Goal: Task Accomplishment & Management: Complete application form

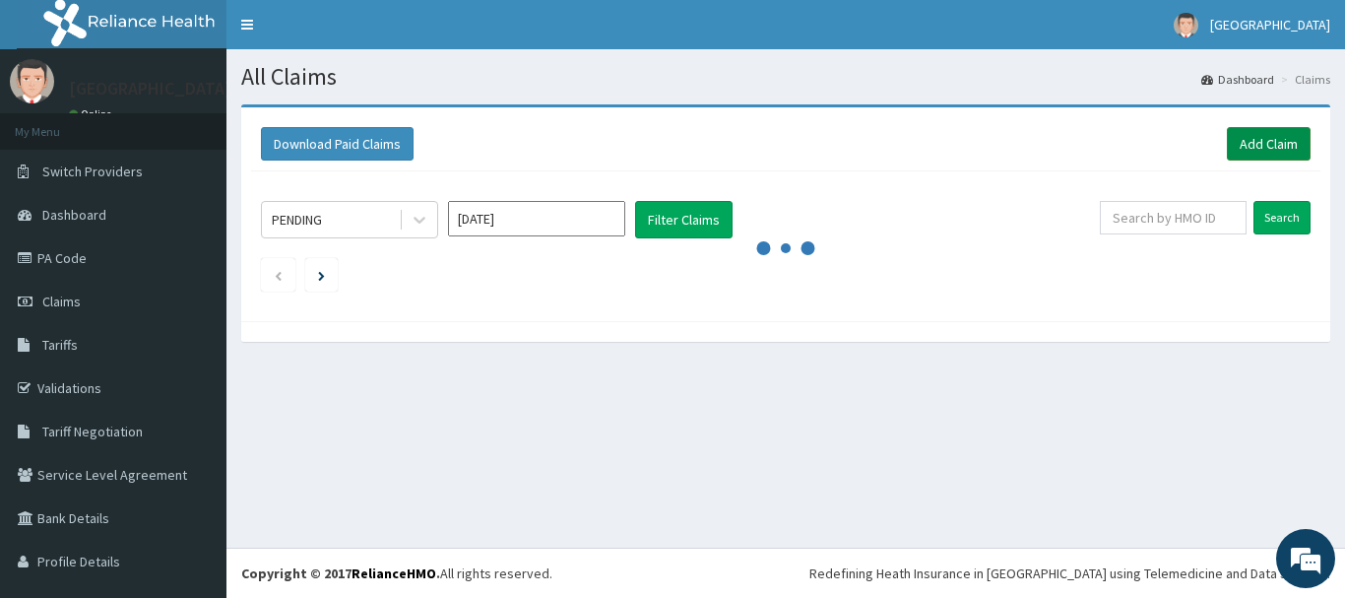
click at [1274, 145] on link "Add Claim" at bounding box center [1269, 143] width 84 height 33
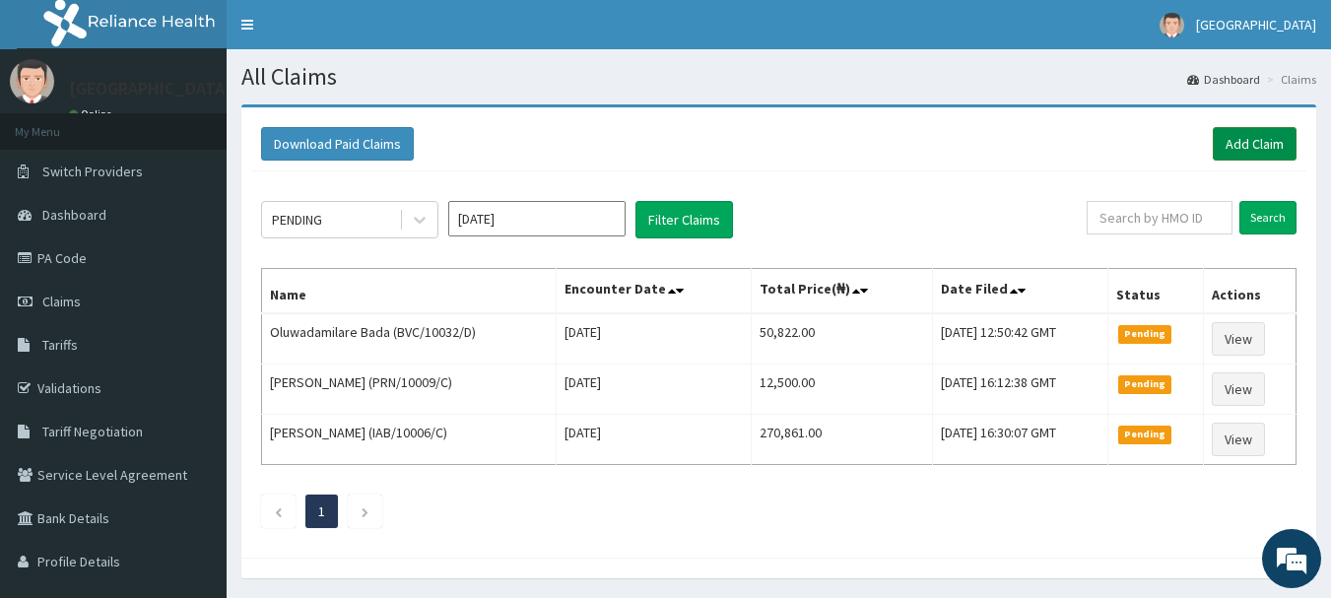
click at [1274, 140] on link "Add Claim" at bounding box center [1254, 143] width 84 height 33
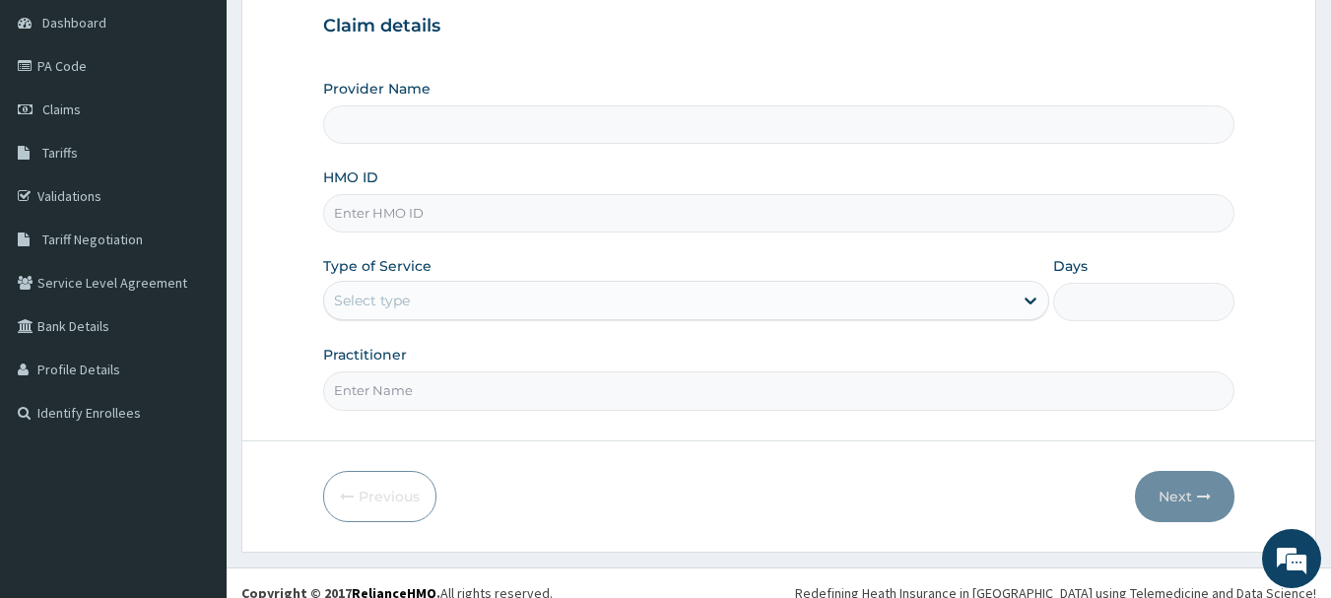
type input "[GEOGRAPHIC_DATA], [GEOGRAPHIC_DATA]"
paste input "ses/10022/b"
type input "ses/10022/b"
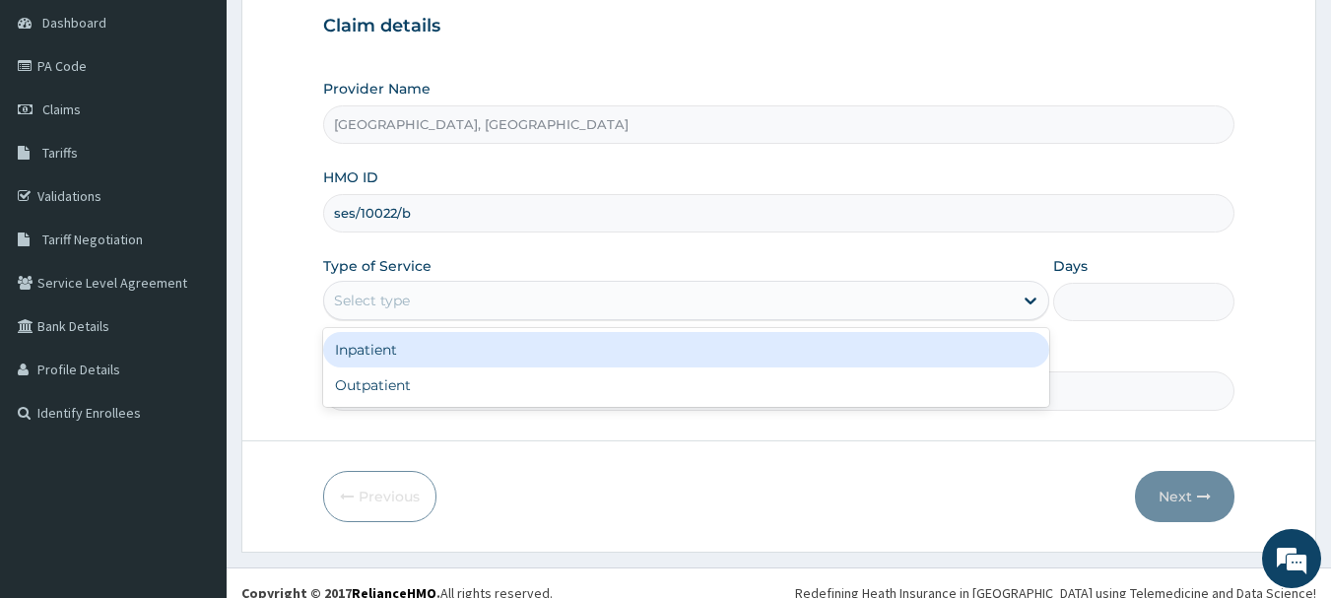
click at [460, 384] on div "Outpatient" at bounding box center [686, 384] width 726 height 35
type input "1"
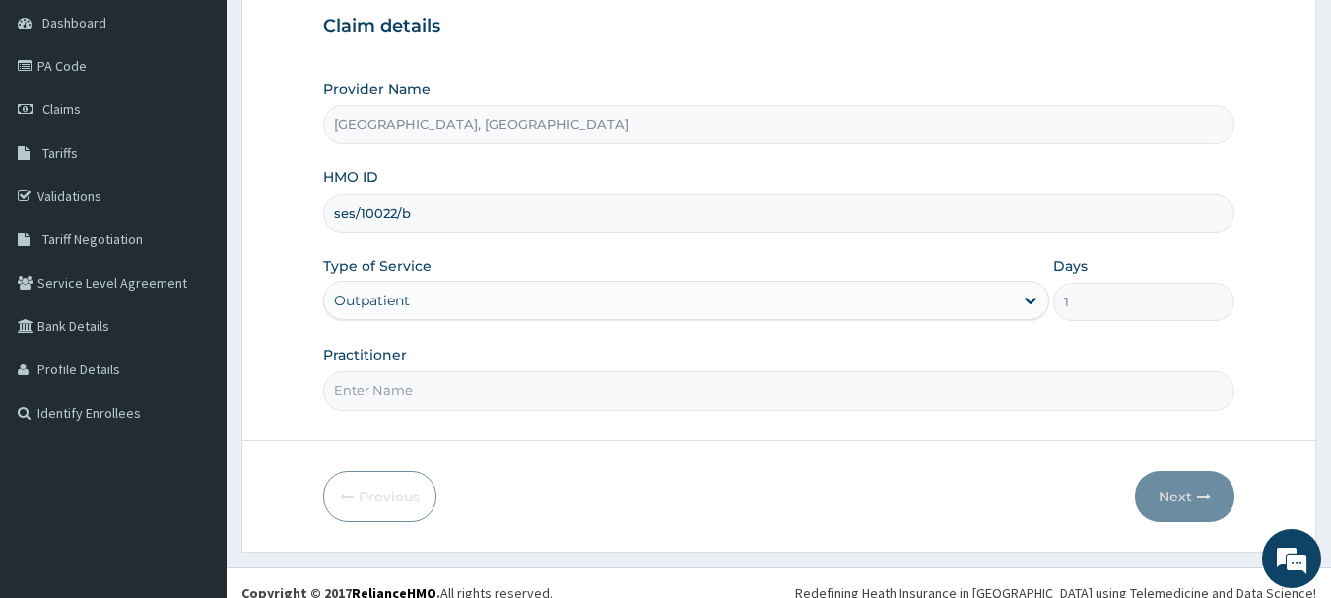
click at [448, 392] on input "Practitioner" at bounding box center [779, 390] width 912 height 38
type input "DR Adesipe"
click at [1201, 496] on icon "button" at bounding box center [1204, 496] width 14 height 14
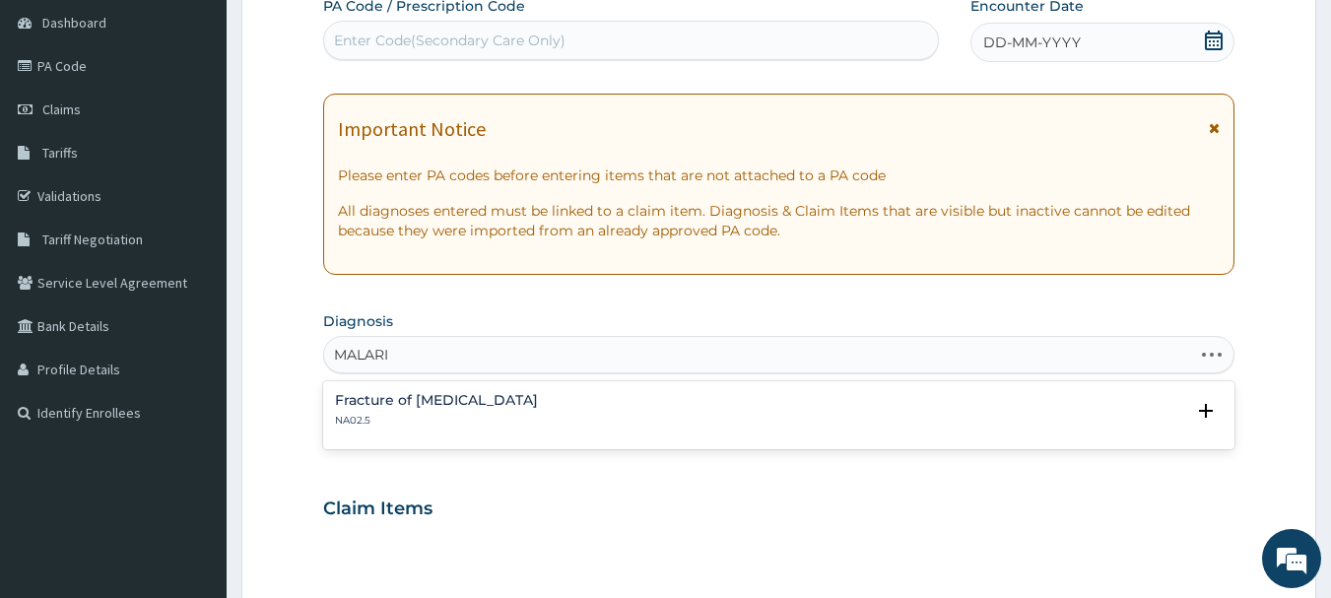
type input "MALARIA"
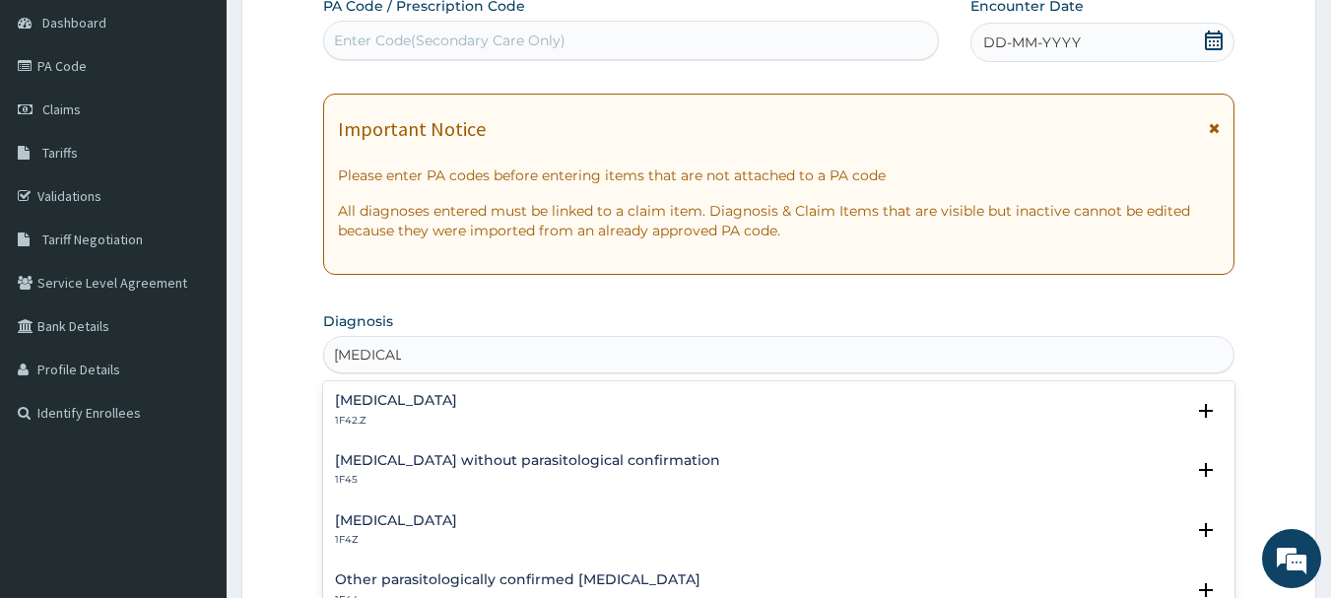
click at [506, 527] on div "Malaria, unspecified 1F4Z" at bounding box center [779, 530] width 888 height 34
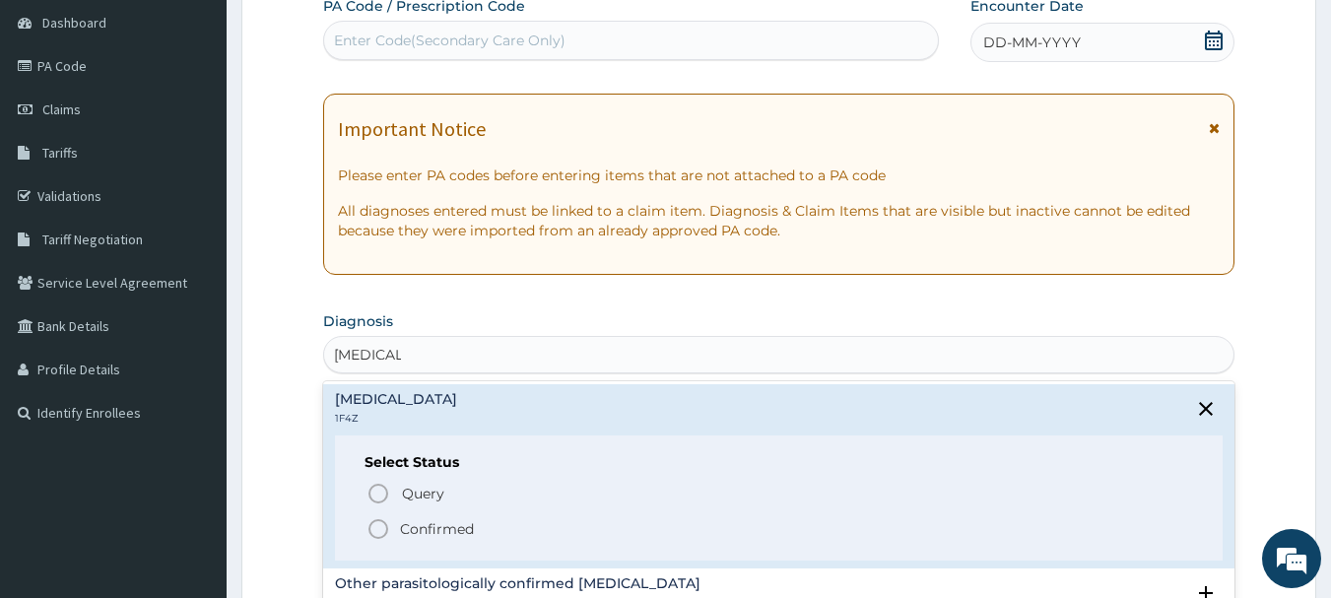
scroll to position [185, 0]
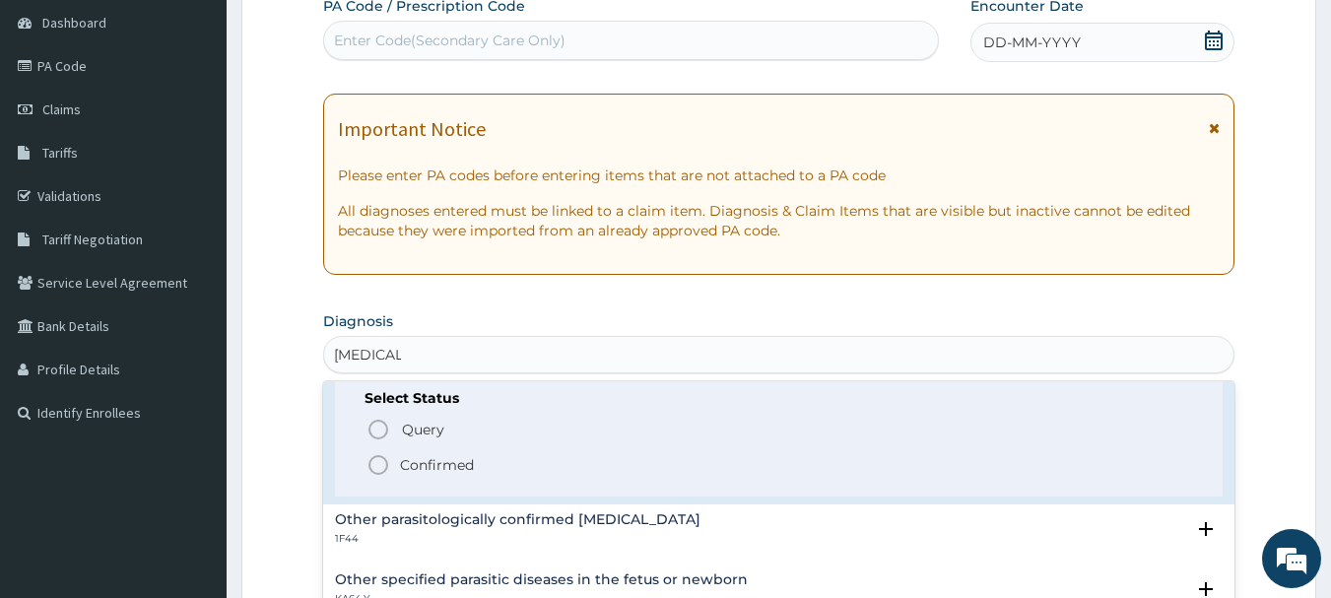
click at [491, 472] on span "Confirmed" at bounding box center [779, 465] width 827 height 24
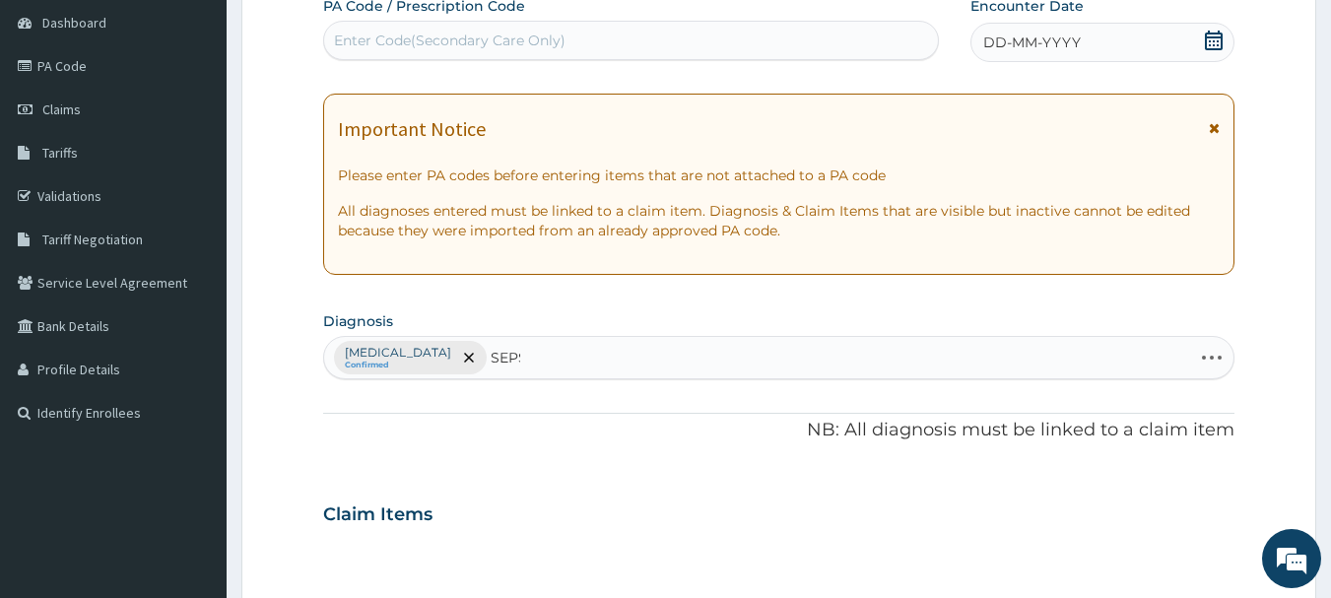
type input "SEPSIS"
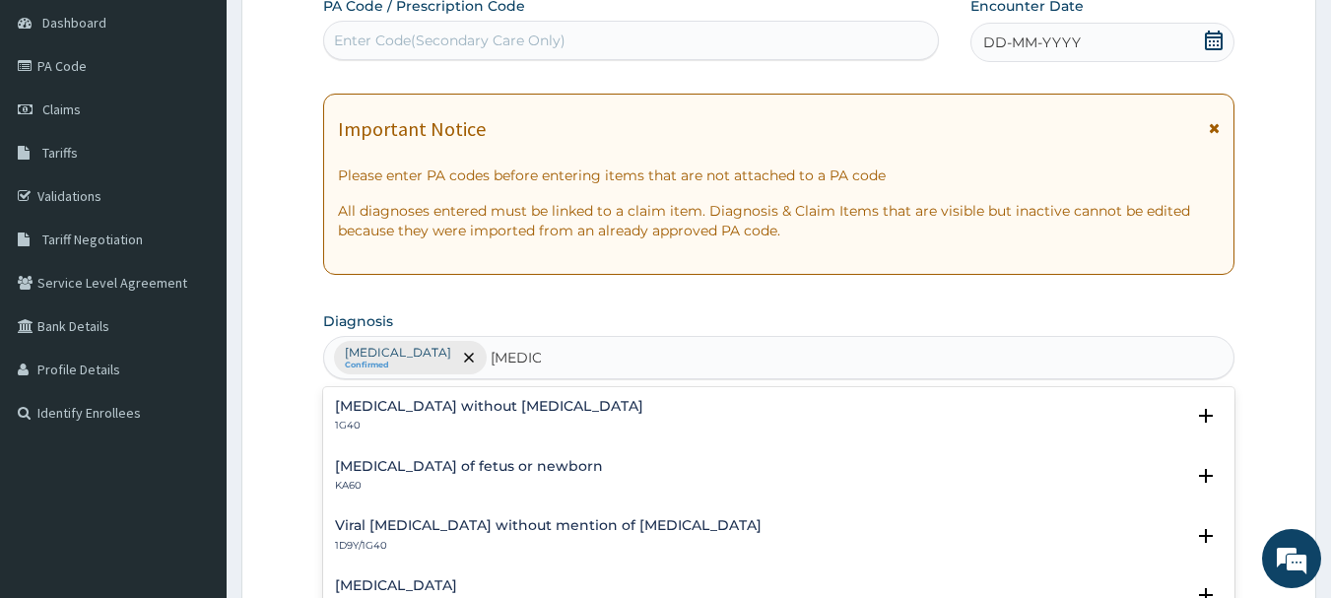
click at [543, 418] on div "Sepsis without septic shock 1G40" at bounding box center [779, 416] width 888 height 34
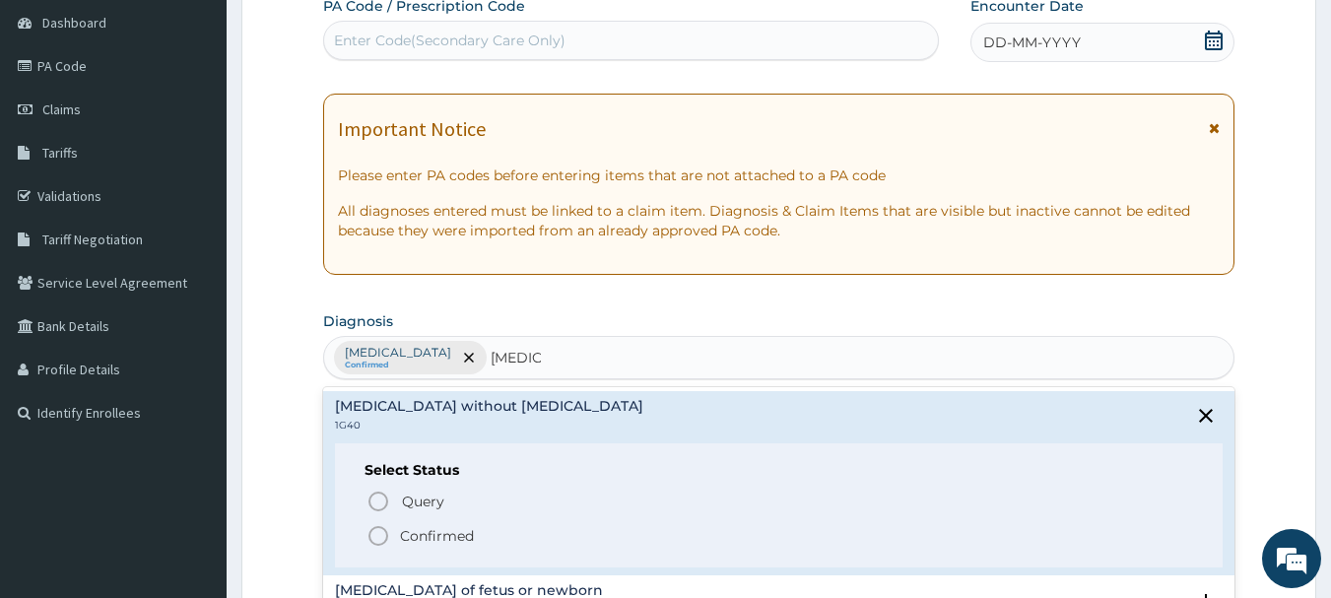
click at [483, 541] on span "Confirmed" at bounding box center [779, 536] width 827 height 24
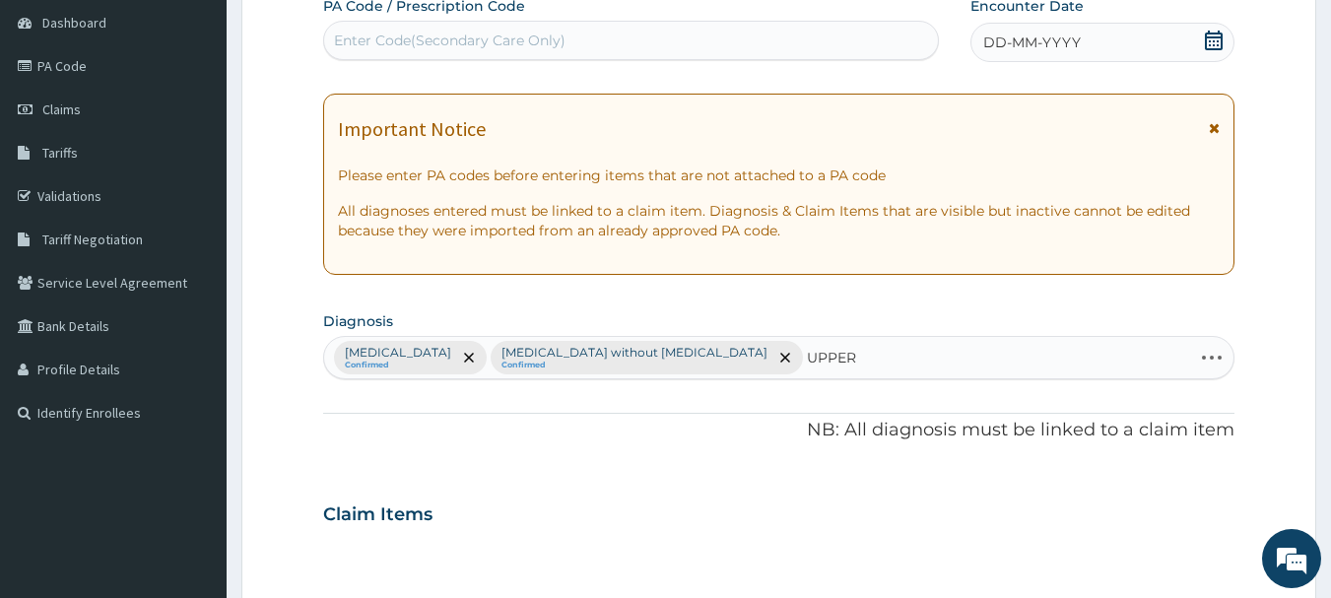
type input "UPPER"
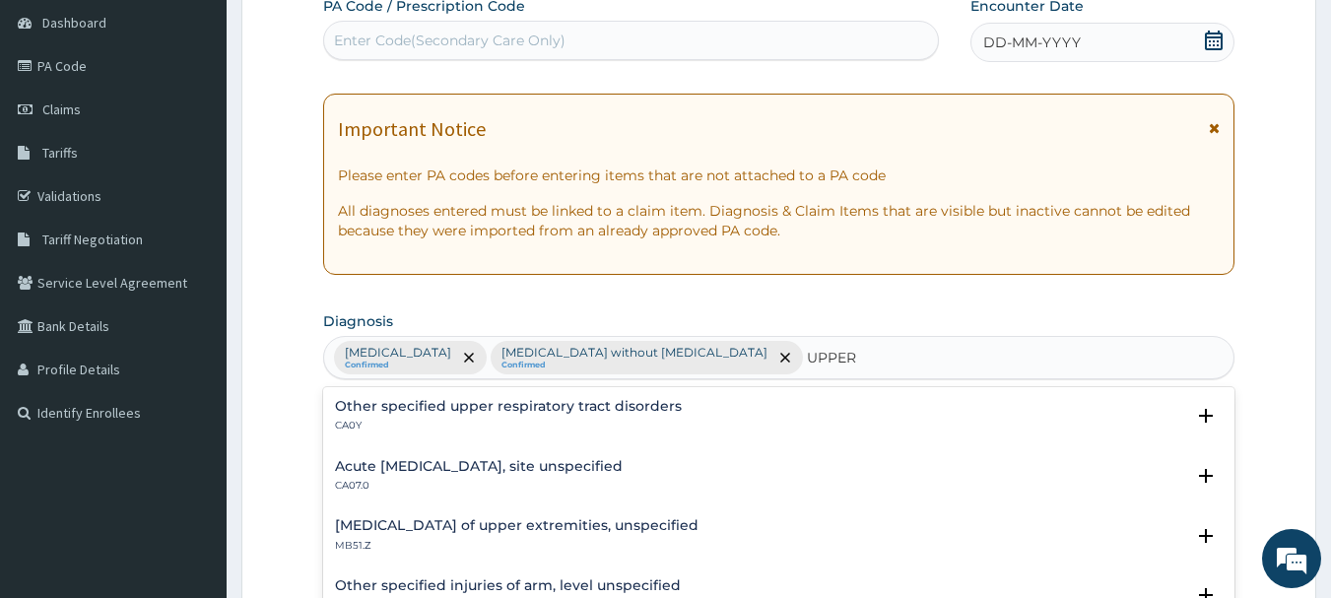
click at [588, 474] on h4 "Acute upper respiratory infection, site unspecified" at bounding box center [479, 466] width 288 height 15
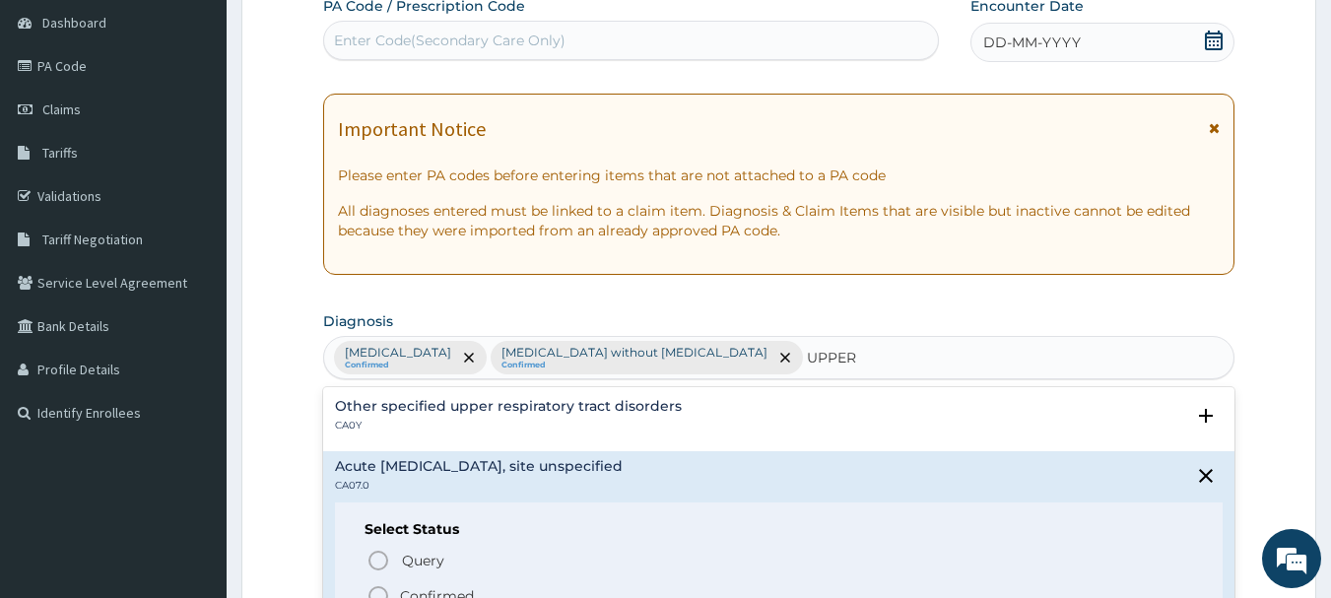
click at [506, 590] on span "Confirmed" at bounding box center [779, 596] width 827 height 24
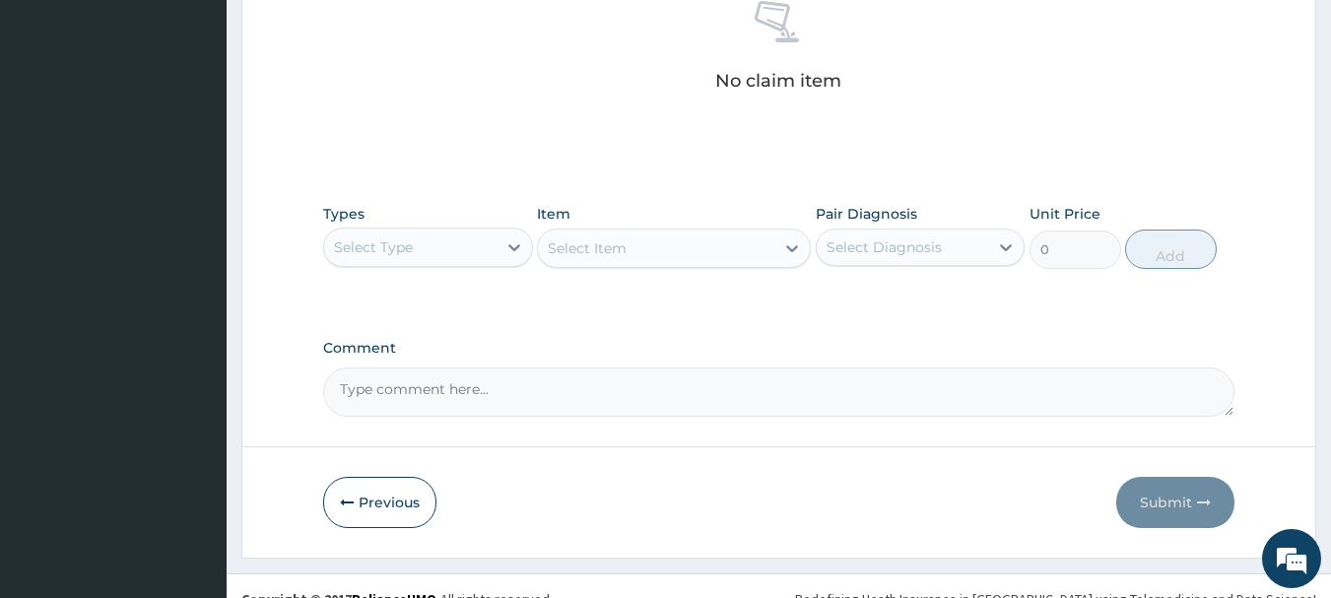
scroll to position [821, 0]
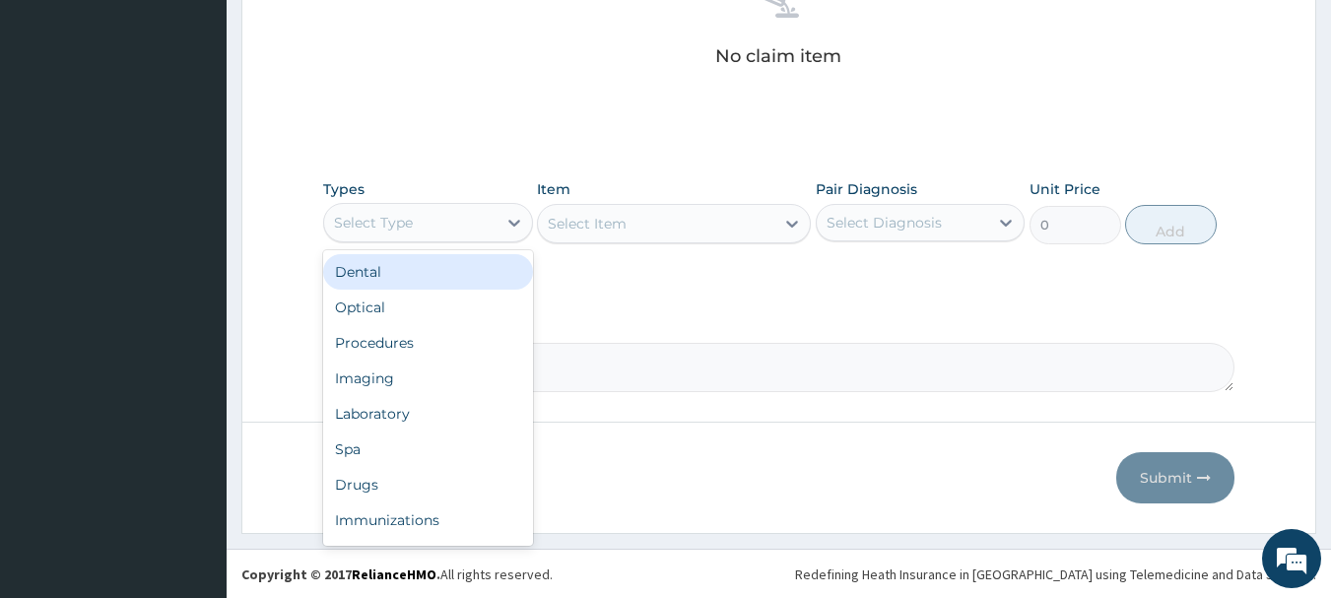
click at [471, 345] on div "Procedures" at bounding box center [428, 342] width 210 height 35
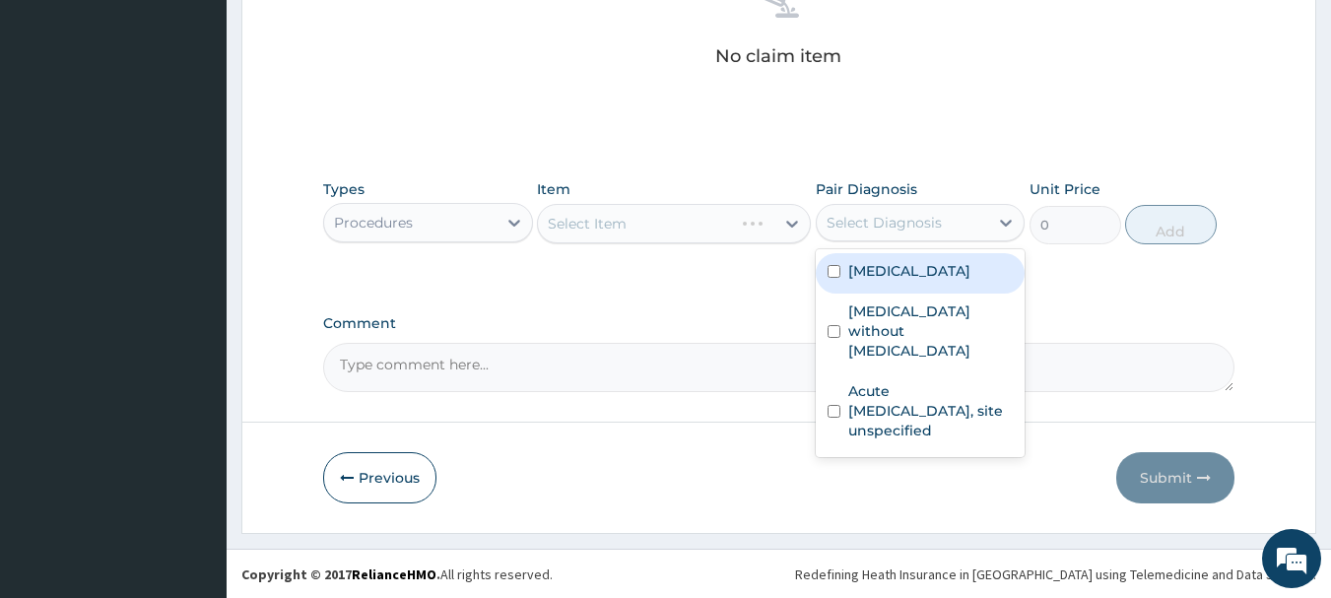
click at [943, 285] on div "Malaria, unspecified" at bounding box center [920, 273] width 210 height 40
checkbox input "true"
click at [930, 326] on label "Sepsis without septic shock" at bounding box center [930, 330] width 165 height 59
checkbox input "true"
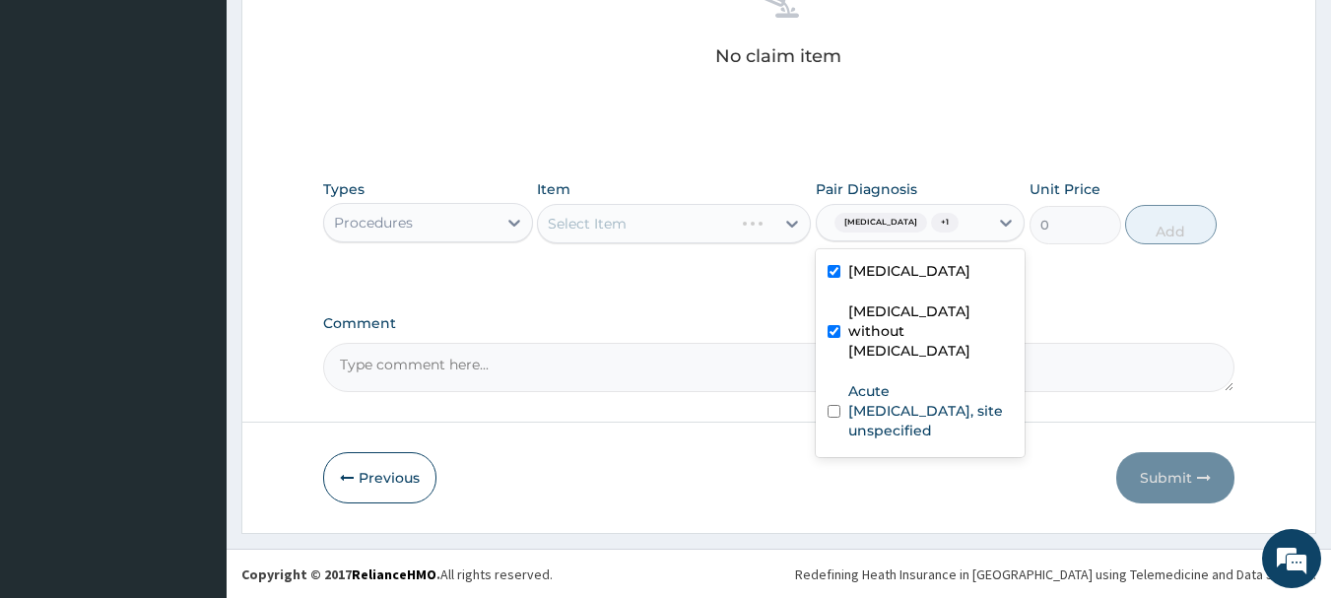
click at [911, 409] on label "Acute upper respiratory infection, site unspecified" at bounding box center [930, 410] width 165 height 59
checkbox input "true"
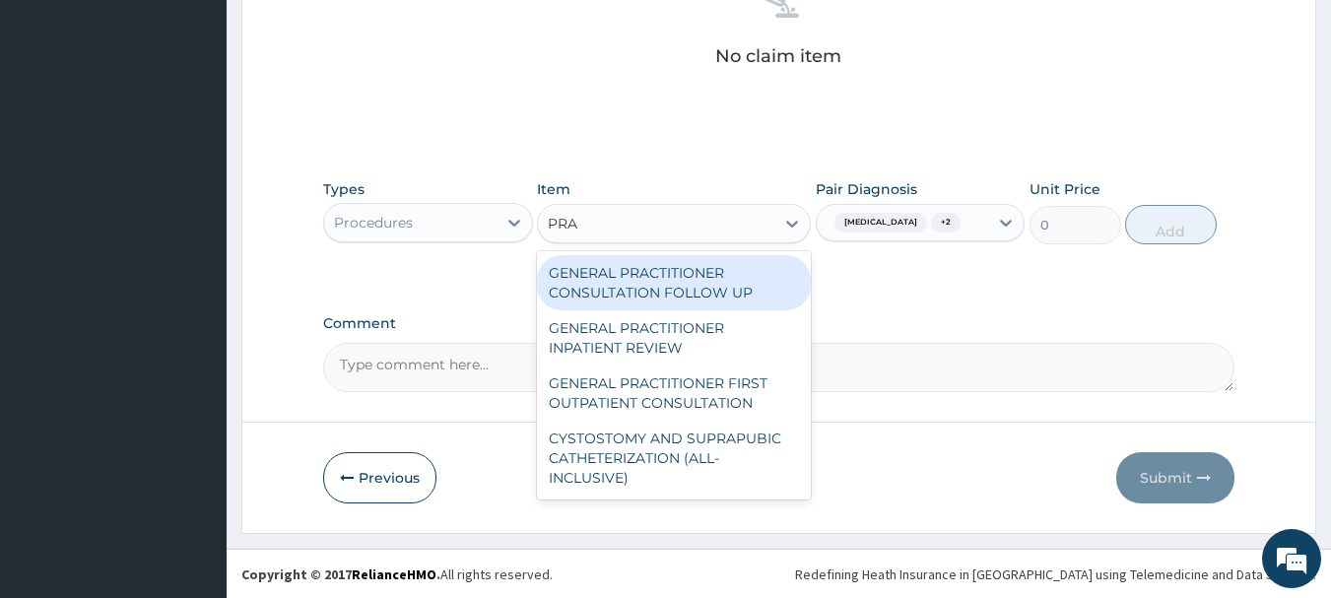
type input "PRAC"
click at [668, 397] on div "GENERAL PRACTITIONER FIRST OUTPATIENT CONSULTATION" at bounding box center [674, 392] width 274 height 55
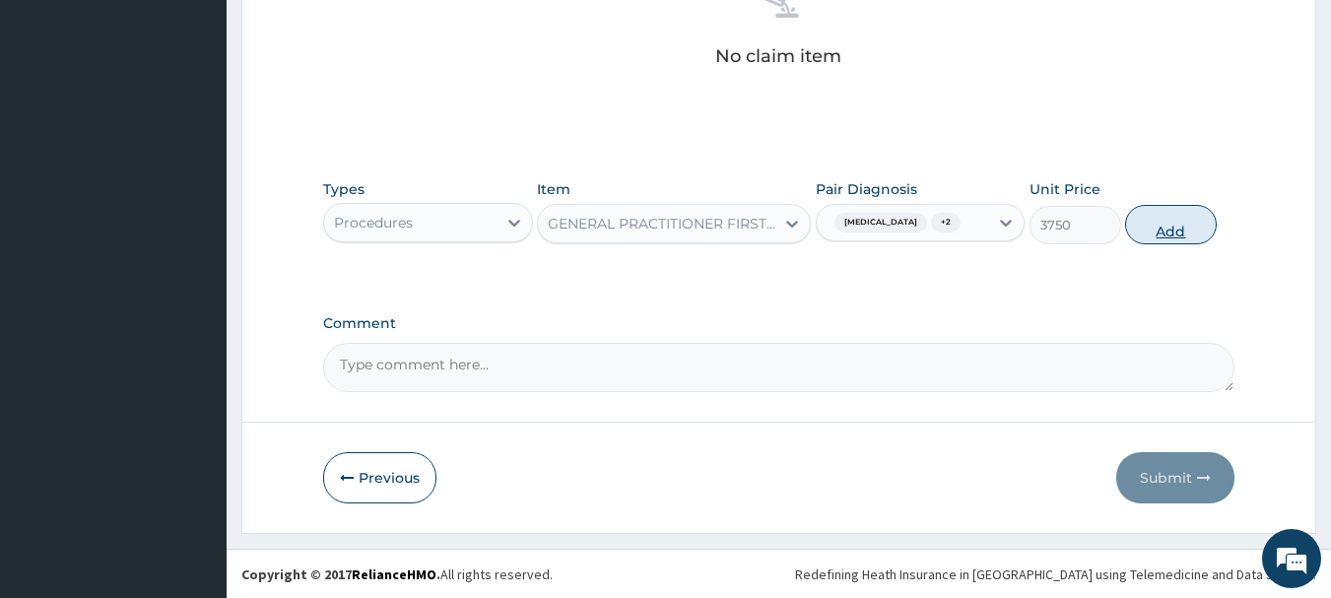
click at [1193, 239] on button "Add" at bounding box center [1171, 224] width 92 height 39
type input "0"
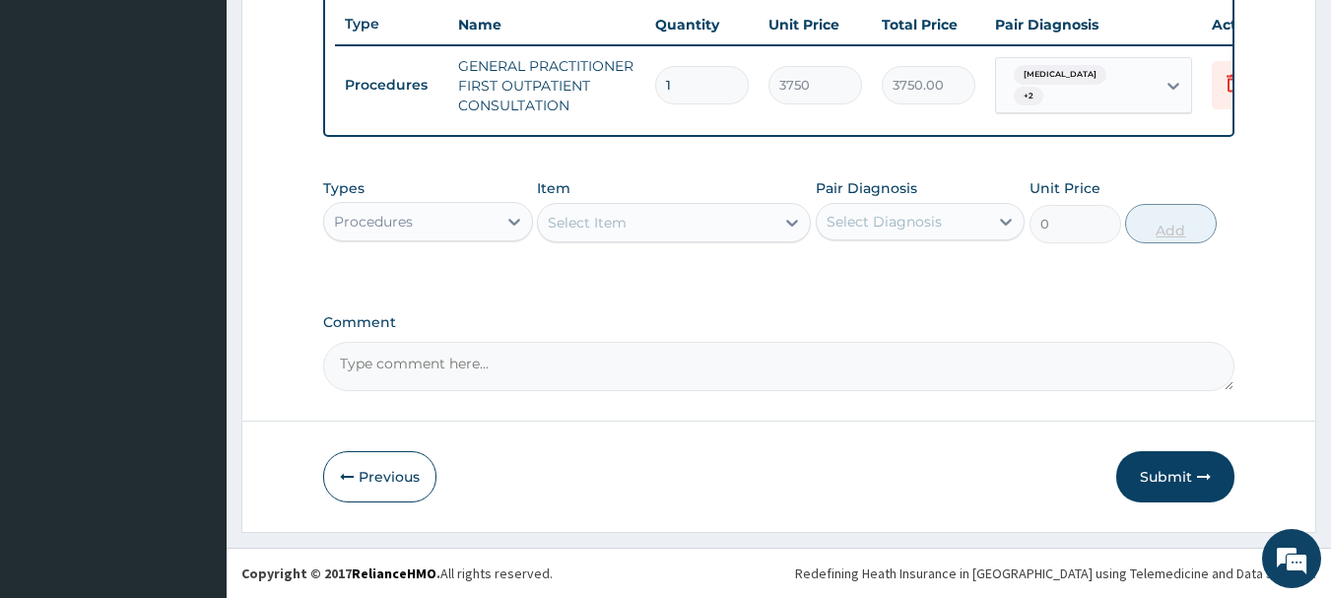
scroll to position [754, 0]
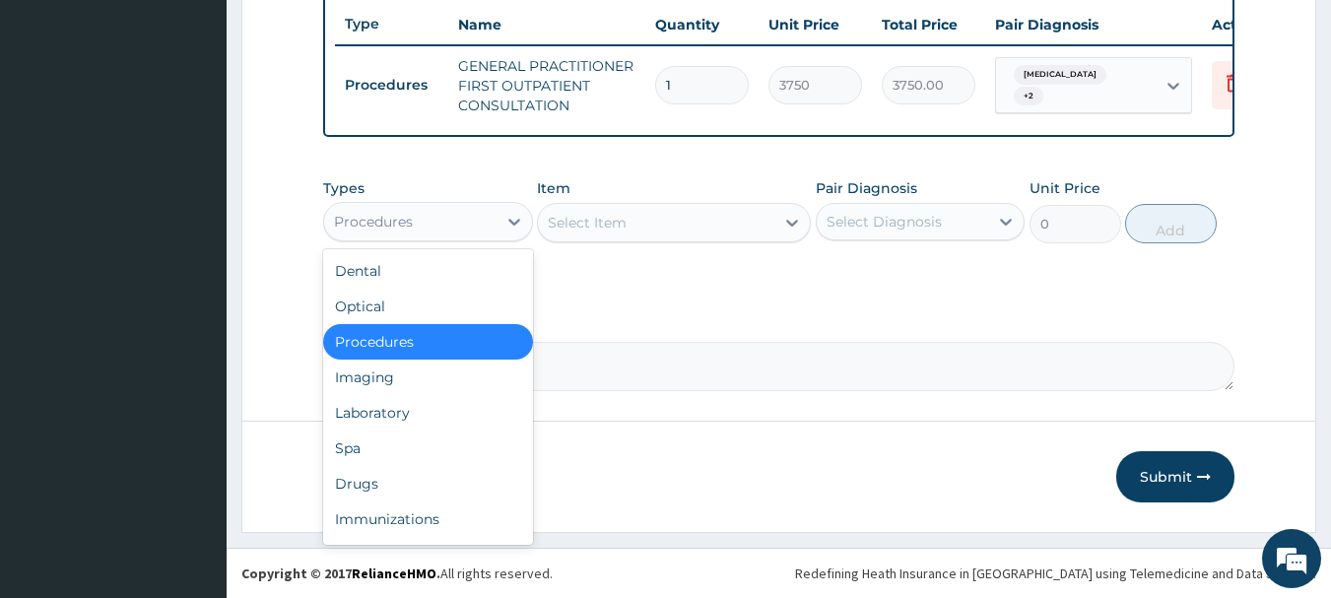
click at [438, 409] on div "Laboratory" at bounding box center [428, 412] width 210 height 35
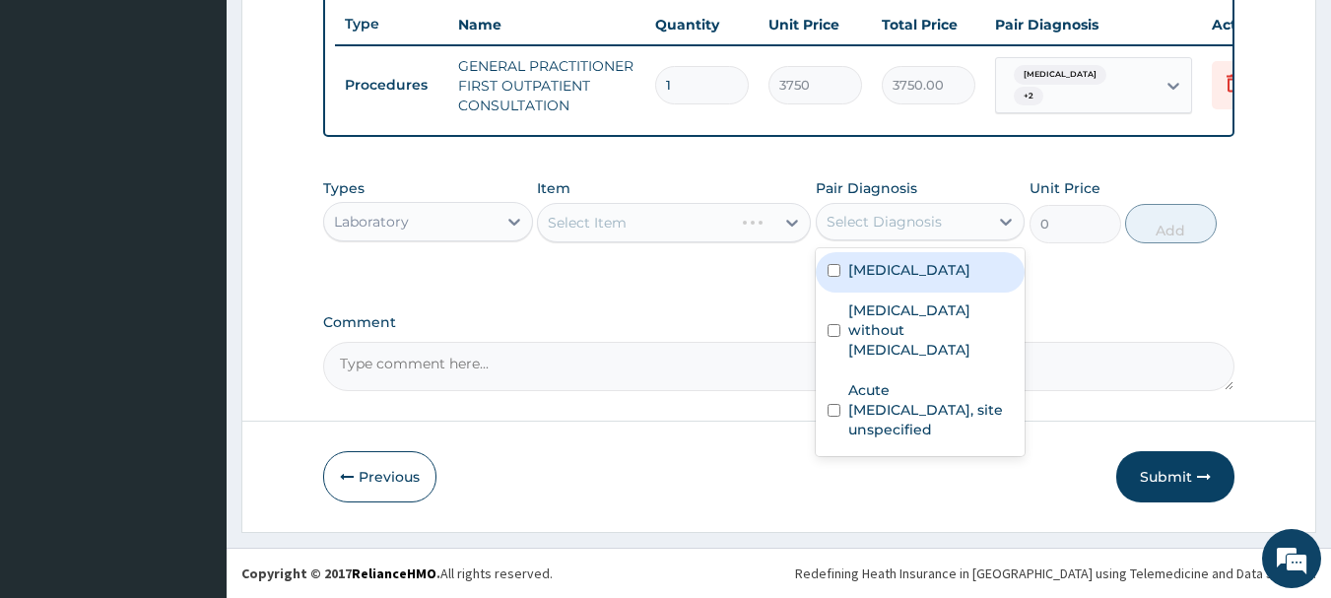
click at [947, 273] on label "Malaria, unspecified" at bounding box center [909, 270] width 122 height 20
checkbox input "true"
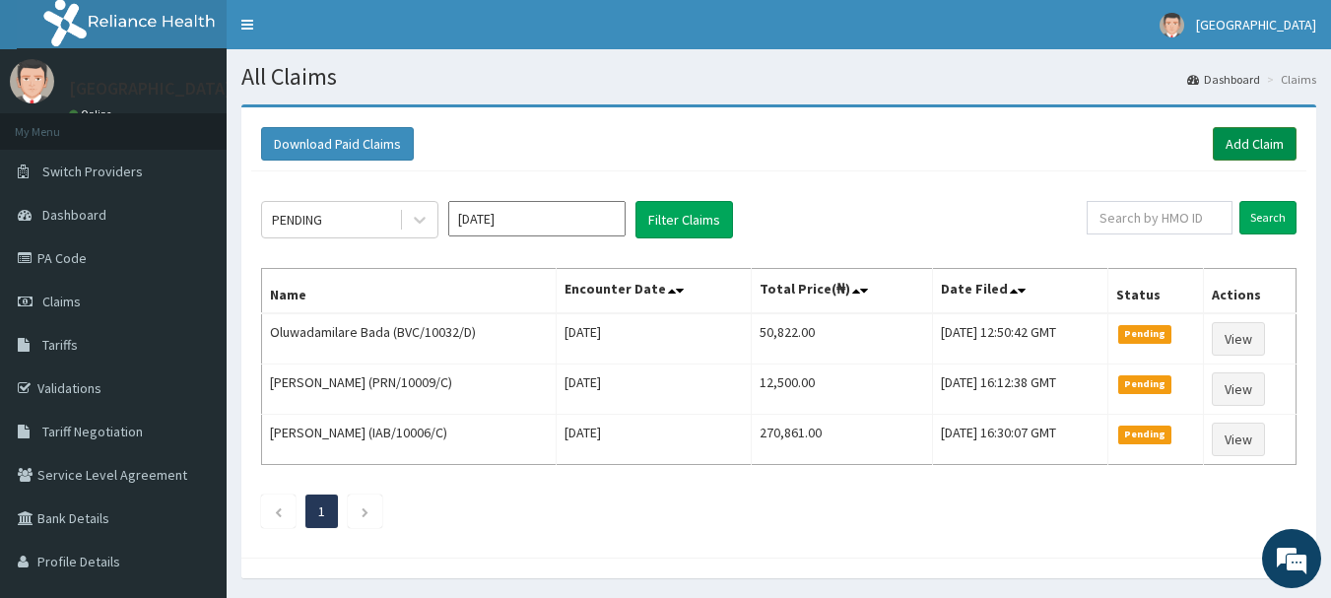
click at [1258, 140] on link "Add Claim" at bounding box center [1254, 143] width 84 height 33
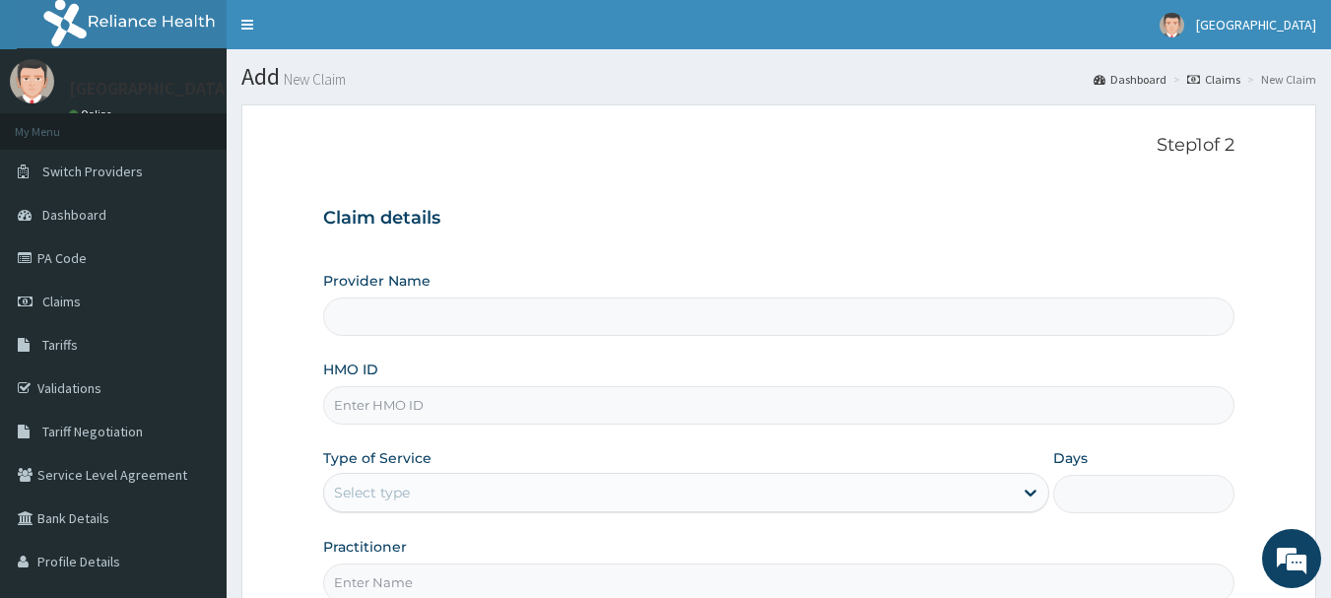
type input "[GEOGRAPHIC_DATA], [GEOGRAPHIC_DATA]"
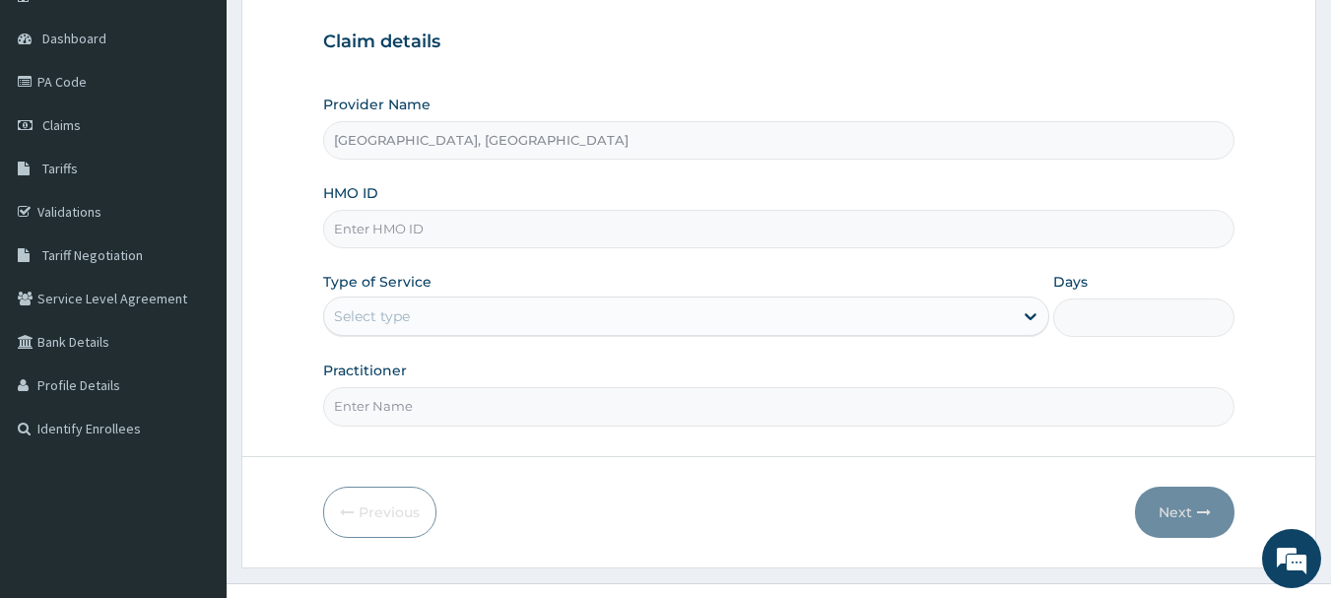
paste input "ses/10022/b"
type input "ses/10022/b"
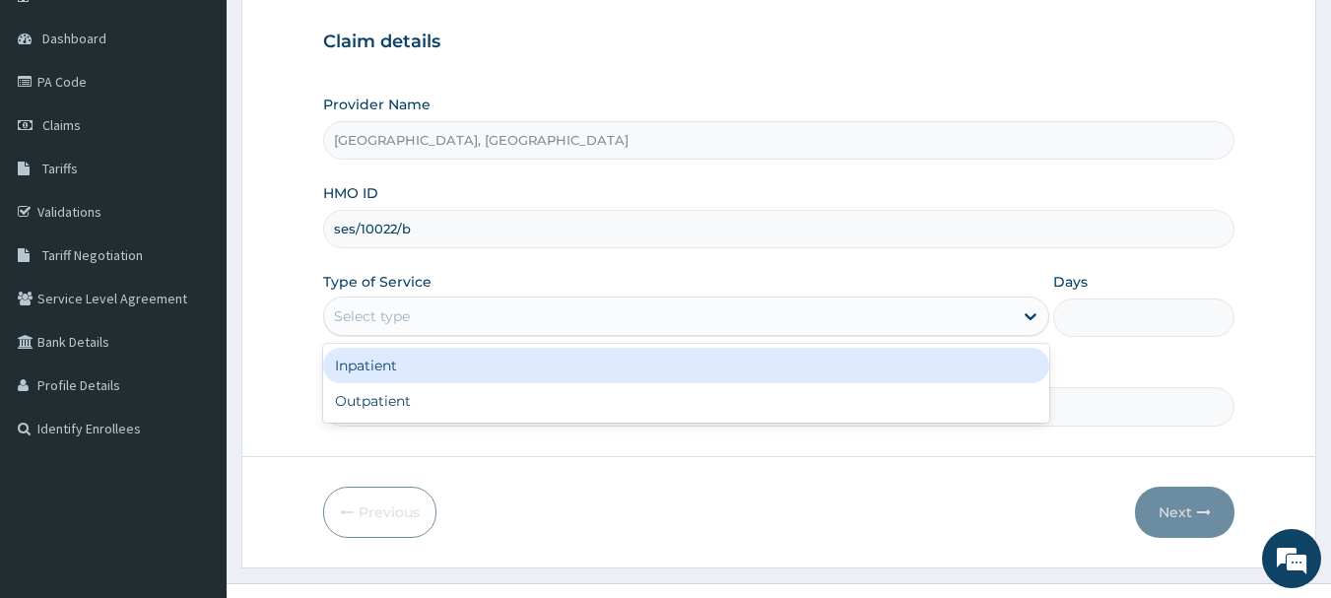
click at [449, 394] on div "Outpatient" at bounding box center [686, 400] width 726 height 35
type input "1"
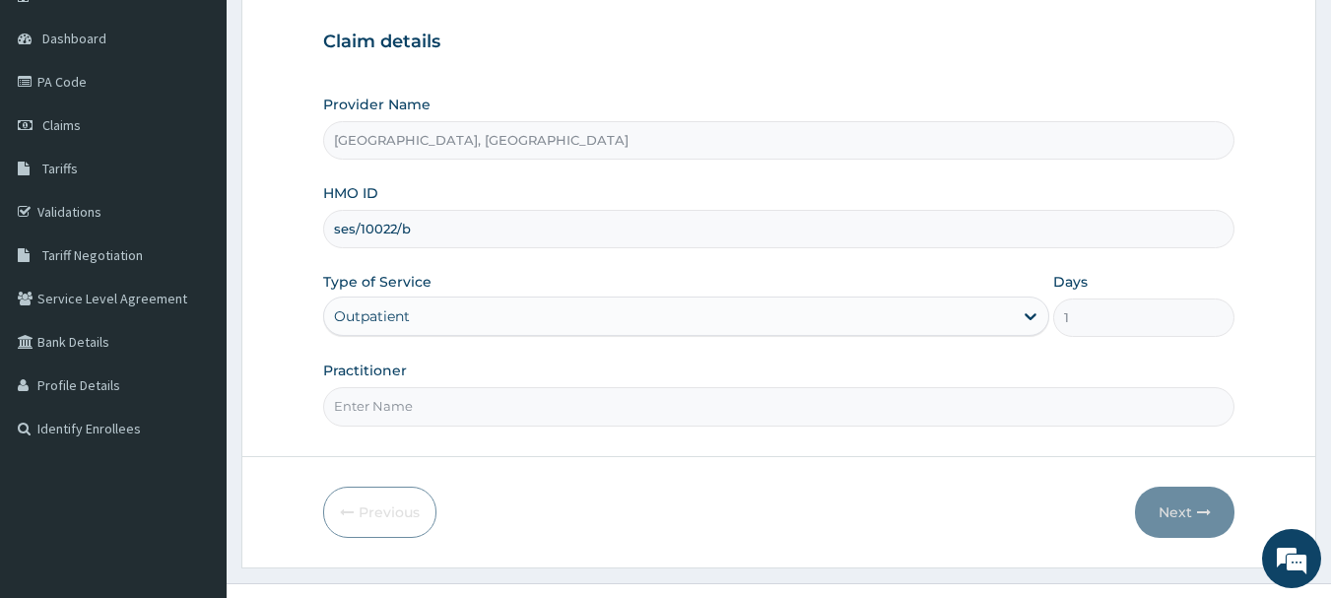
click at [424, 404] on input "Practitioner" at bounding box center [779, 406] width 912 height 38
type input "[PERSON_NAME]"
click at [1201, 522] on button "Next" at bounding box center [1184, 512] width 99 height 51
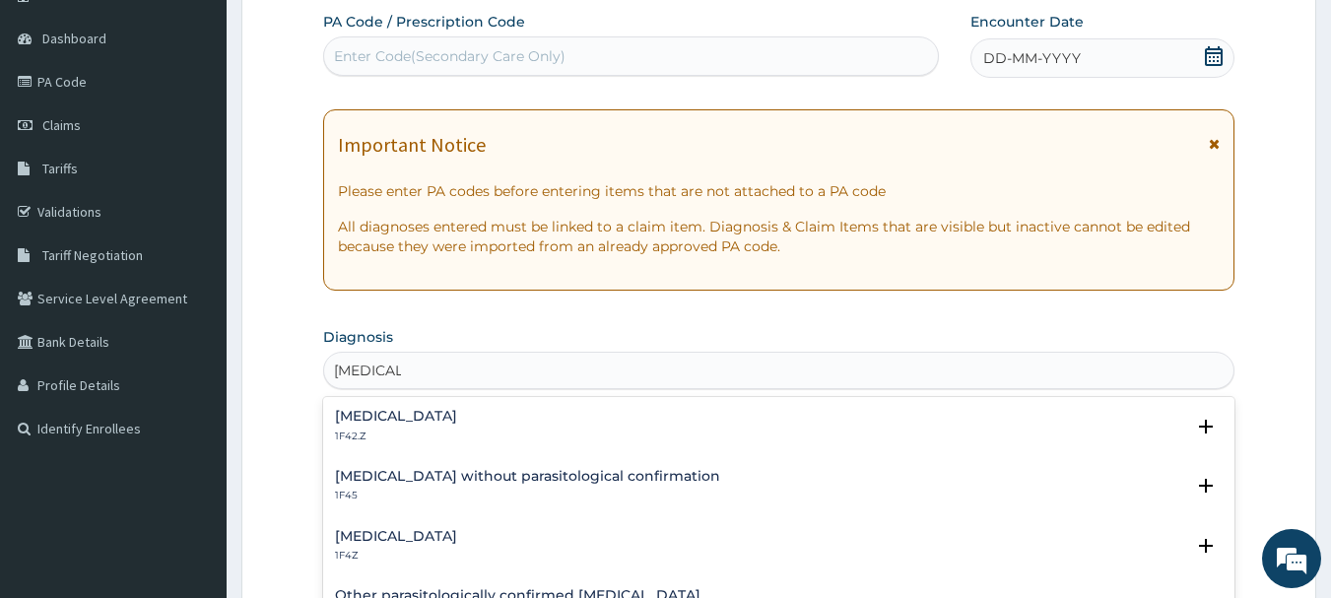
type input "[MEDICAL_DATA]"
click at [512, 544] on div "[MEDICAL_DATA] 1F4Z" at bounding box center [779, 546] width 888 height 34
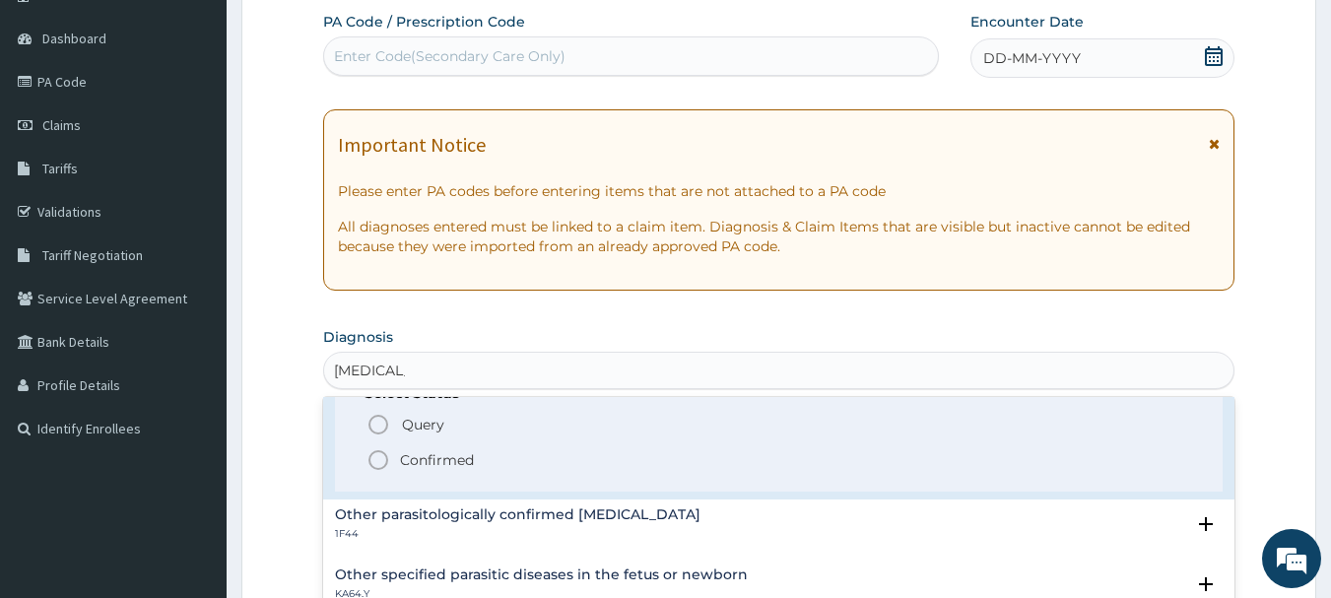
scroll to position [209, 0]
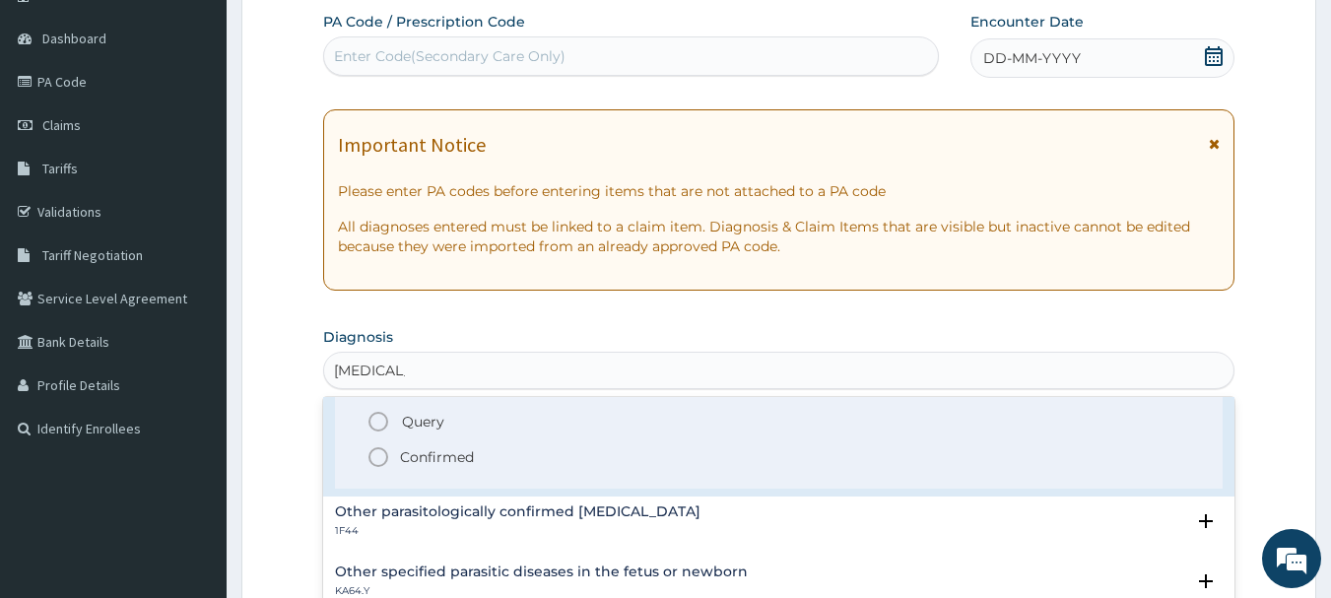
click at [511, 466] on span "Confirmed" at bounding box center [779, 457] width 827 height 24
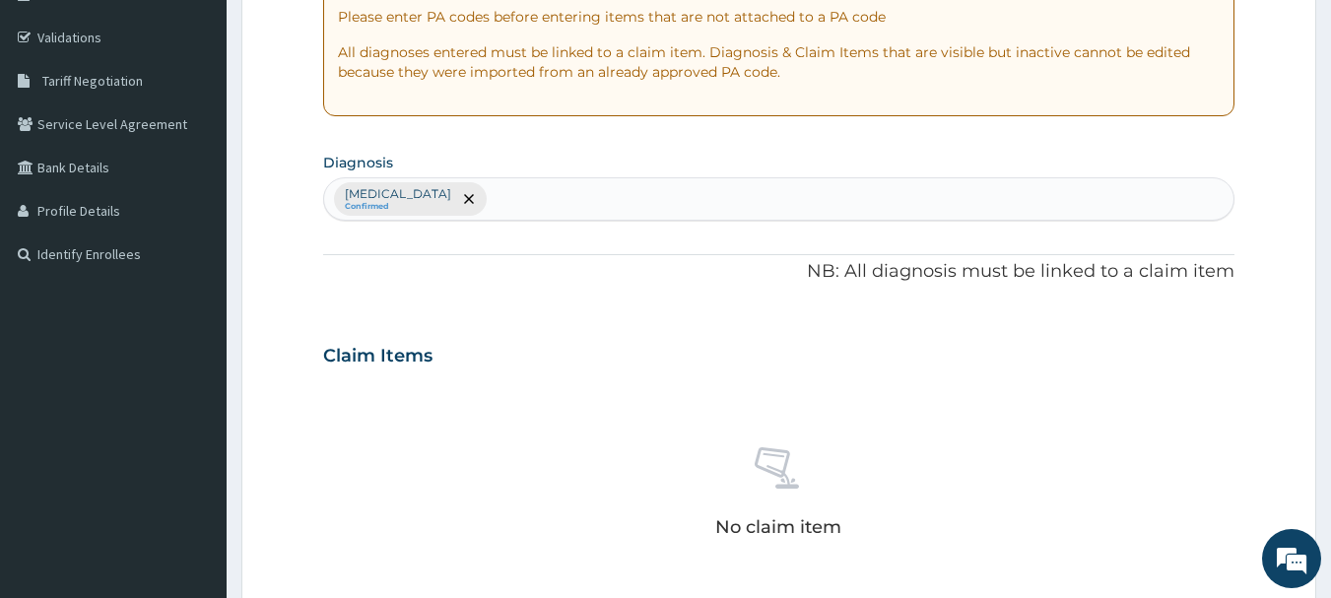
scroll to position [381, 0]
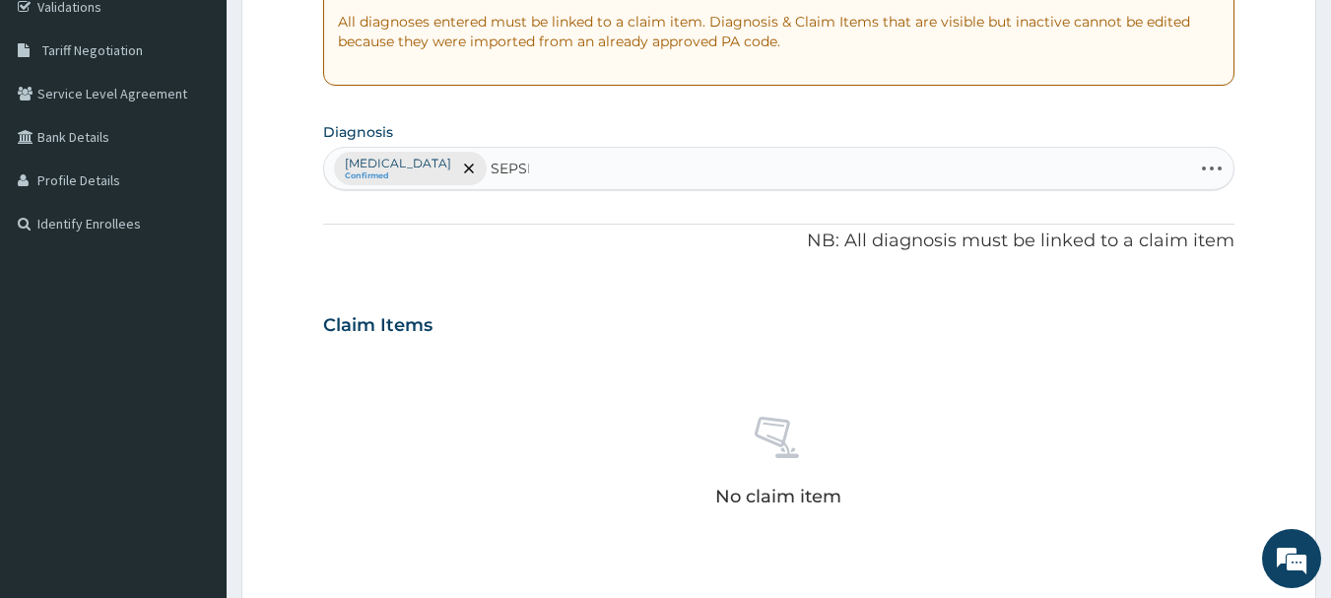
type input "[MEDICAL_DATA]"
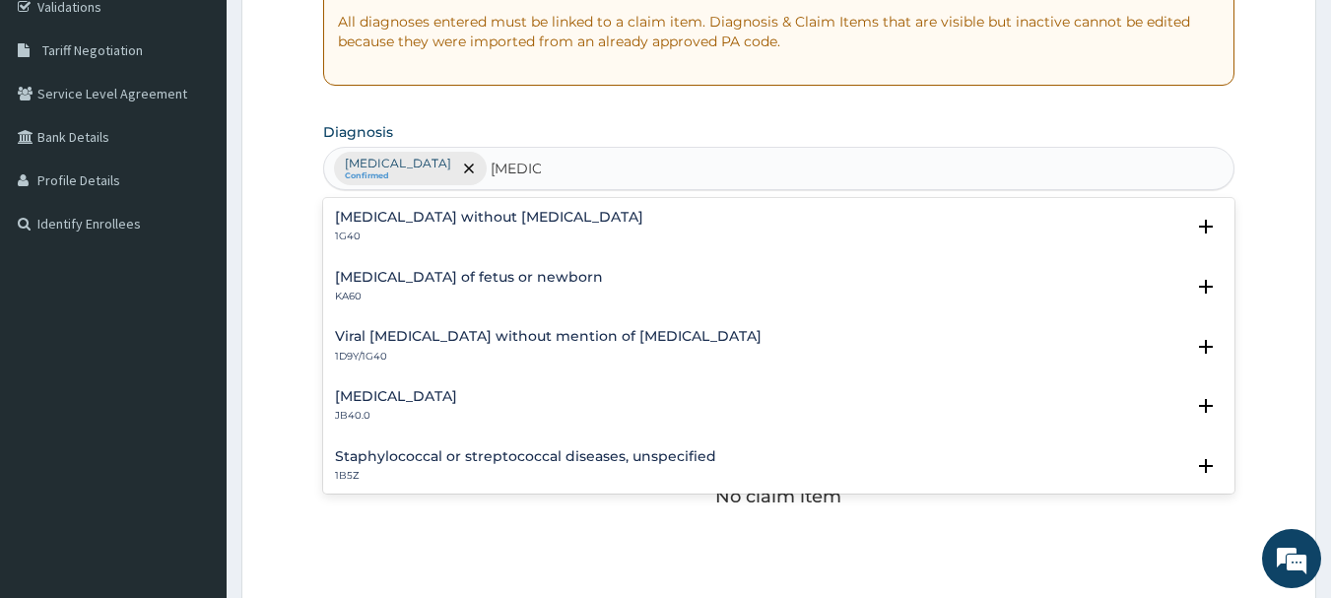
click at [489, 223] on h4 "[MEDICAL_DATA] without [MEDICAL_DATA]" at bounding box center [489, 217] width 308 height 15
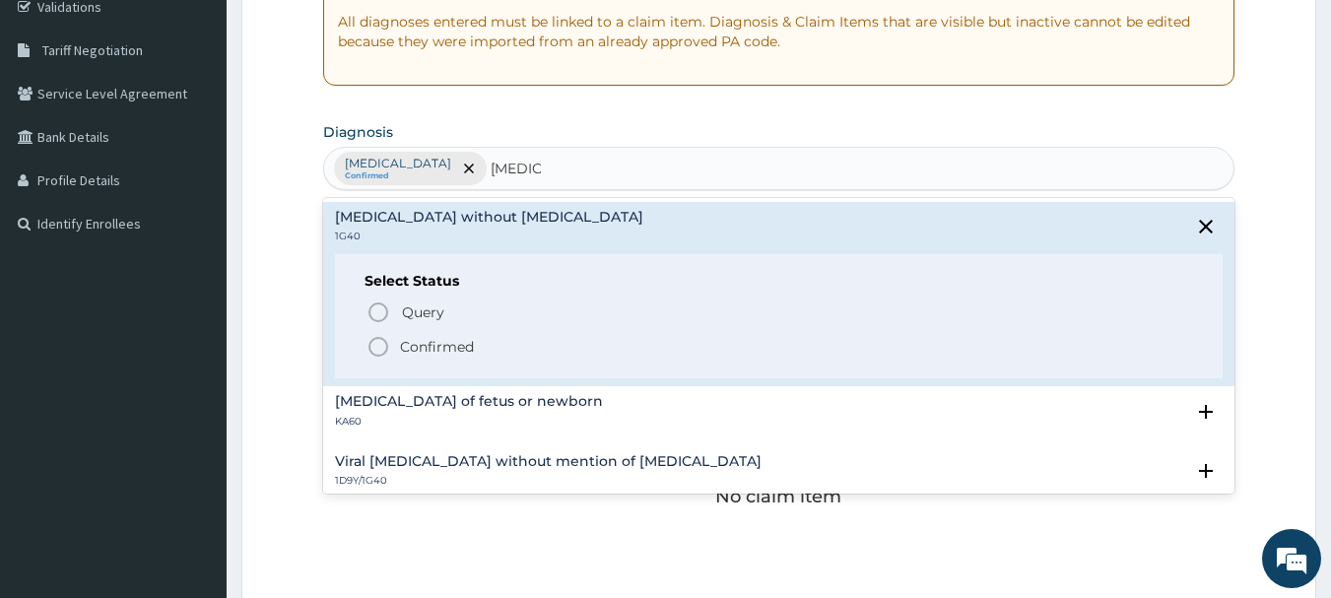
click at [454, 348] on p "Confirmed" at bounding box center [437, 347] width 74 height 20
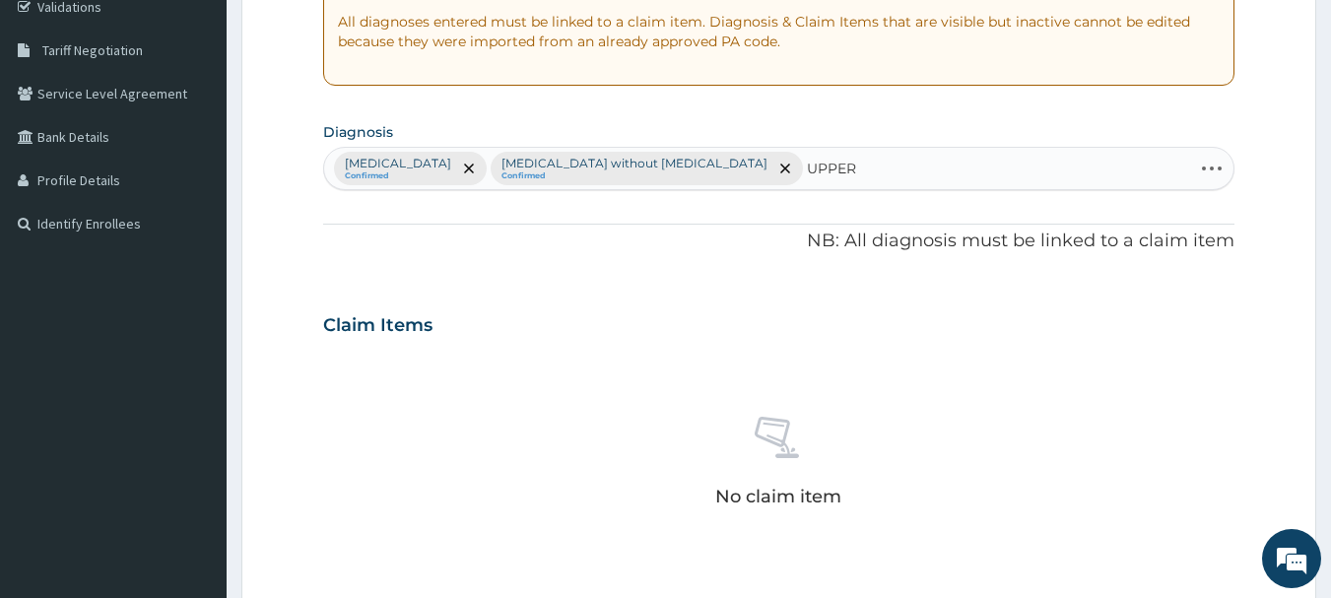
type input "UPPER"
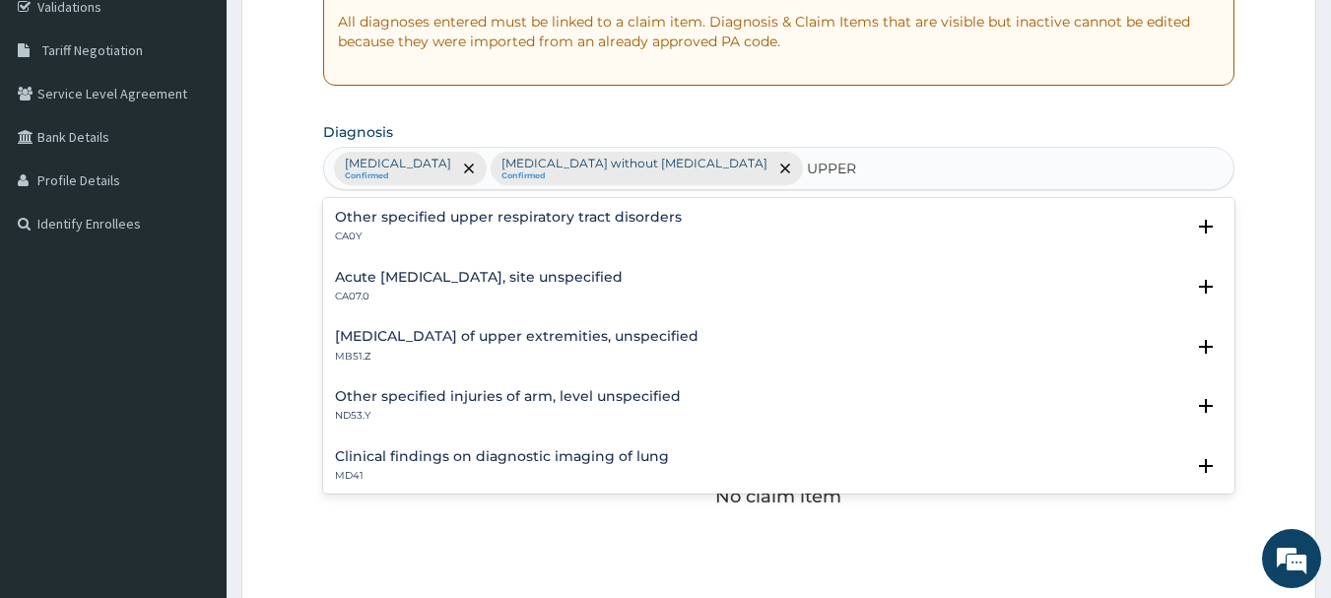
click at [546, 282] on h4 "Acute [MEDICAL_DATA], site unspecified" at bounding box center [479, 277] width 288 height 15
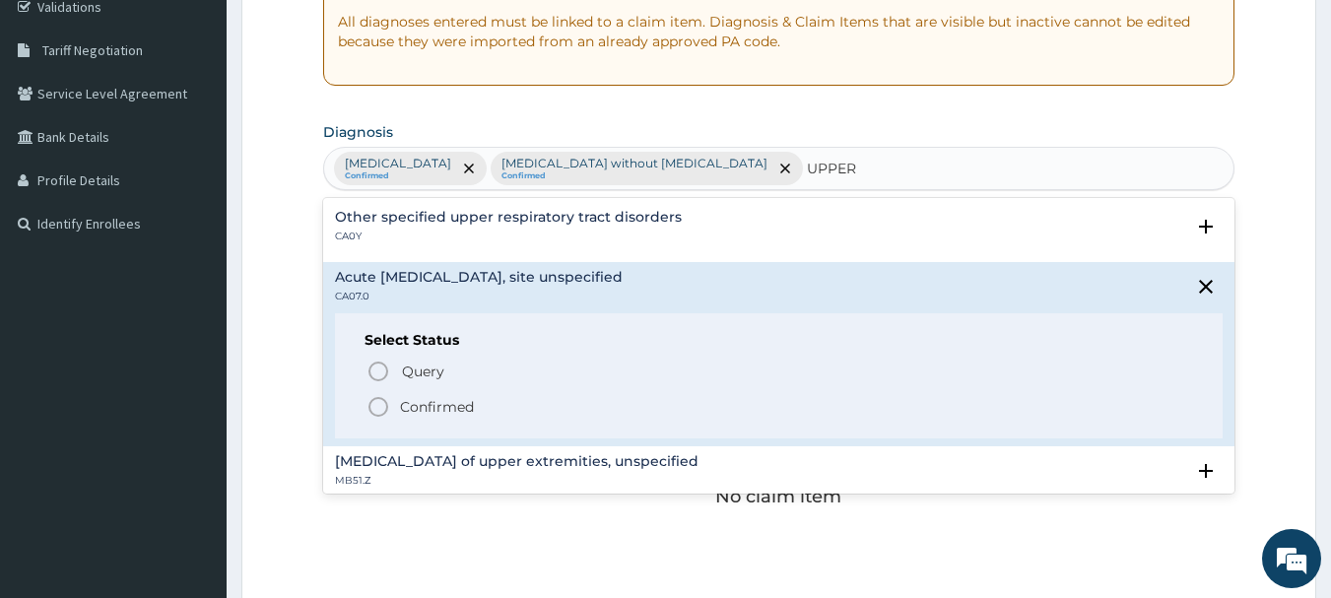
click at [467, 406] on p "Confirmed" at bounding box center [437, 407] width 74 height 20
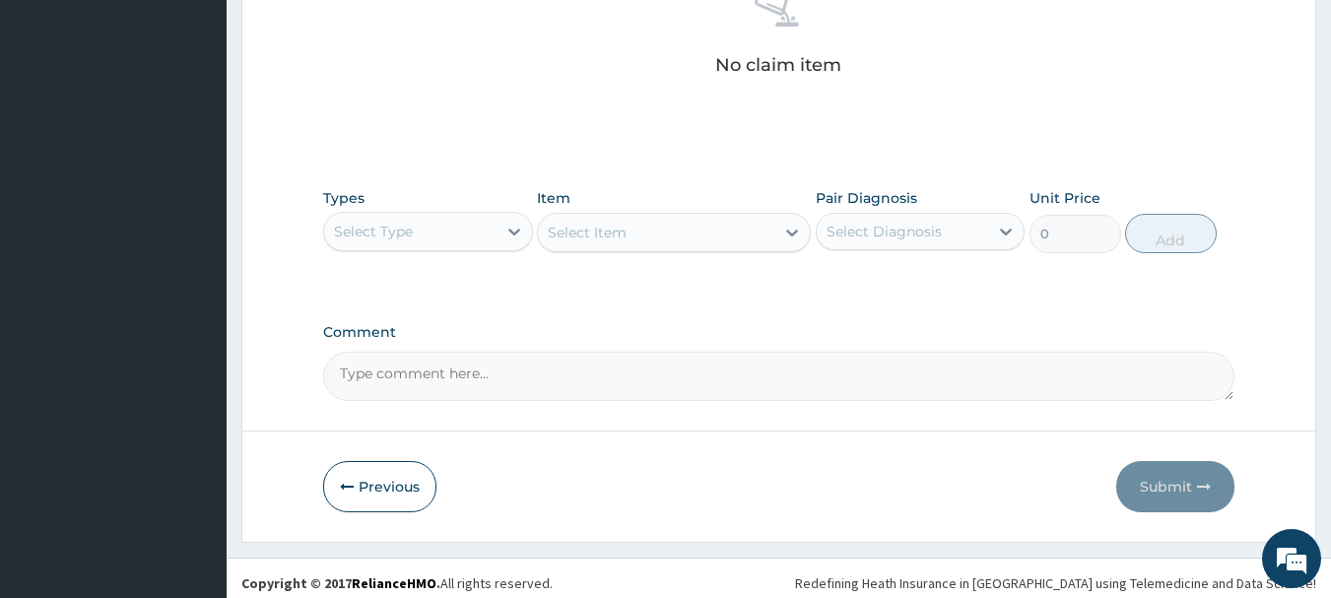
scroll to position [818, 0]
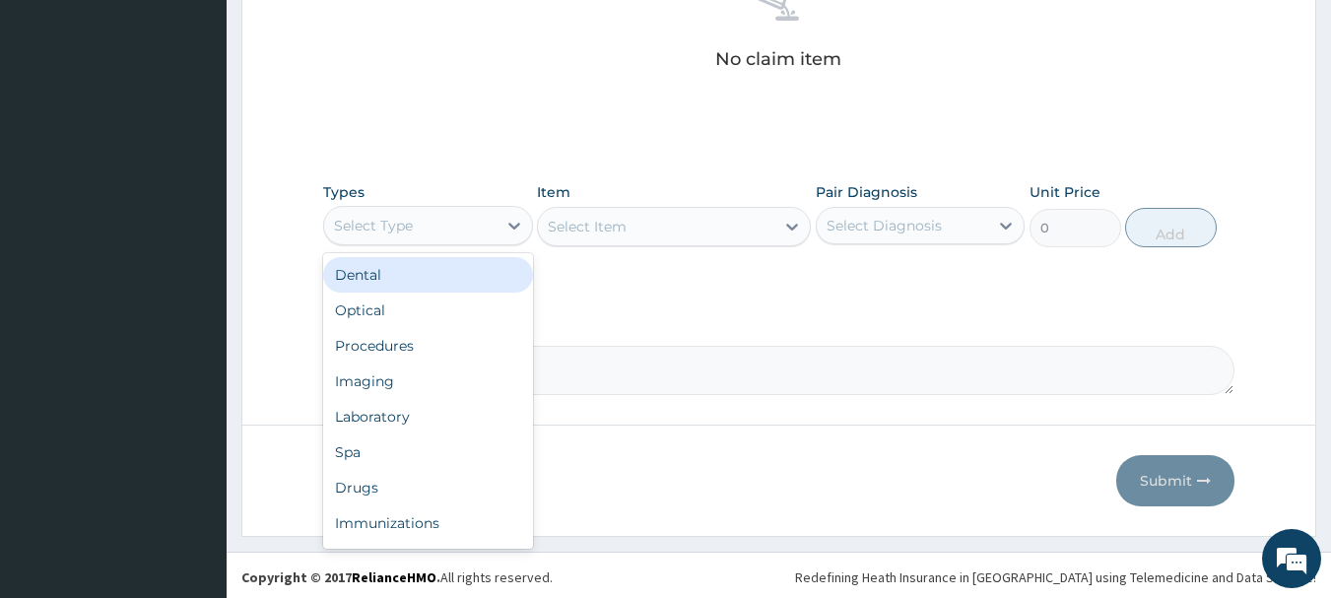
click at [455, 353] on div "Procedures" at bounding box center [428, 345] width 210 height 35
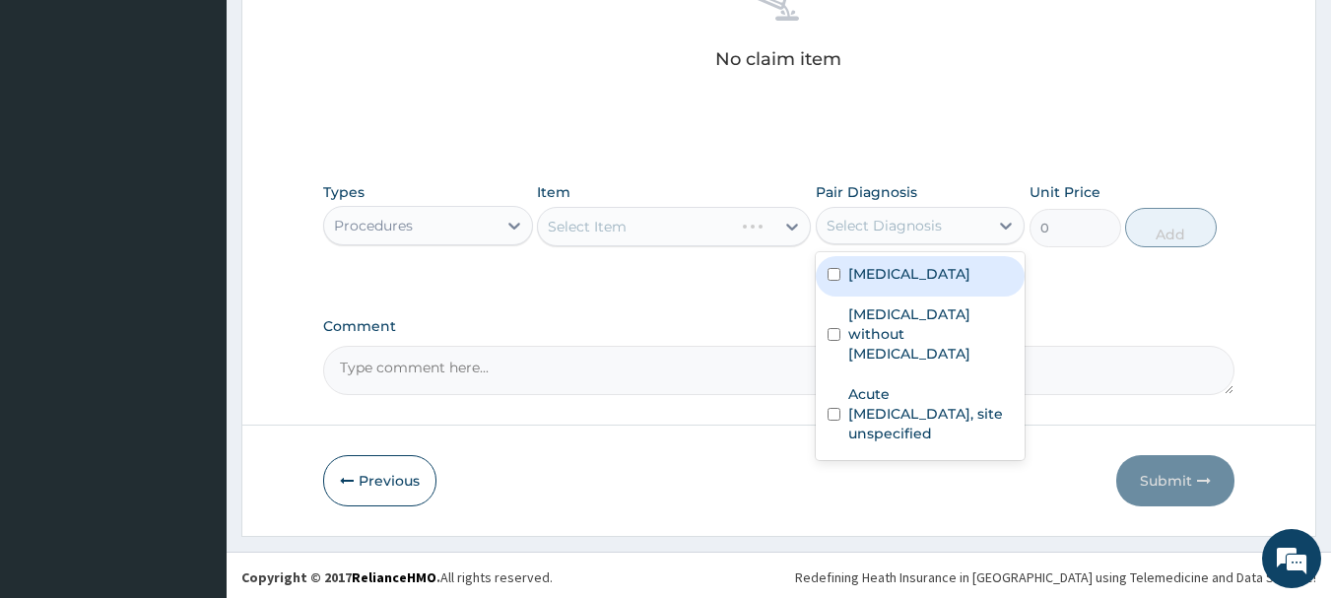
click at [935, 290] on div "[MEDICAL_DATA]" at bounding box center [920, 276] width 210 height 40
checkbox input "true"
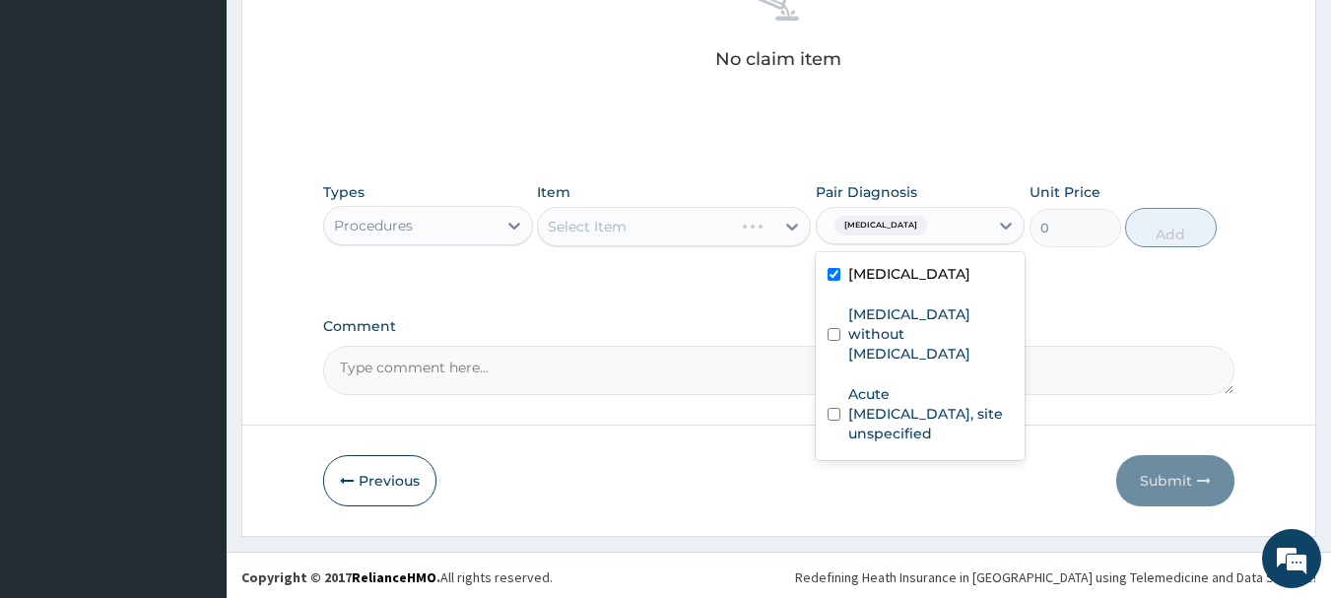
click at [919, 343] on label "[MEDICAL_DATA] without [MEDICAL_DATA]" at bounding box center [930, 333] width 165 height 59
checkbox input "true"
click at [927, 417] on label "Acute [MEDICAL_DATA], site unspecified" at bounding box center [930, 413] width 165 height 59
checkbox input "true"
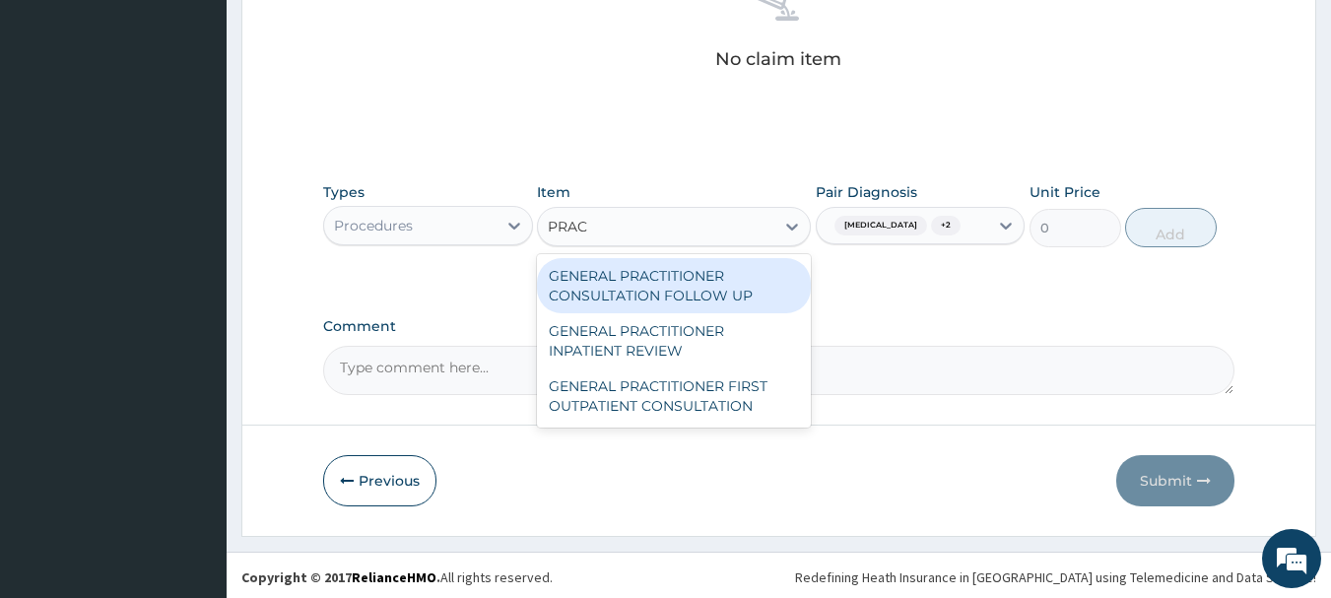
type input "PRACT"
click at [722, 401] on div "GENERAL PRACTITIONER FIRST OUTPATIENT CONSULTATION" at bounding box center [674, 395] width 274 height 55
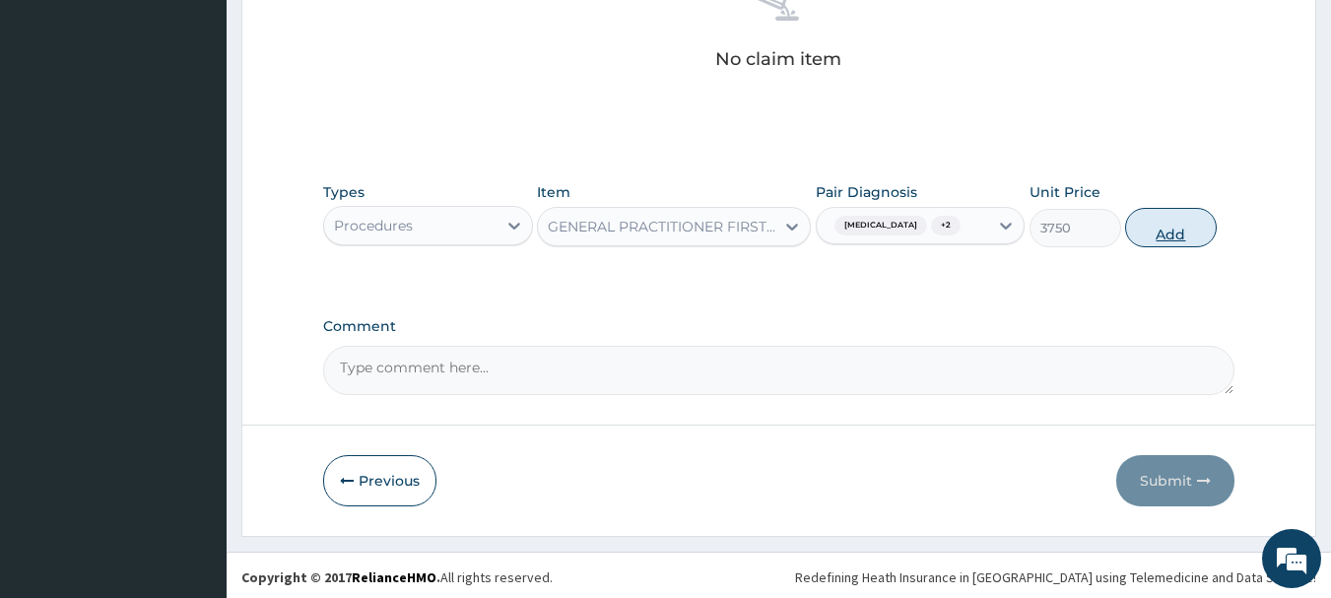
click at [1192, 245] on button "Add" at bounding box center [1171, 227] width 92 height 39
type input "0"
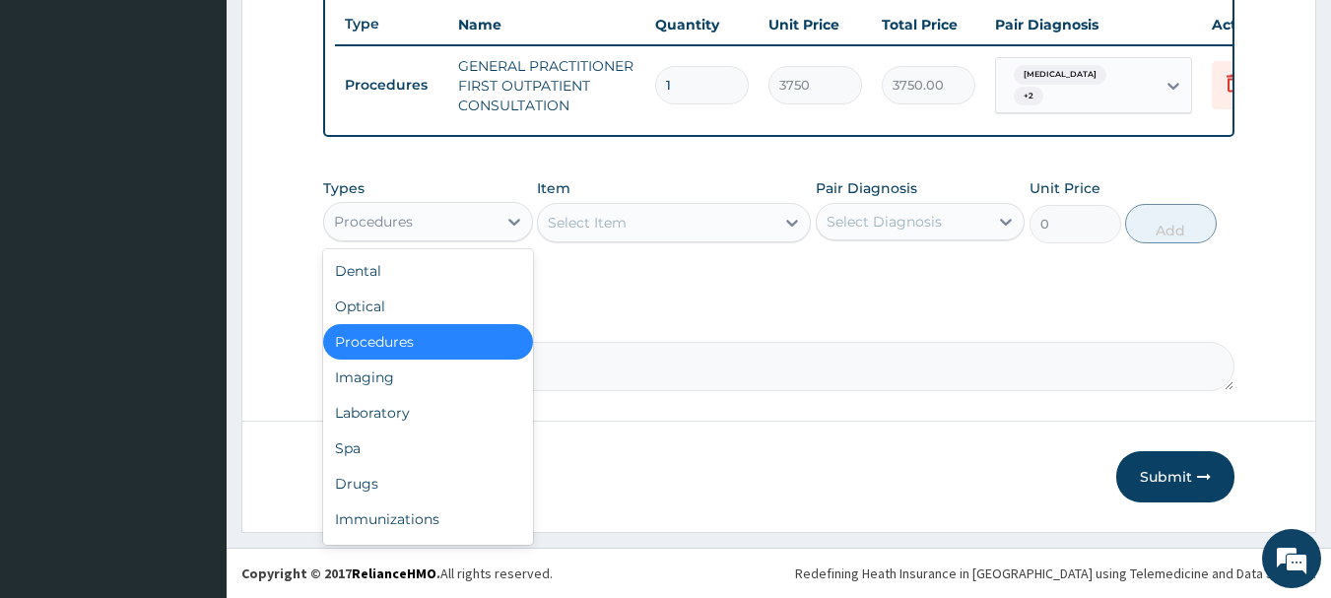
click at [431, 415] on div "Laboratory" at bounding box center [428, 412] width 210 height 35
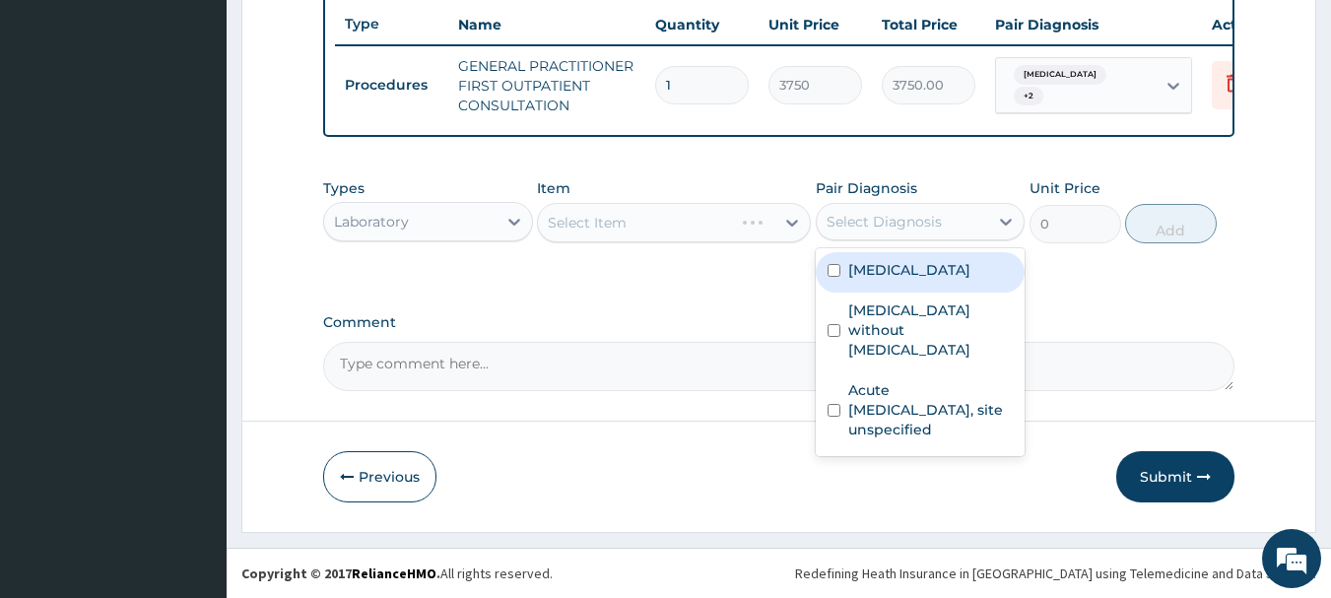
click at [935, 273] on label "[MEDICAL_DATA]" at bounding box center [909, 270] width 122 height 20
checkbox input "true"
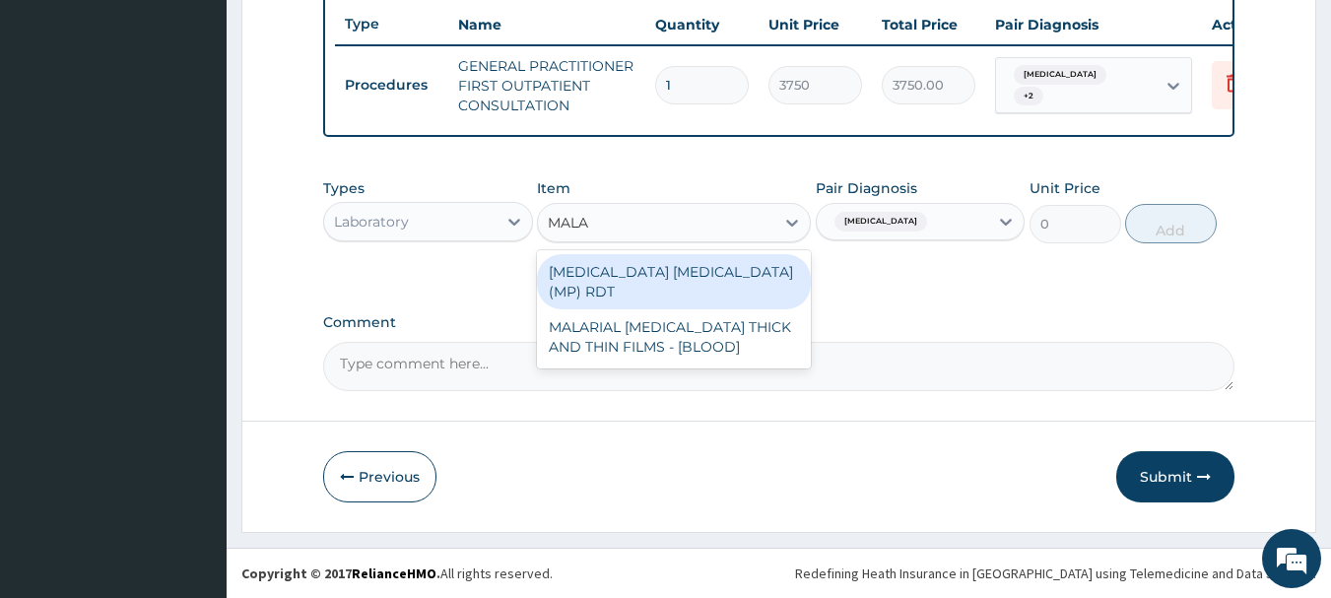
type input "MALAR"
click at [757, 330] on div "MALARIAL PARASITE THICK AND THIN FILMS - [BLOOD]" at bounding box center [674, 336] width 274 height 55
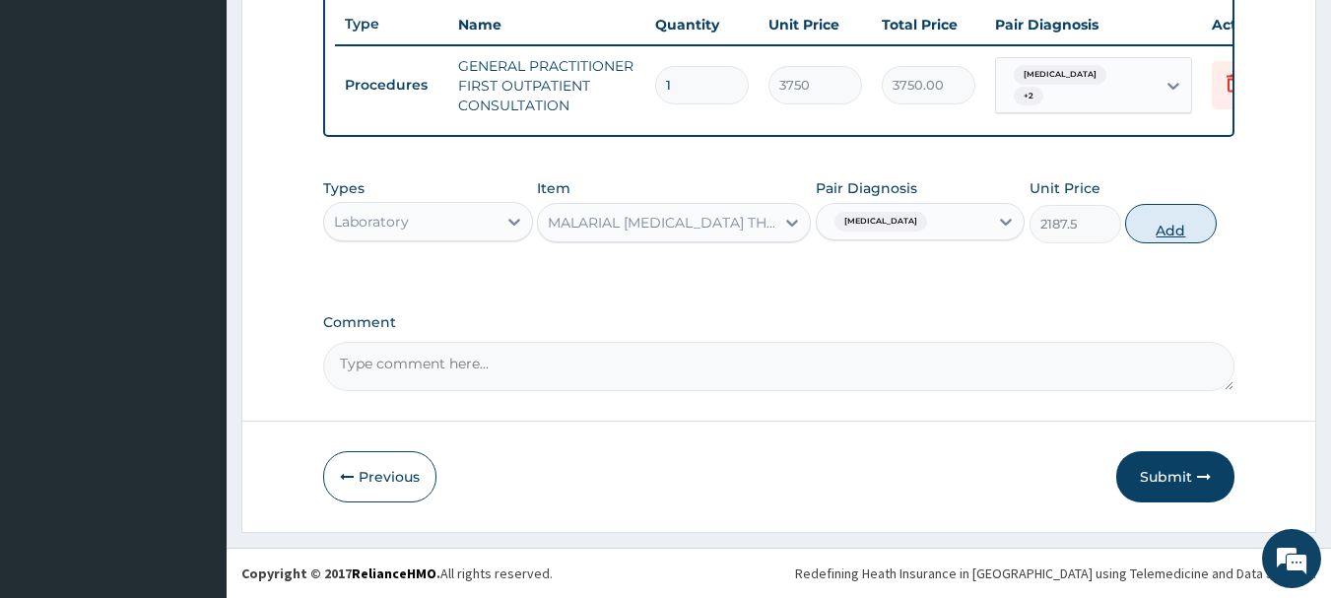
click at [1184, 228] on button "Add" at bounding box center [1171, 223] width 92 height 39
type input "0"
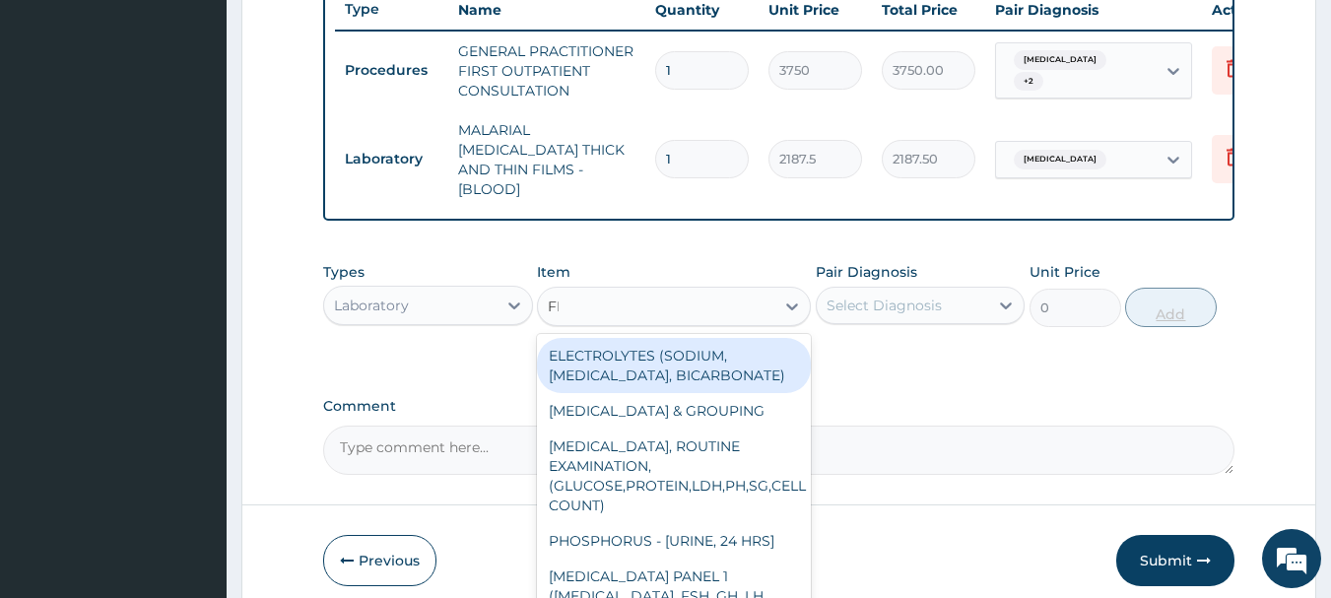
type input "FBC"
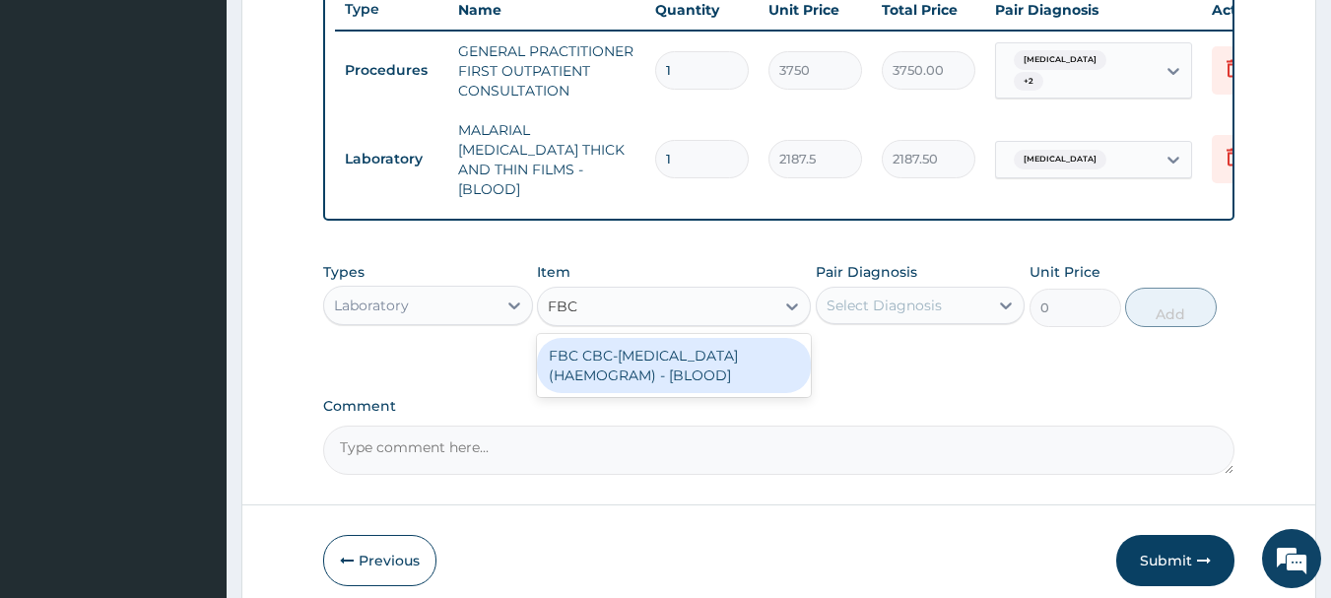
click at [722, 373] on div "FBC CBC-COMPLETE BLOOD COUNT (HAEMOGRAM) - [BLOOD]" at bounding box center [674, 365] width 274 height 55
type input "5000"
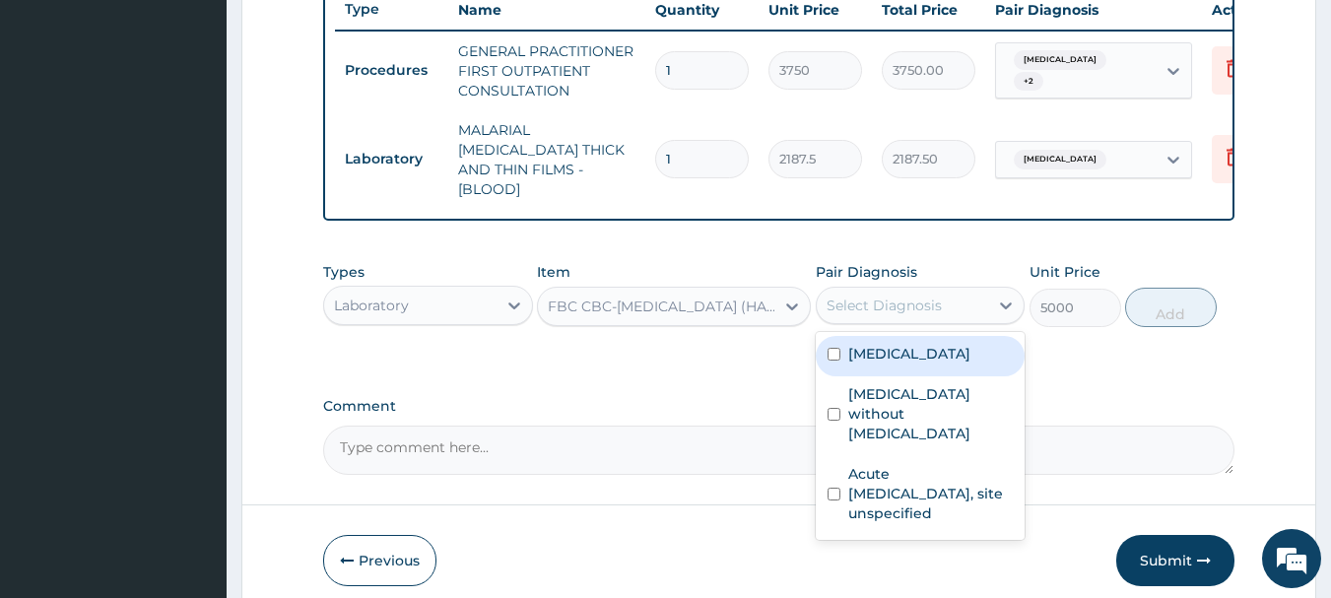
click at [955, 413] on label "Sepsis without septic shock" at bounding box center [930, 413] width 165 height 59
checkbox input "true"
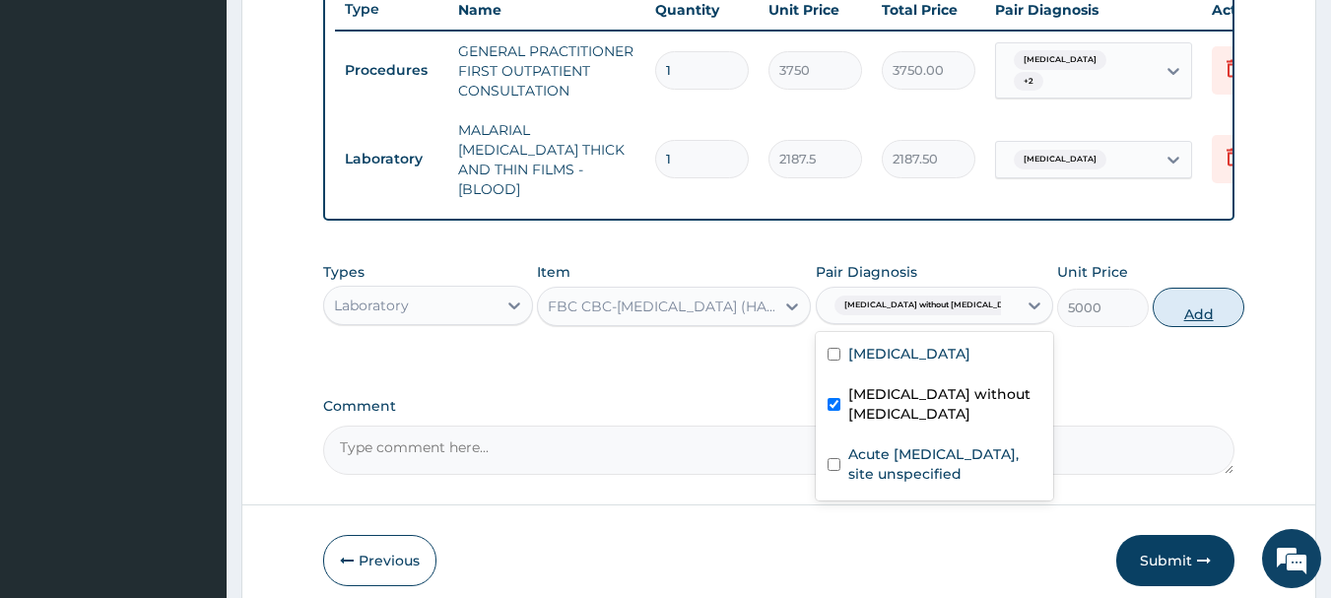
click at [1181, 311] on button "Add" at bounding box center [1198, 307] width 92 height 39
type input "0"
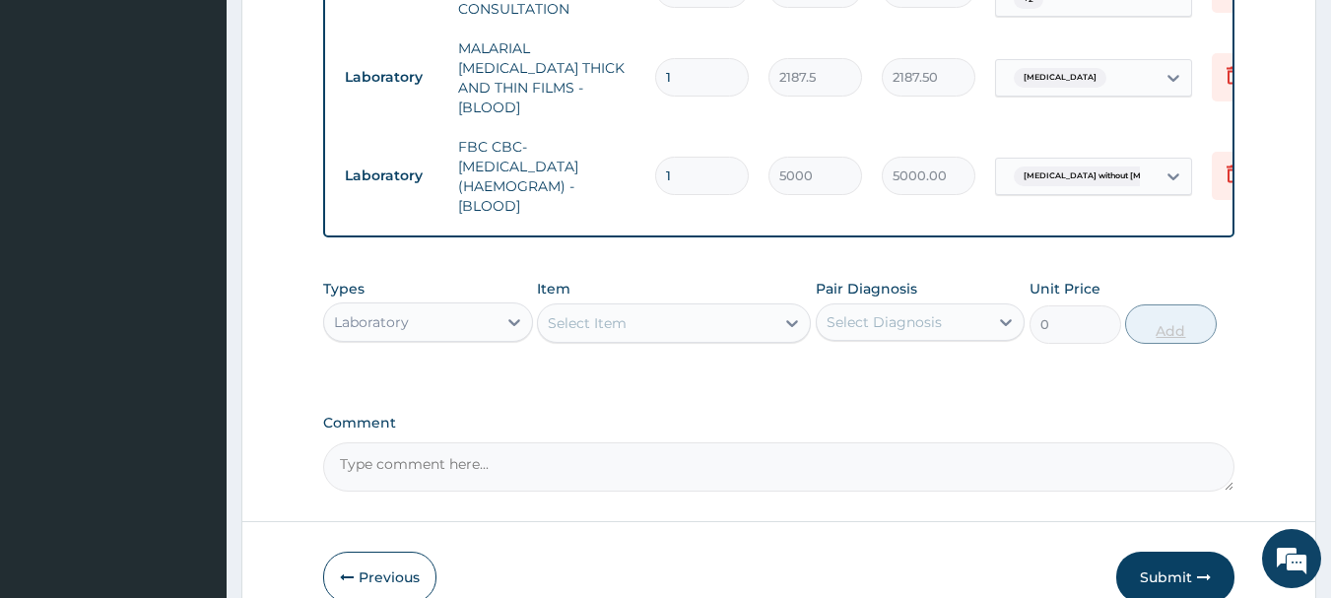
scroll to position [932, 0]
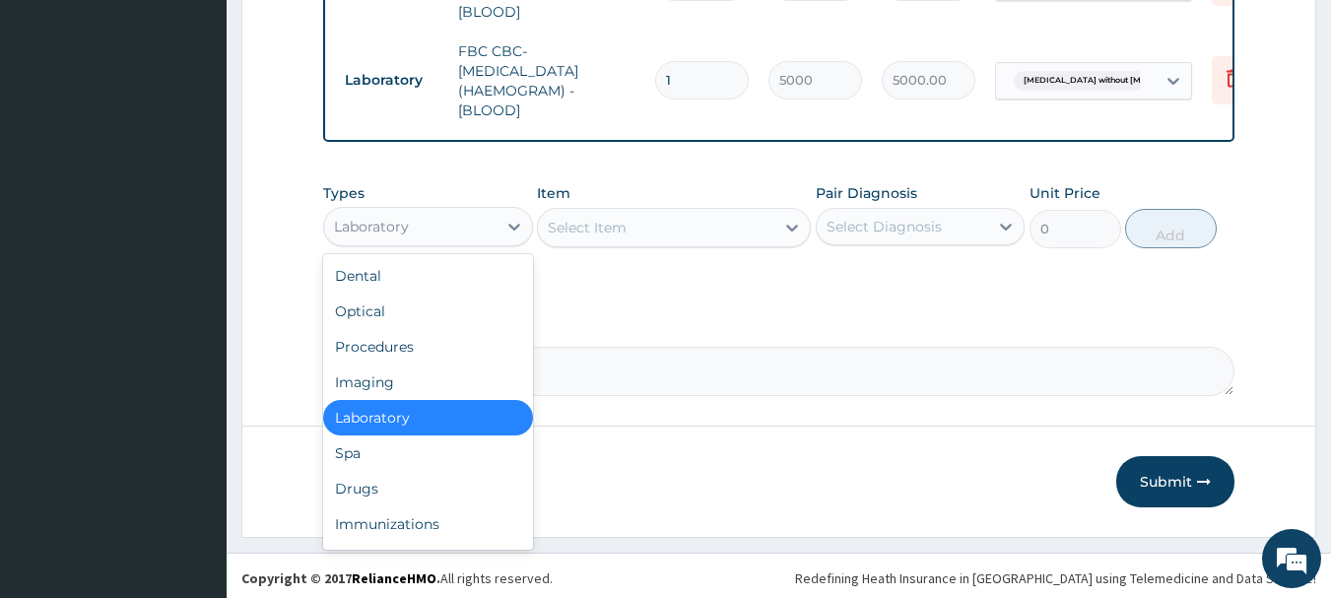
click at [425, 484] on div "Drugs" at bounding box center [428, 488] width 210 height 35
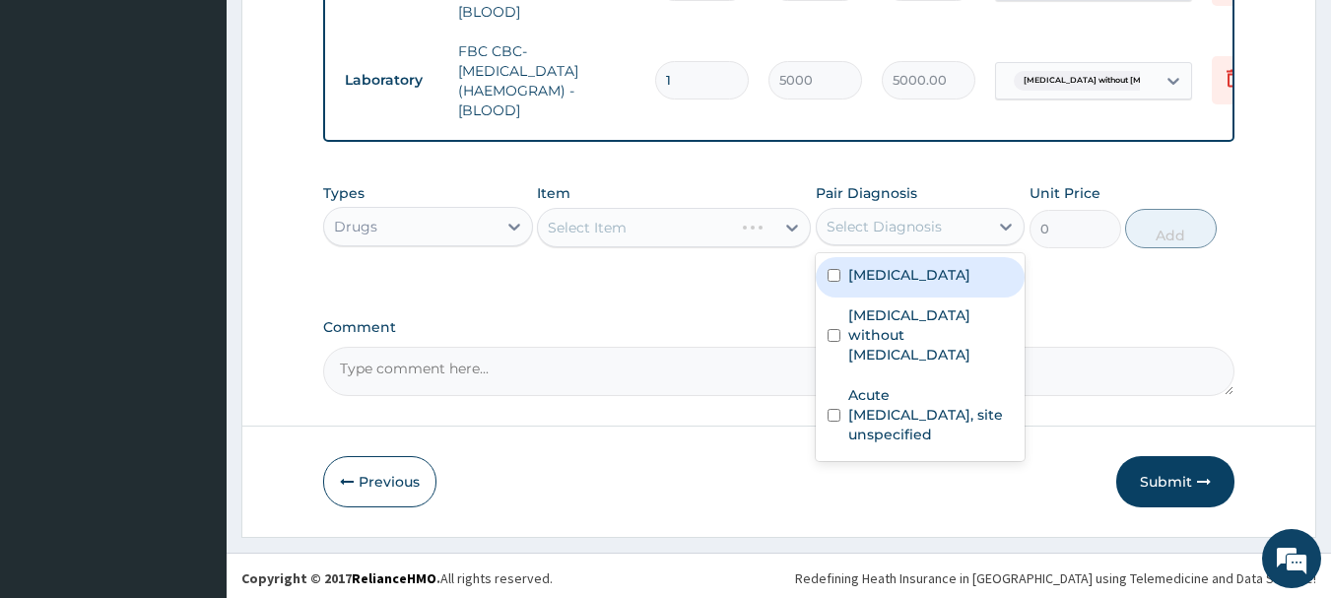
click at [933, 284] on div "[MEDICAL_DATA]" at bounding box center [920, 277] width 210 height 40
checkbox input "true"
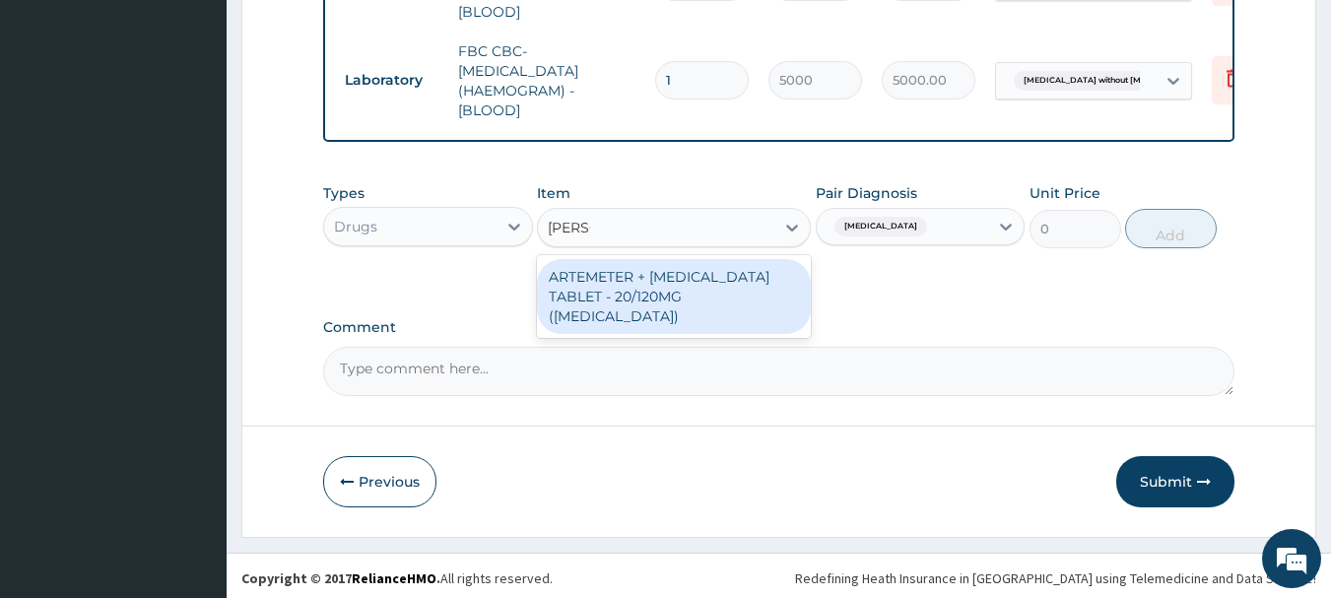
type input "COART"
click at [749, 296] on div "ARTEMETER + [MEDICAL_DATA] TABLET - 20/120MG ([MEDICAL_DATA])" at bounding box center [674, 296] width 274 height 75
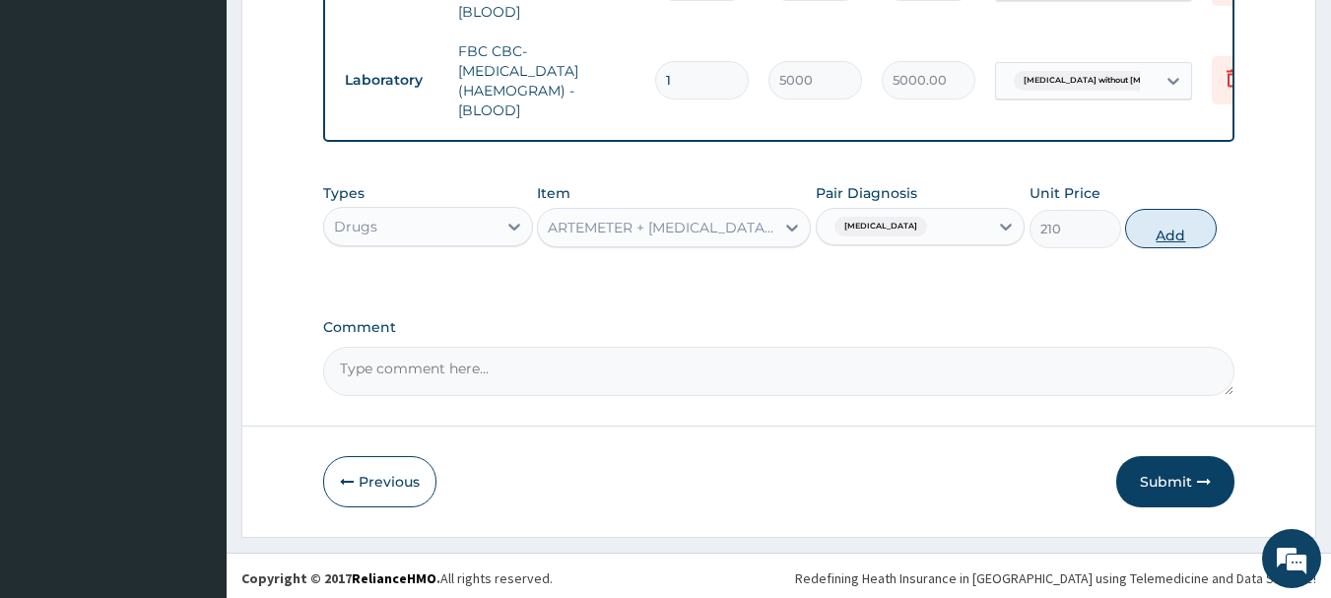
click at [1167, 225] on button "Add" at bounding box center [1171, 228] width 92 height 39
type input "0"
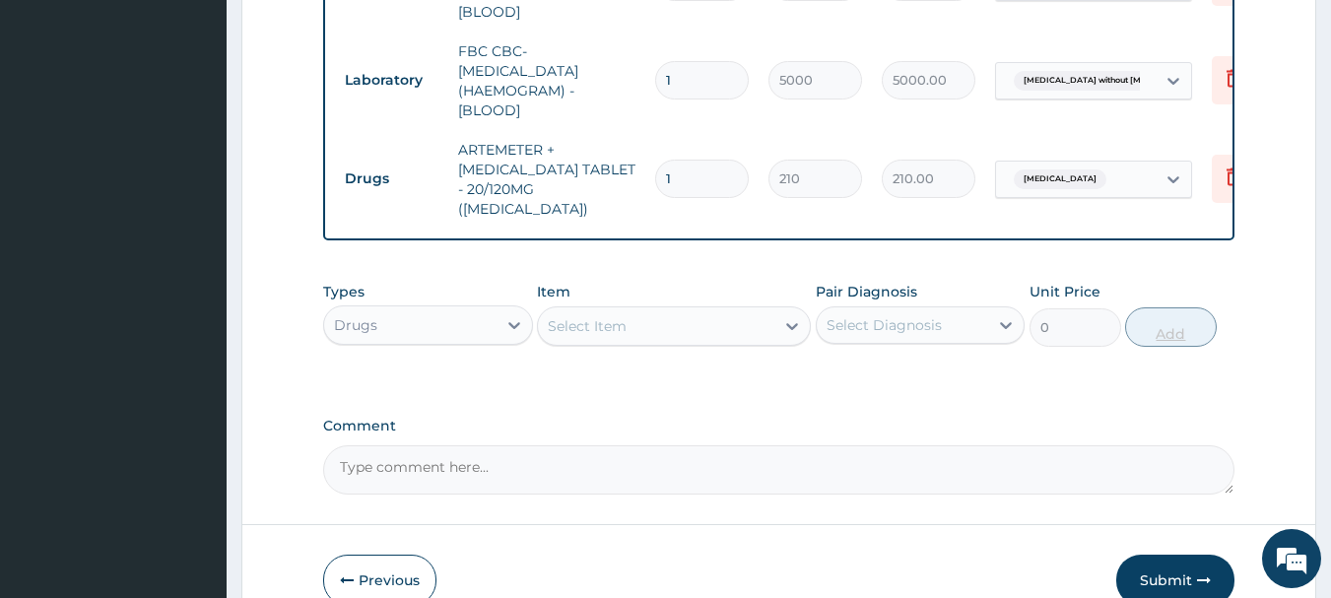
type input "0.00"
type input "2"
type input "420.00"
type input "24"
type input "5040.00"
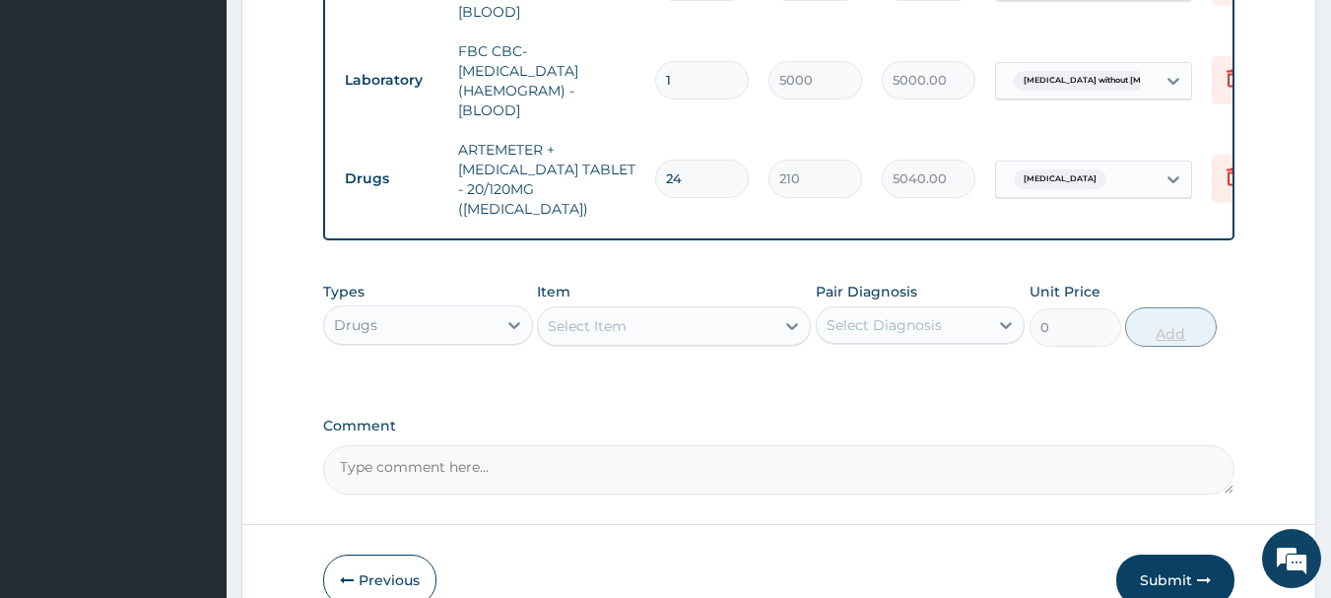
type input "24"
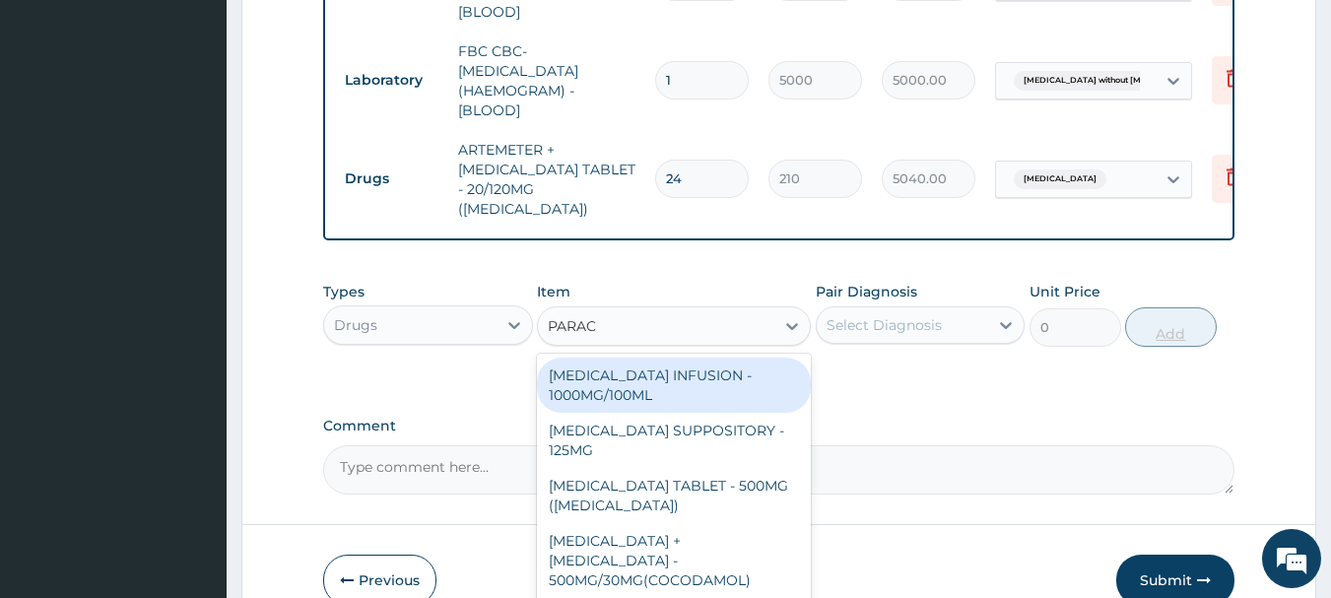
type input "PARACE"
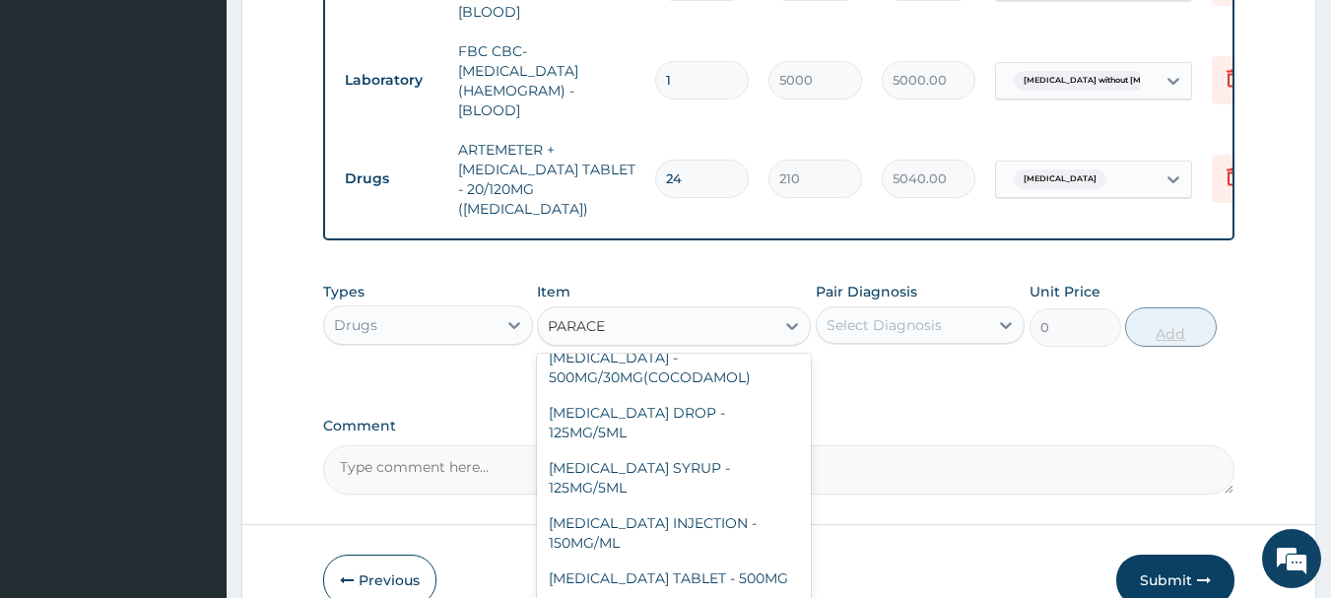
scroll to position [209, 0]
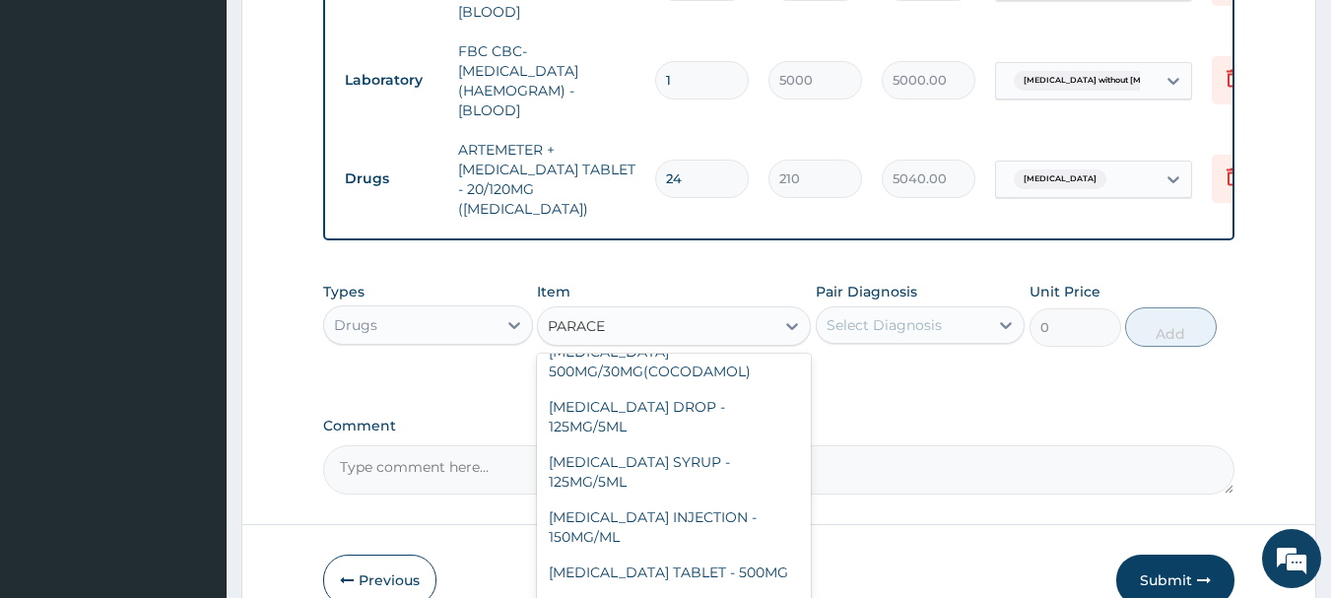
click at [743, 554] on div "[MEDICAL_DATA] TABLET - 500MG" at bounding box center [674, 571] width 274 height 35
type input "33.599999999999994"
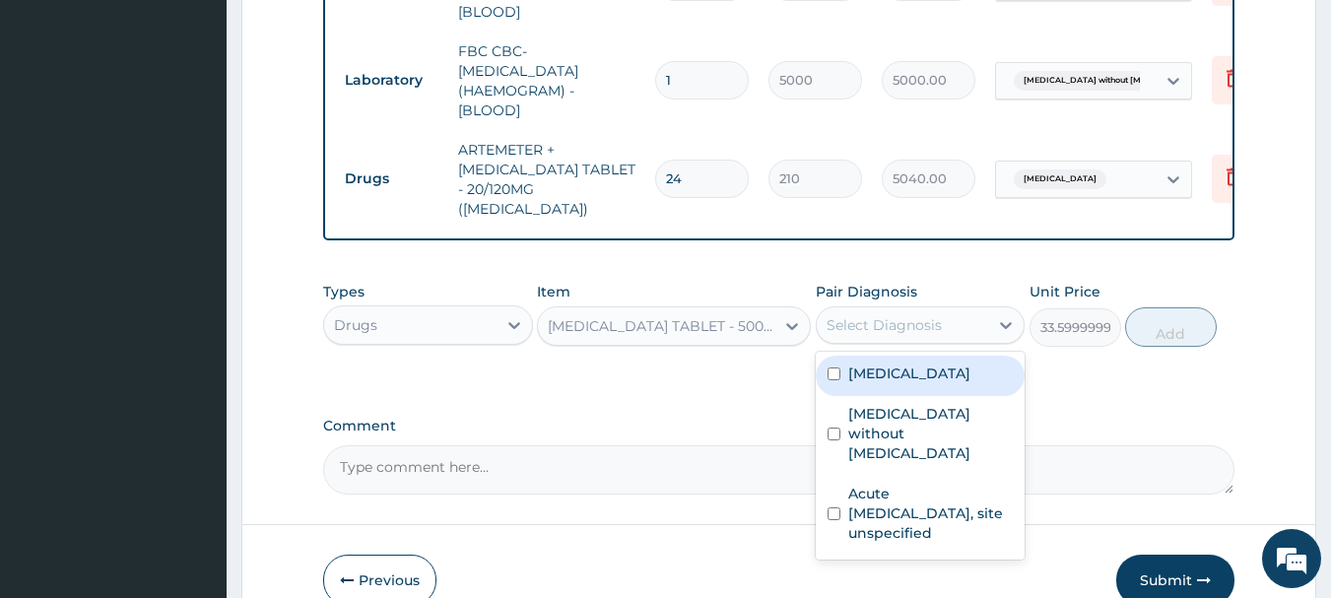
click at [937, 363] on label "[MEDICAL_DATA]" at bounding box center [909, 373] width 122 height 20
checkbox input "true"
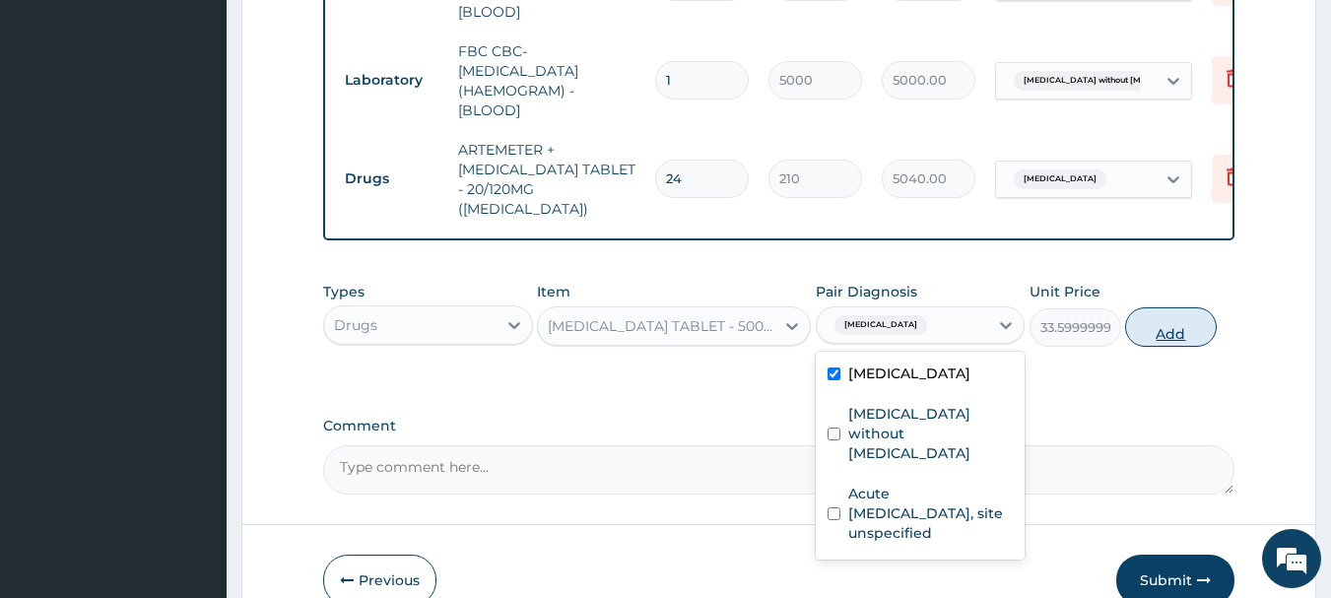
click at [1171, 317] on button "Add" at bounding box center [1171, 326] width 92 height 39
type input "0"
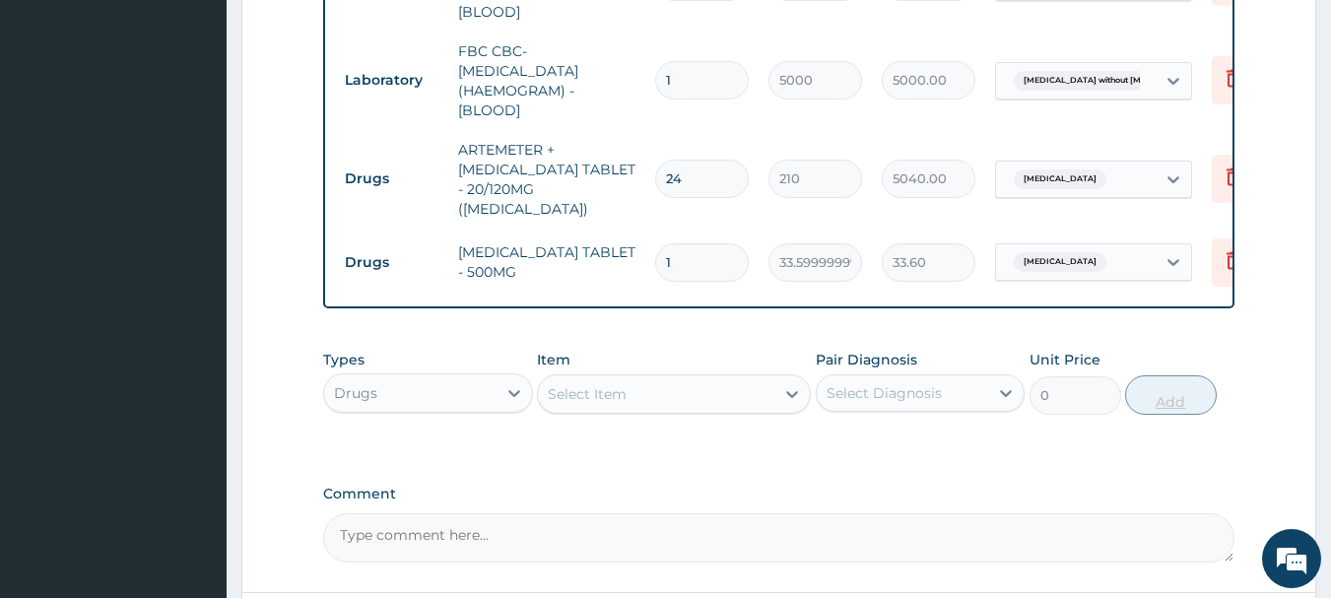
type input "18"
type input "604.80"
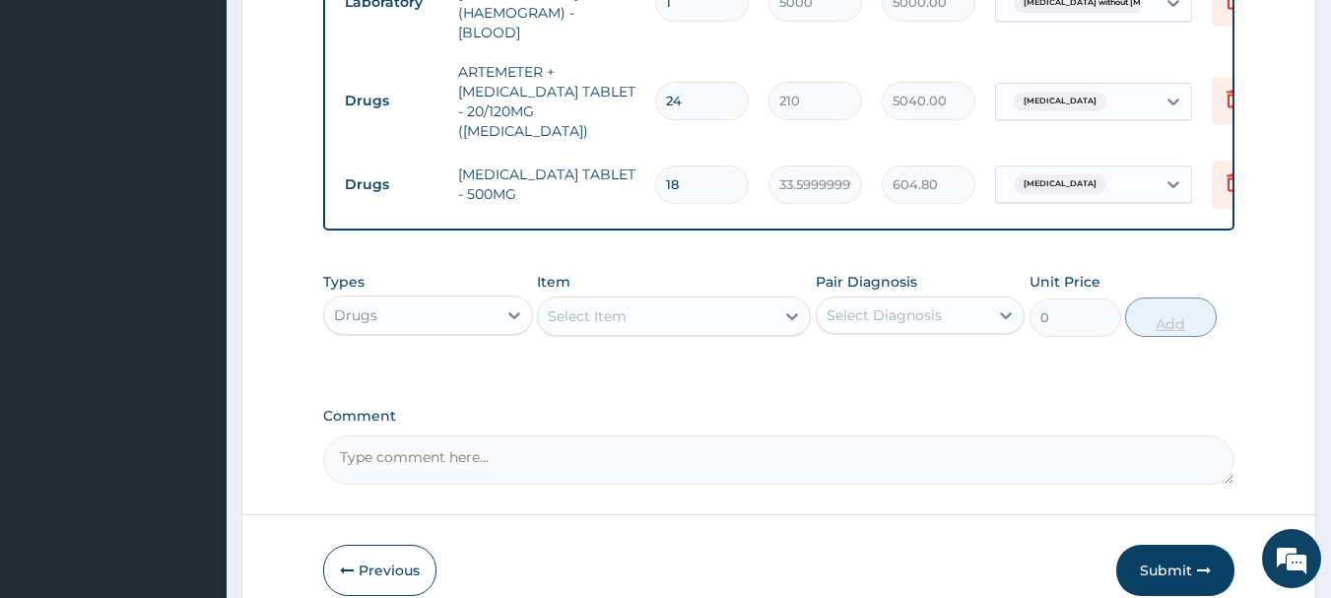
scroll to position [1078, 0]
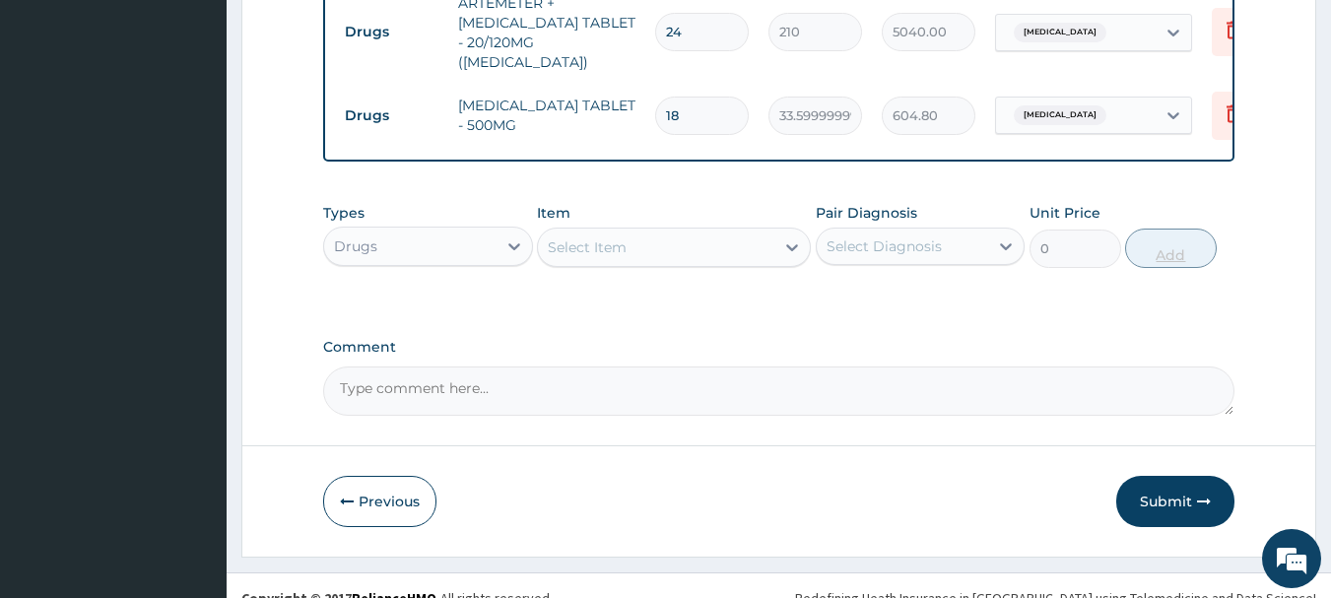
type input "18"
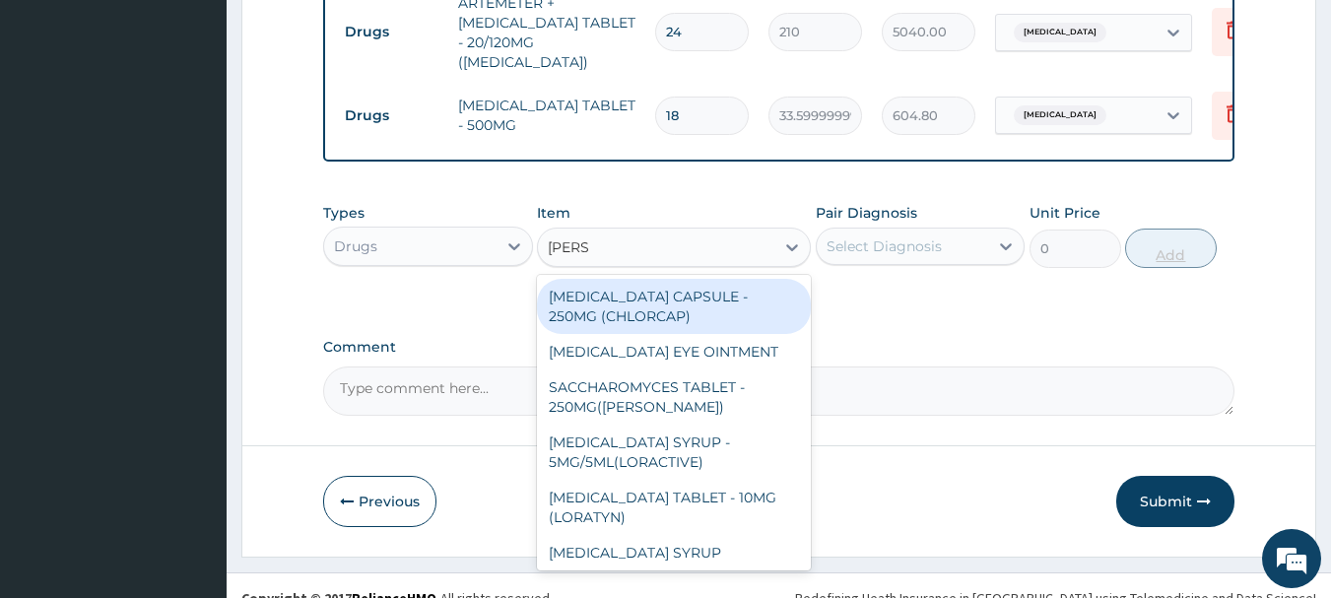
type input "LORAT"
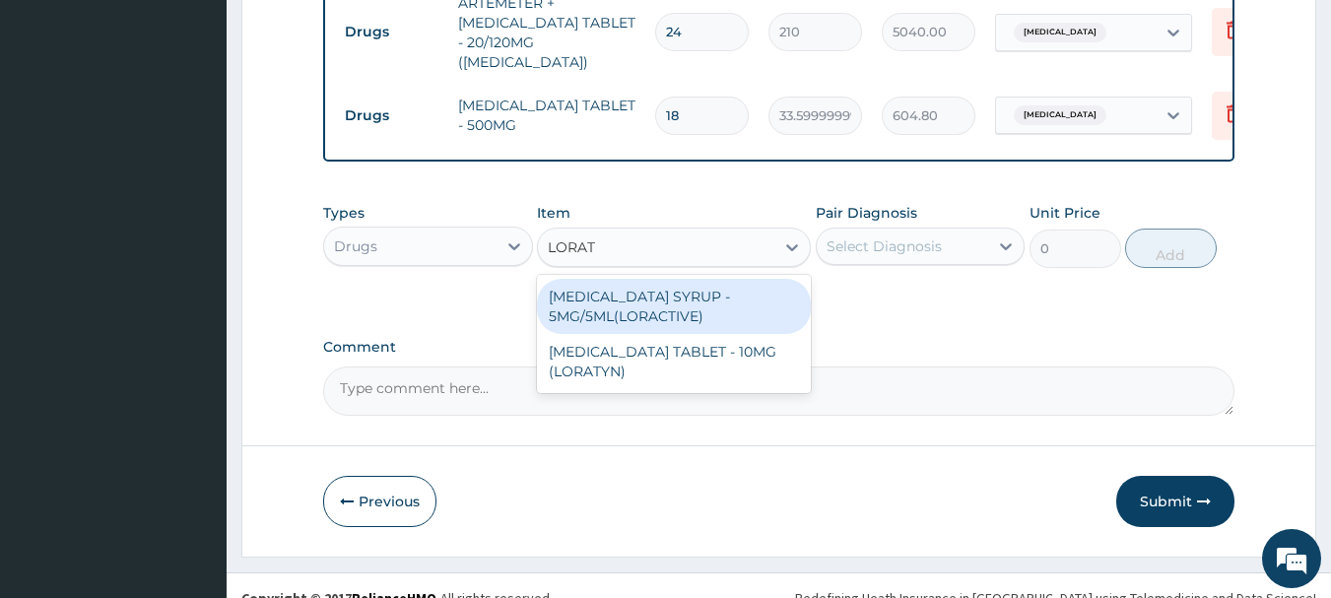
click at [736, 345] on div "[MEDICAL_DATA] TABLET - 10MG (LORATYN)" at bounding box center [674, 361] width 274 height 55
type input "98"
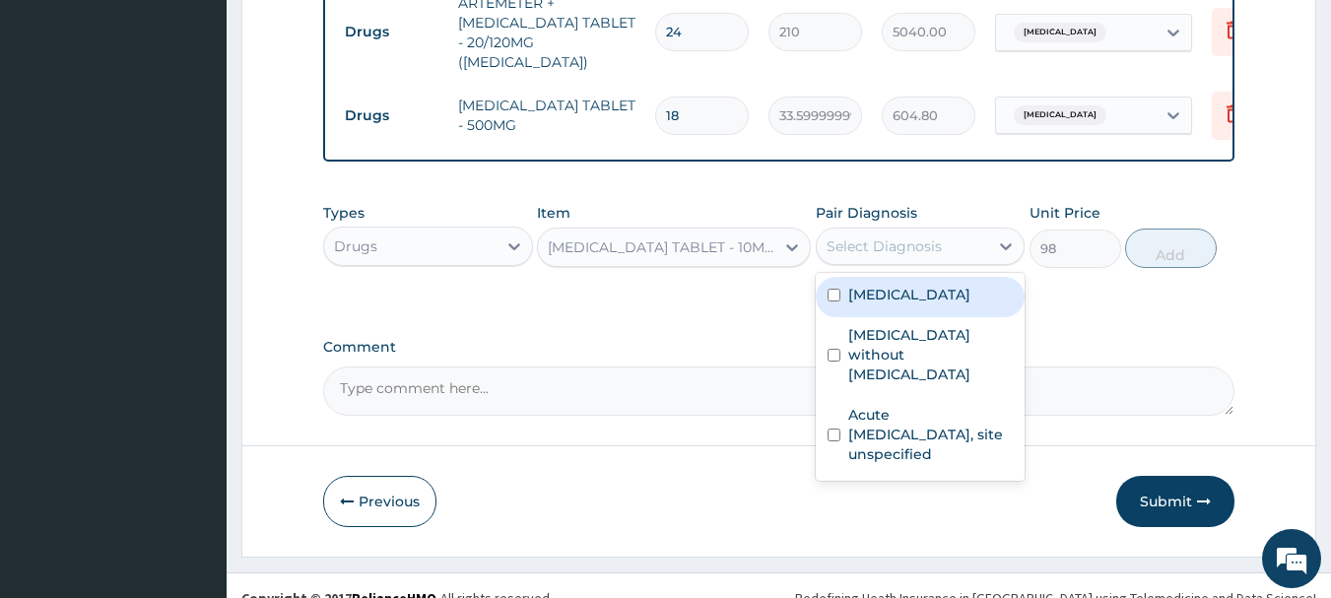
click at [971, 405] on label "Acute [MEDICAL_DATA], site unspecified" at bounding box center [930, 434] width 165 height 59
checkbox input "true"
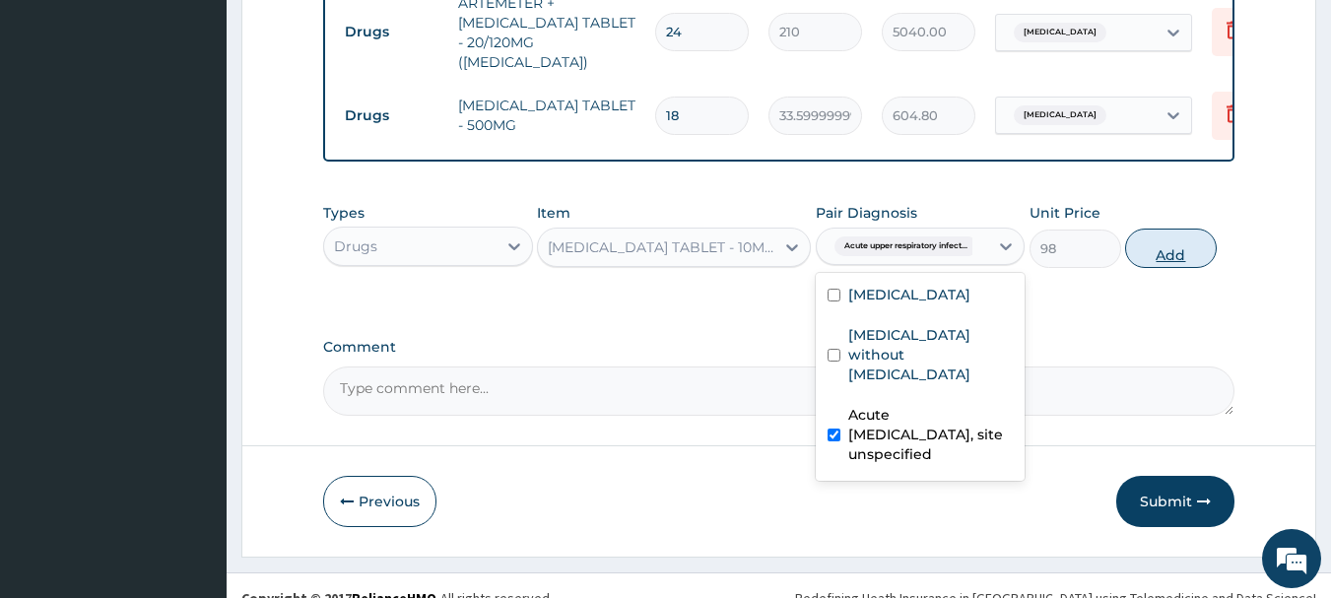
click at [1174, 232] on button "Add" at bounding box center [1171, 247] width 92 height 39
type input "0"
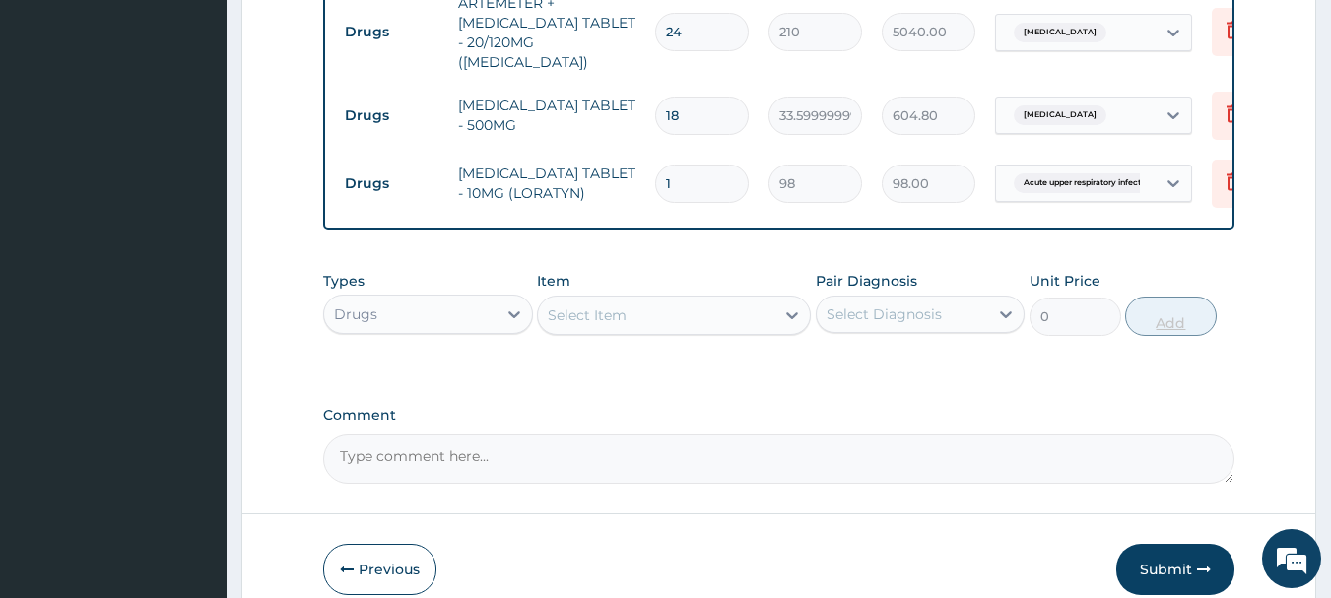
type input "0.00"
type input "5"
type input "490.00"
type input "5"
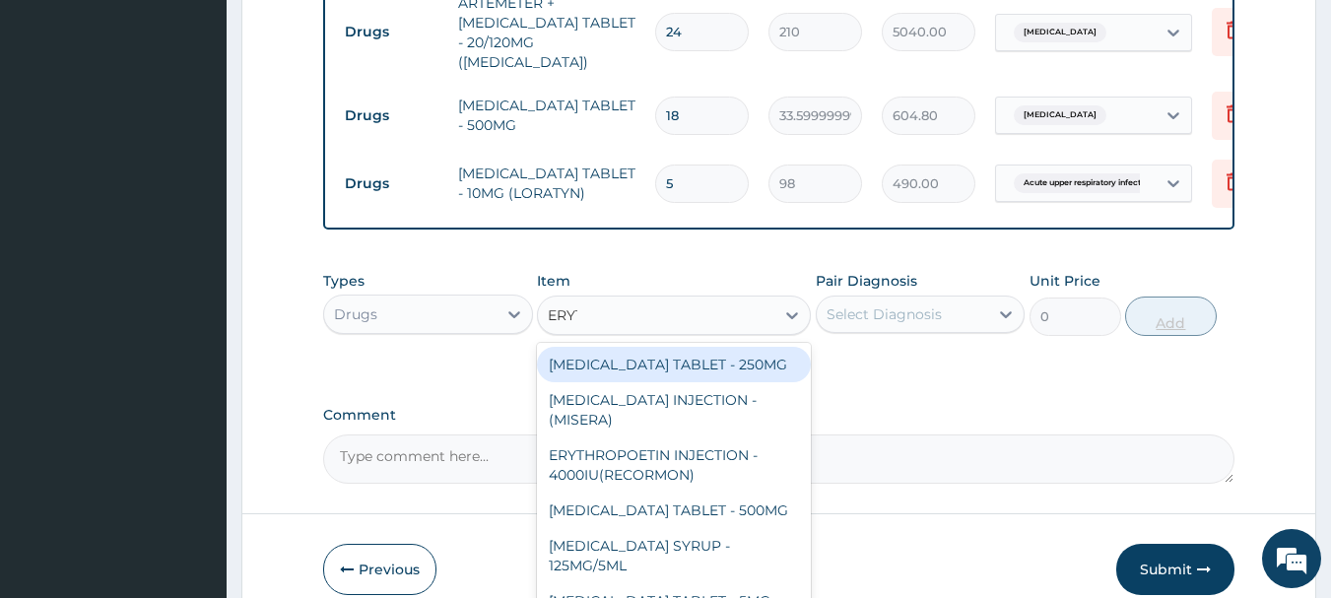
type input "ERYTH"
click at [774, 493] on div "ERYTHROMYCIN TABLET - 500MG" at bounding box center [674, 509] width 274 height 35
type input "140"
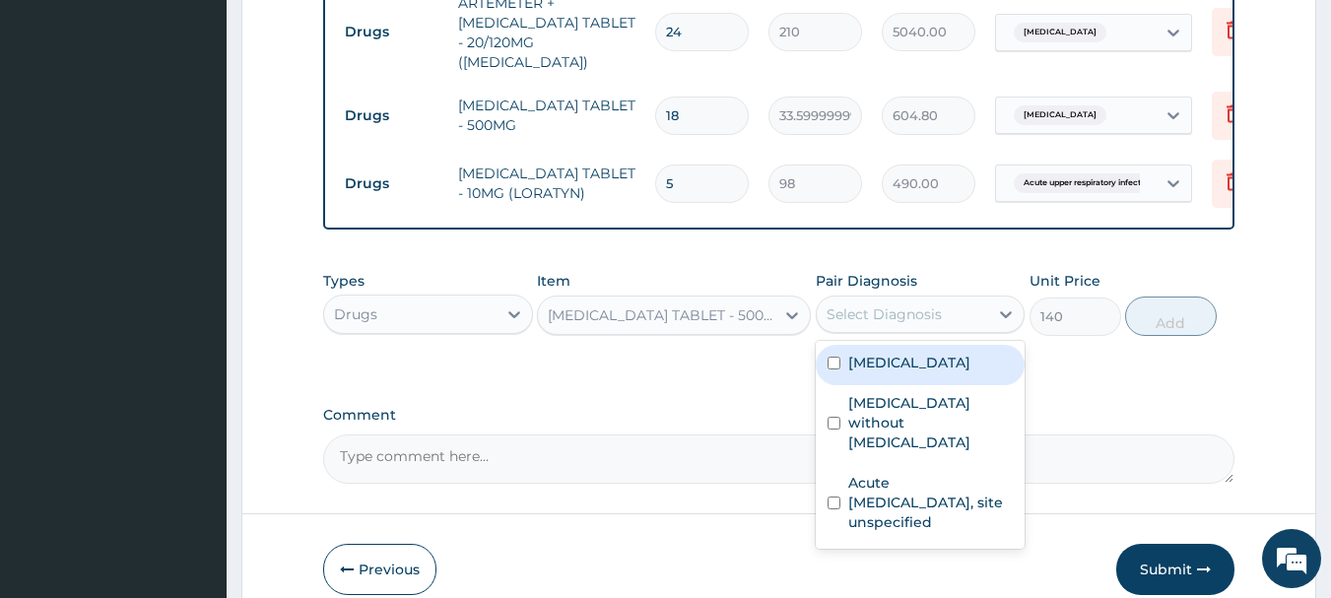
click at [937, 473] on label "Acute upper respiratory infection, site unspecified" at bounding box center [930, 502] width 165 height 59
checkbox input "true"
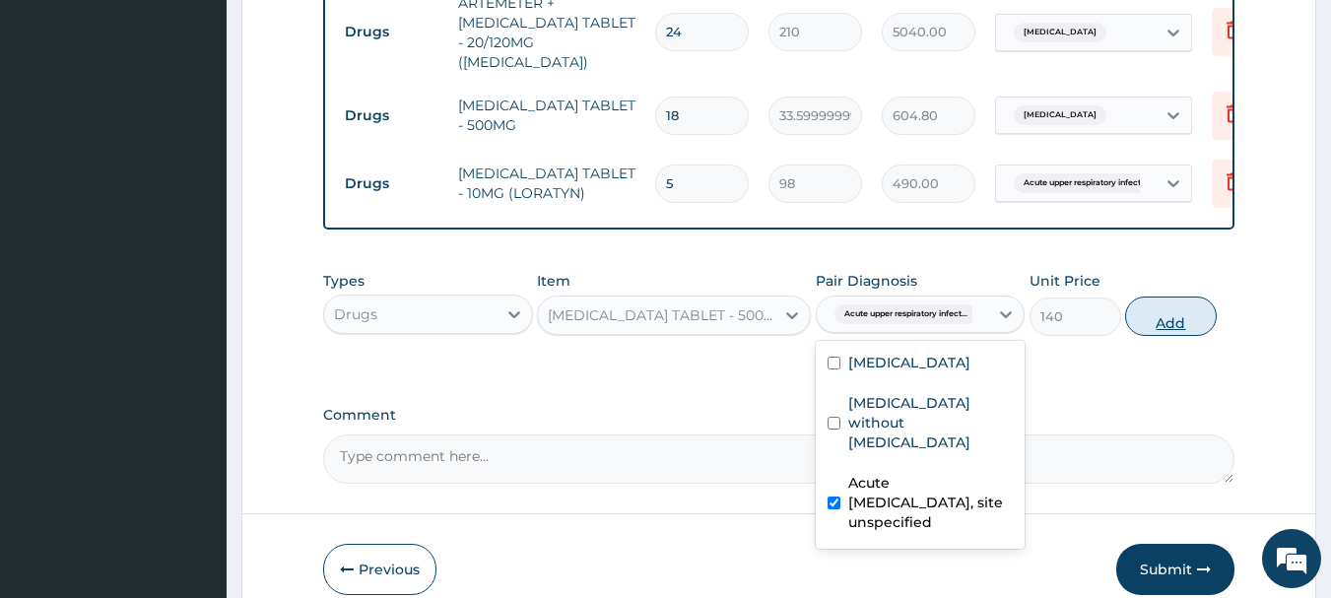
click at [1196, 296] on button "Add" at bounding box center [1171, 315] width 92 height 39
type input "0"
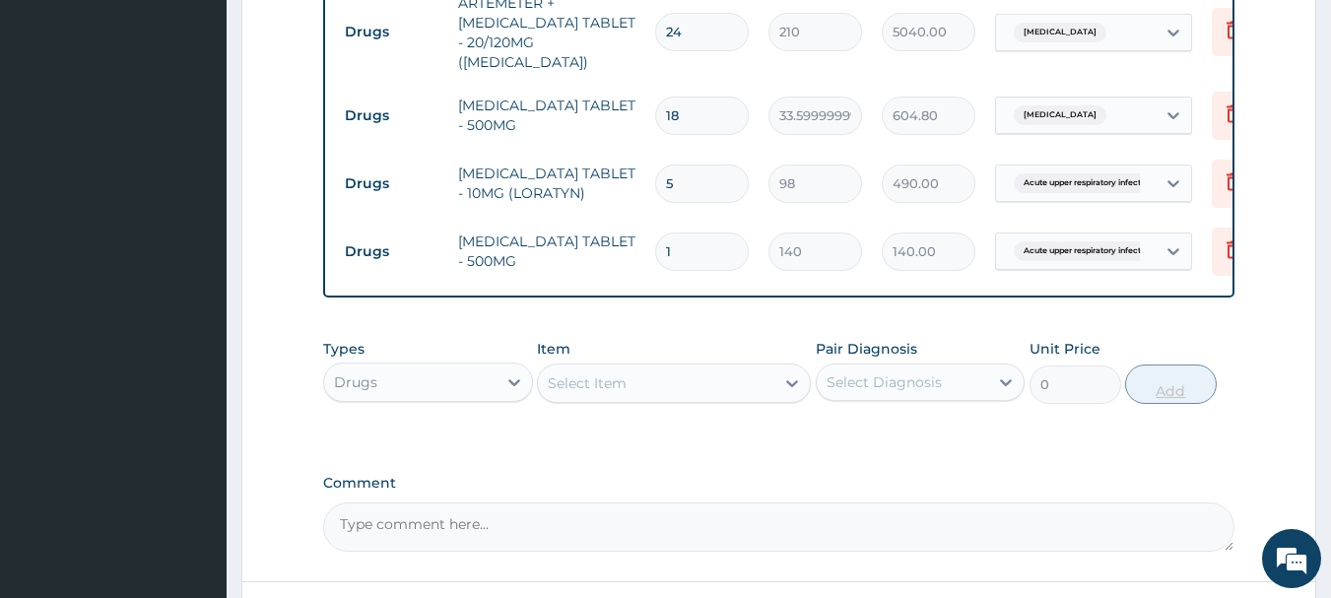
type input "15"
type input "2100.00"
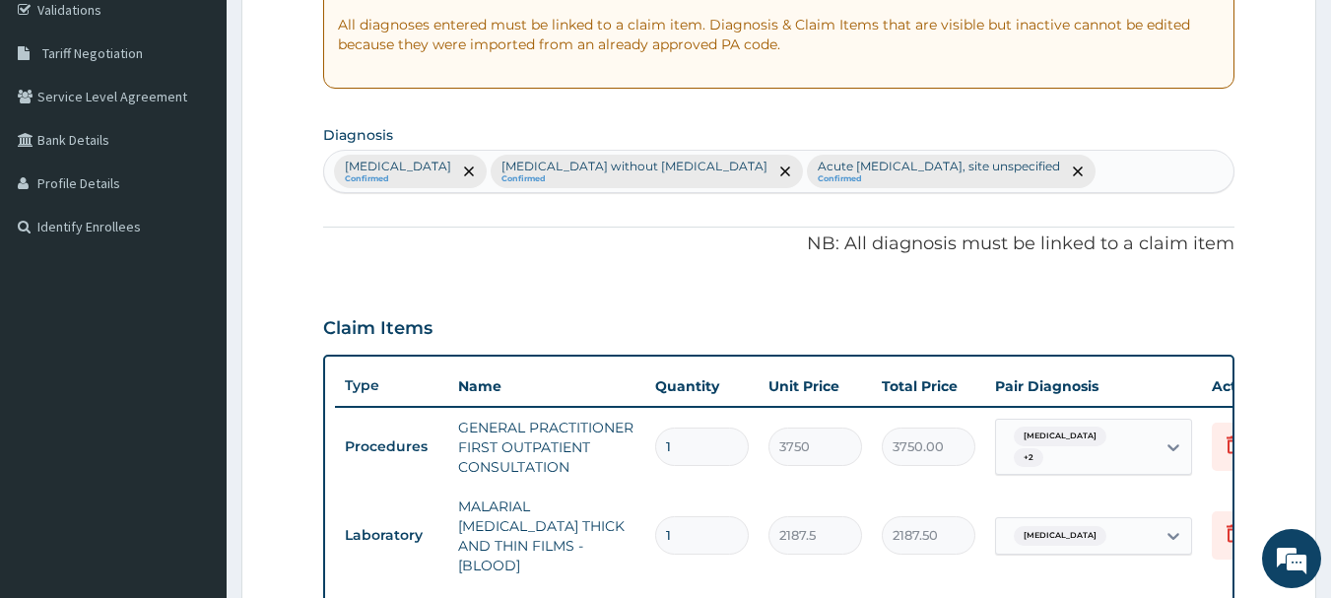
scroll to position [0, 0]
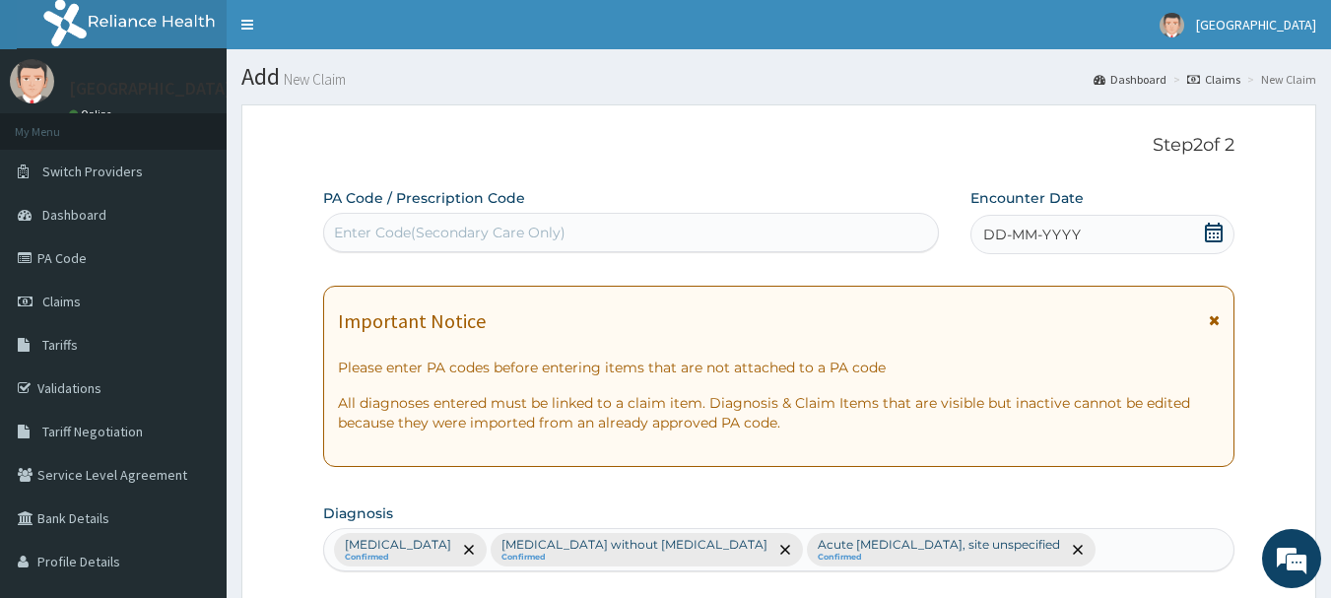
type input "15"
click at [1219, 241] on icon at bounding box center [1214, 233] width 18 height 20
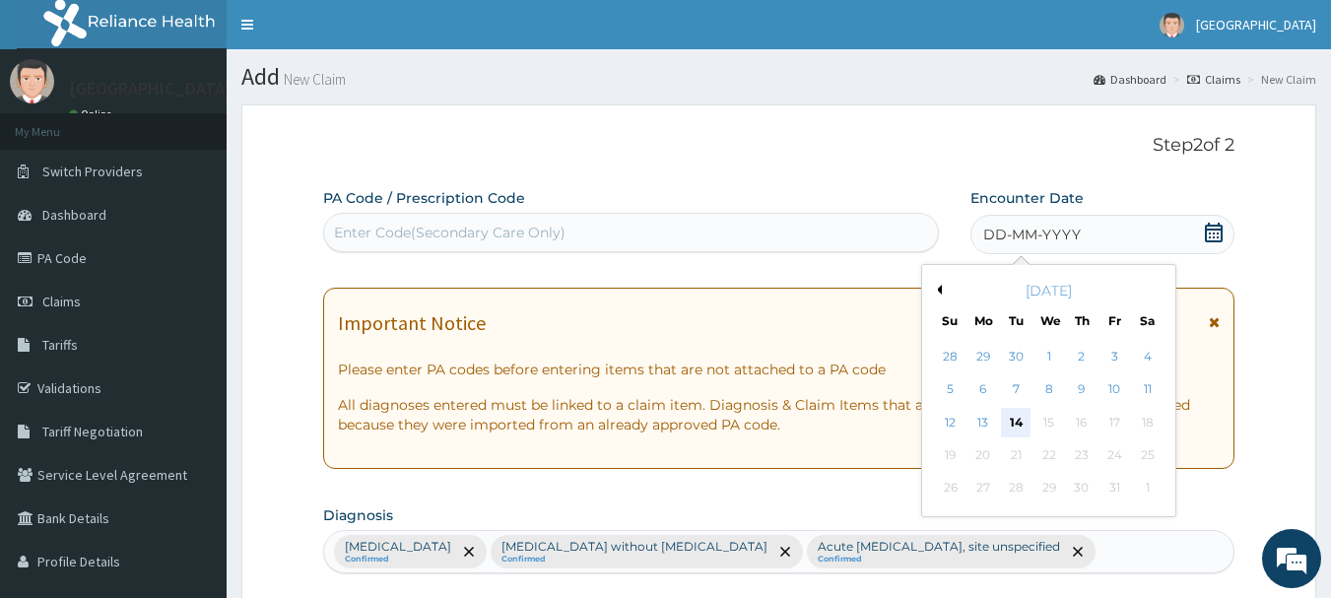
click at [1026, 427] on div "14" at bounding box center [1017, 423] width 30 height 30
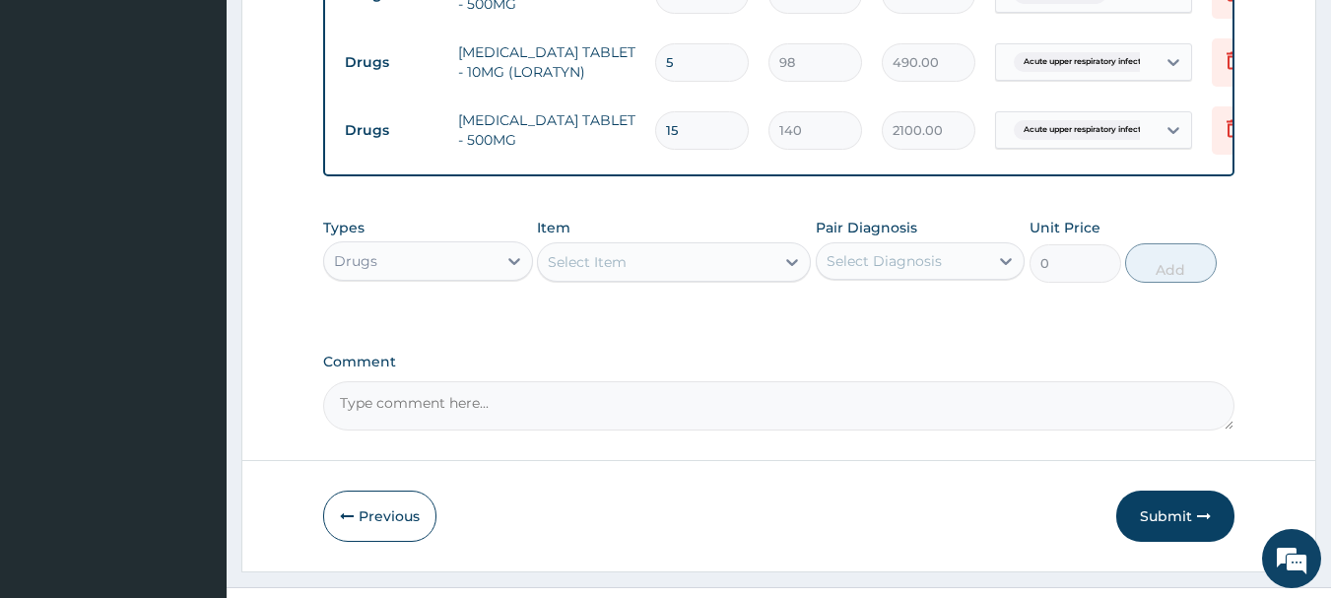
scroll to position [1214, 0]
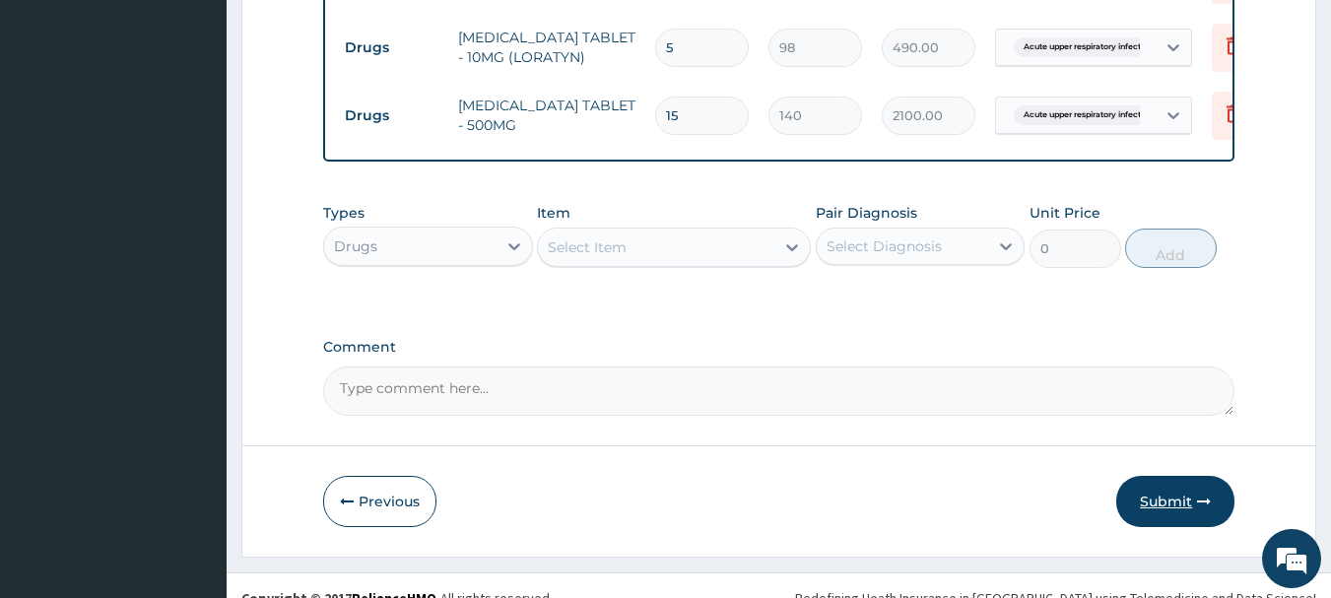
click at [1195, 476] on button "Submit" at bounding box center [1175, 501] width 118 height 51
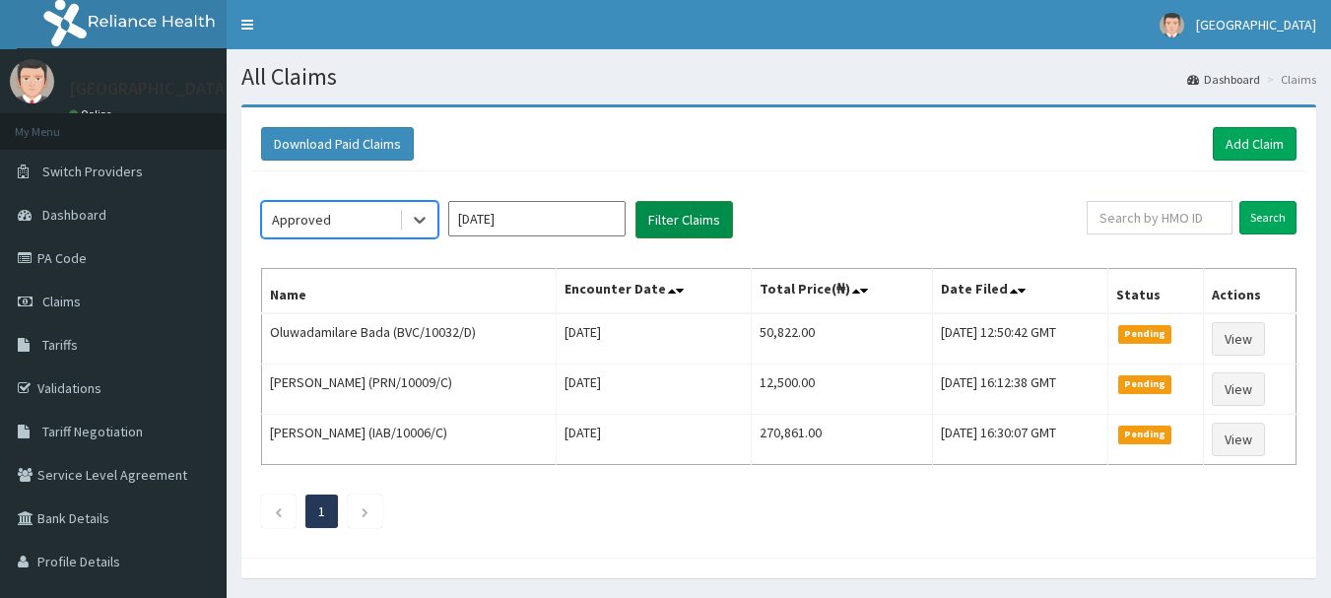
click at [731, 213] on button "Filter Claims" at bounding box center [684, 219] width 98 height 37
click at [704, 212] on button "Filter Claims" at bounding box center [684, 219] width 98 height 37
click at [701, 221] on button "Filter Claims" at bounding box center [684, 219] width 98 height 37
click at [705, 228] on button "Filter Claims" at bounding box center [684, 219] width 98 height 37
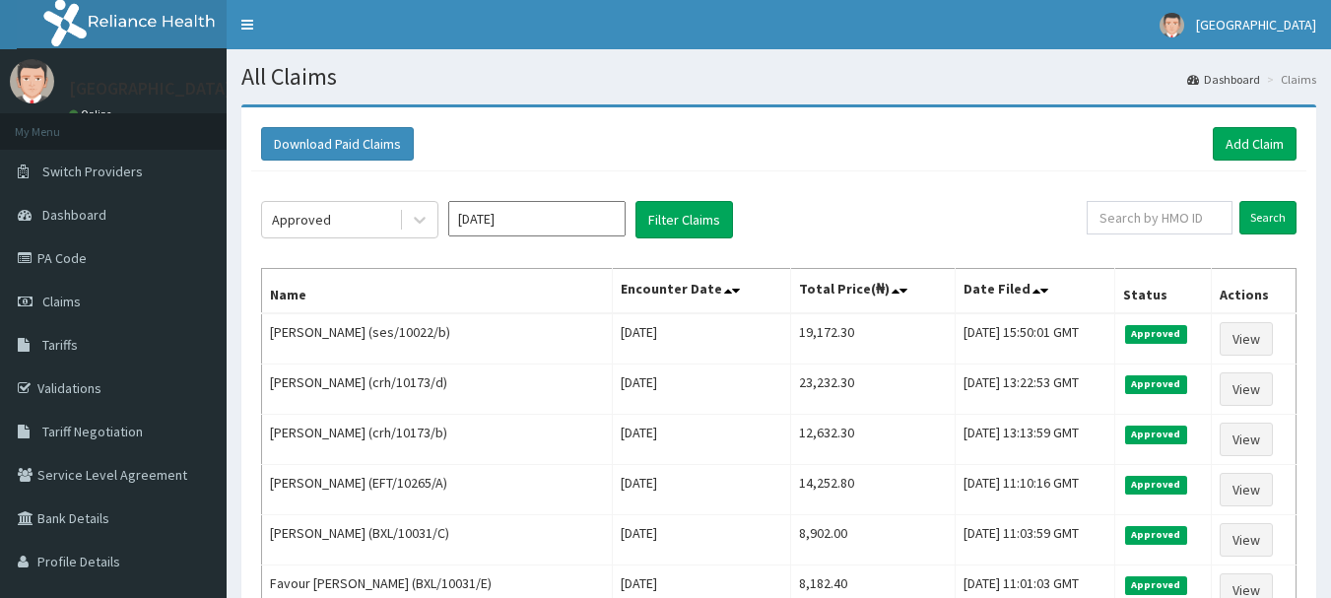
click at [846, 170] on div "Download Paid Claims Add Claim" at bounding box center [778, 144] width 1055 height 54
click at [1270, 152] on link "Add Claim" at bounding box center [1254, 143] width 84 height 33
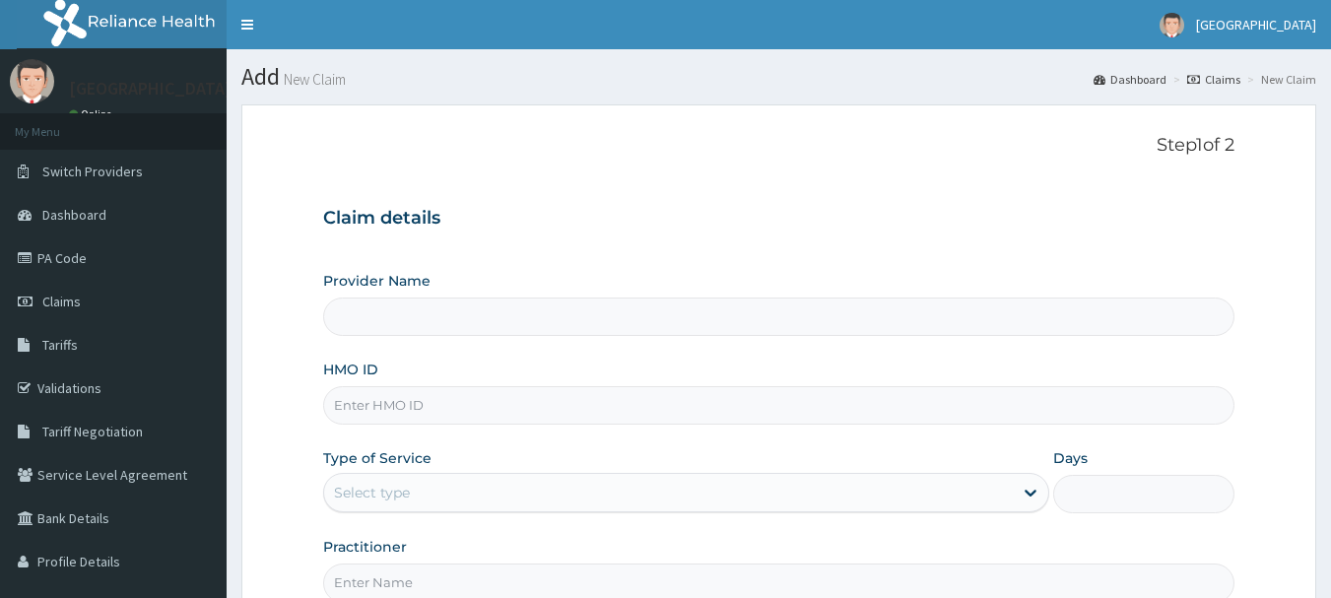
type input "[GEOGRAPHIC_DATA], [GEOGRAPHIC_DATA]"
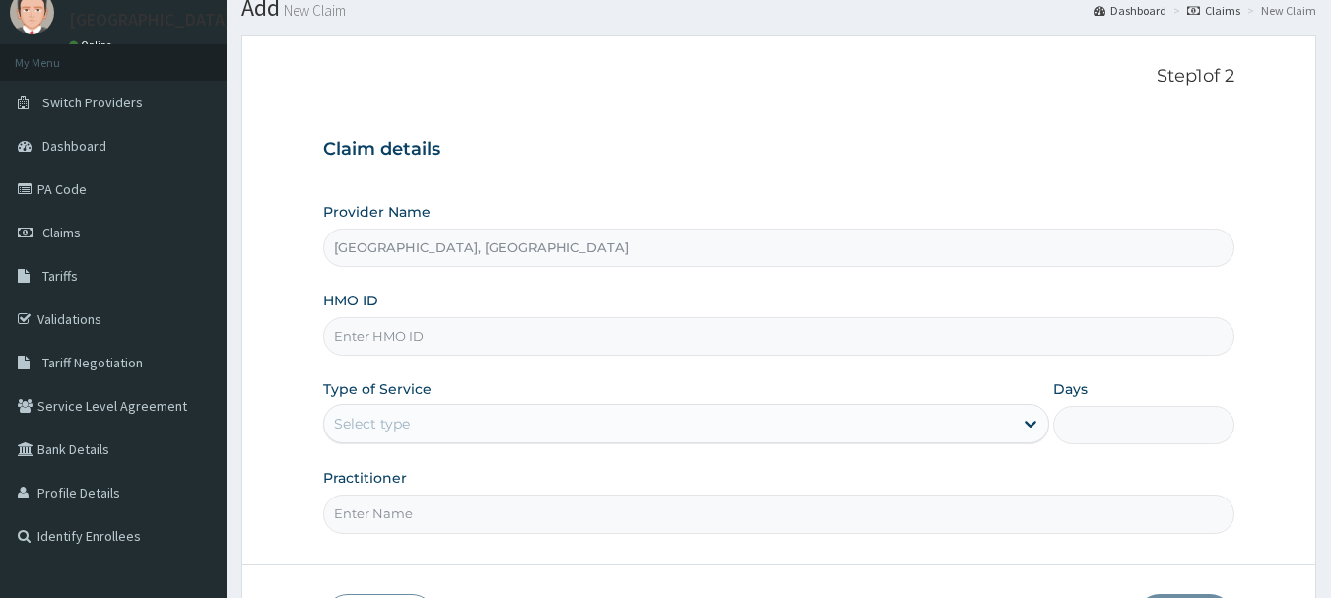
scroll to position [212, 0]
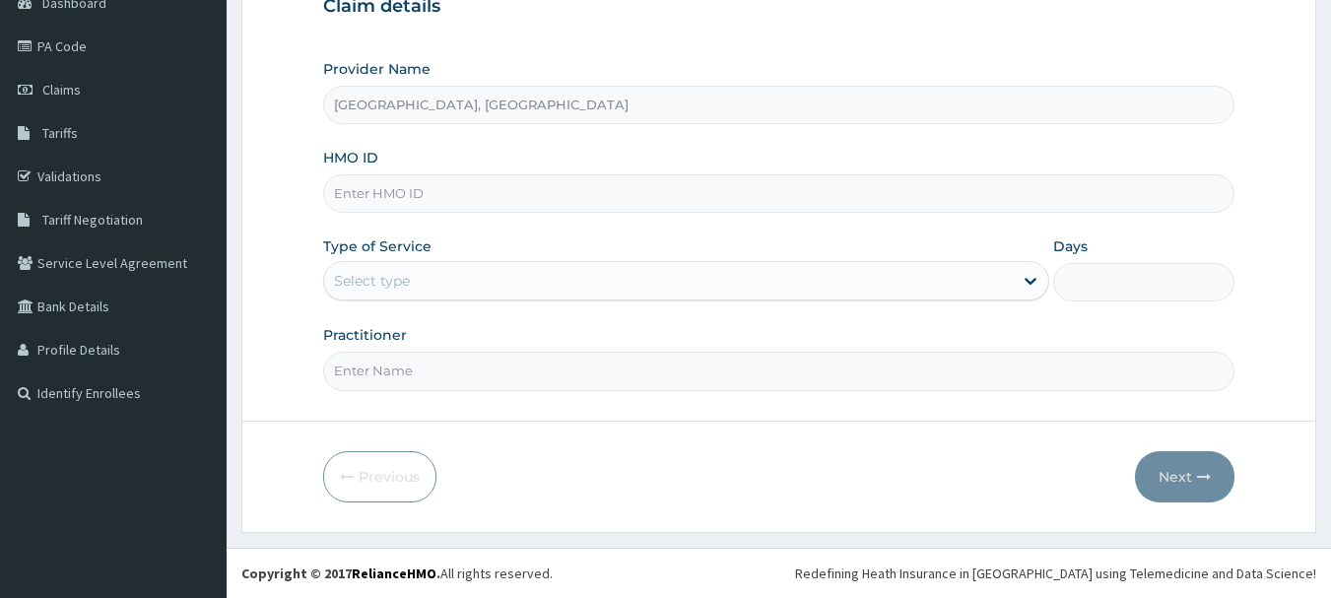
paste input "prc/10050/a"
type input "prc/10050/a"
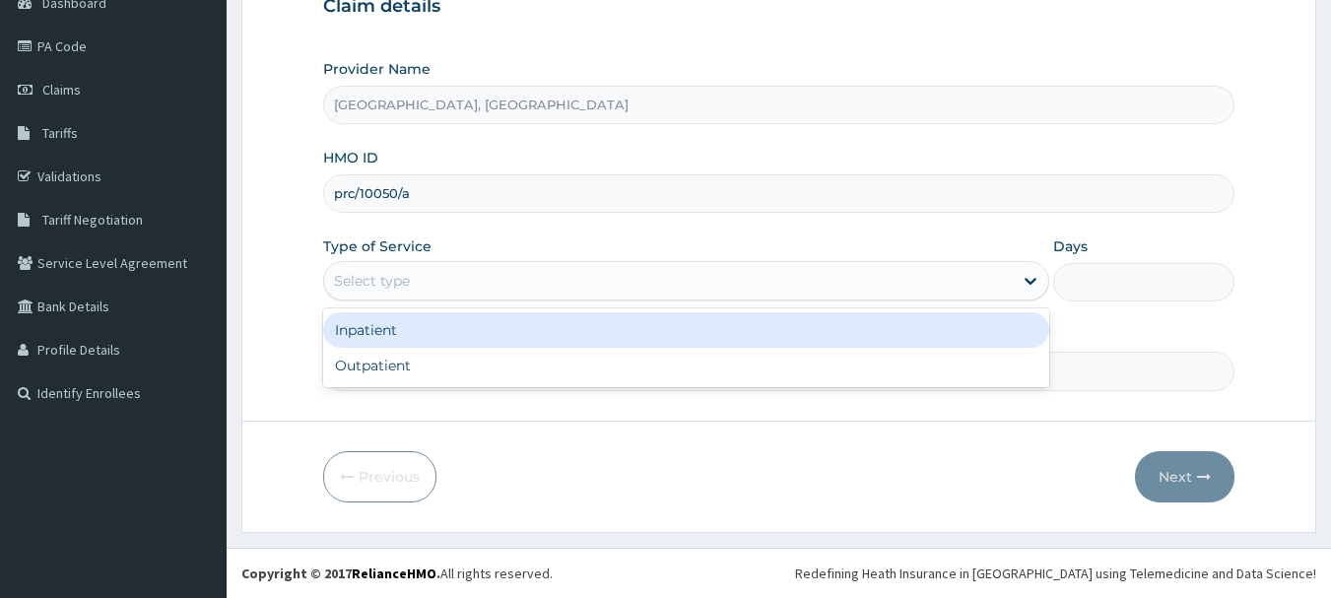
click at [468, 359] on div "Outpatient" at bounding box center [686, 365] width 726 height 35
type input "1"
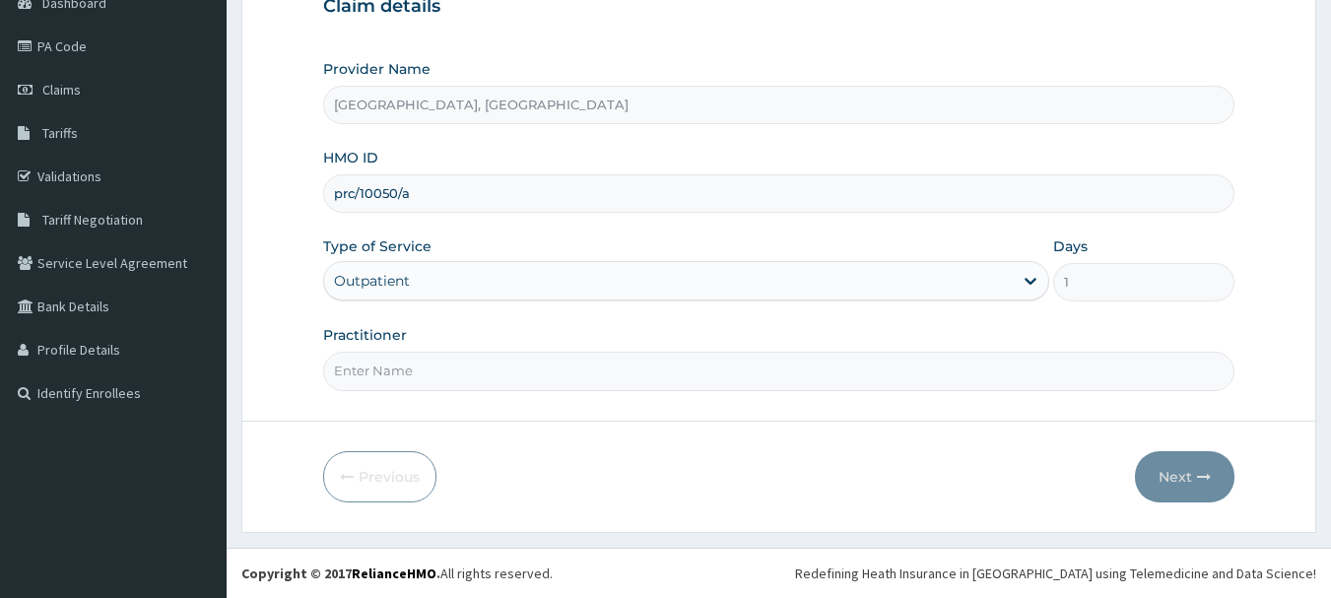
click at [465, 374] on input "Practitioner" at bounding box center [779, 371] width 912 height 38
type input "[PERSON_NAME]"
click at [1213, 474] on button "Next" at bounding box center [1184, 476] width 99 height 51
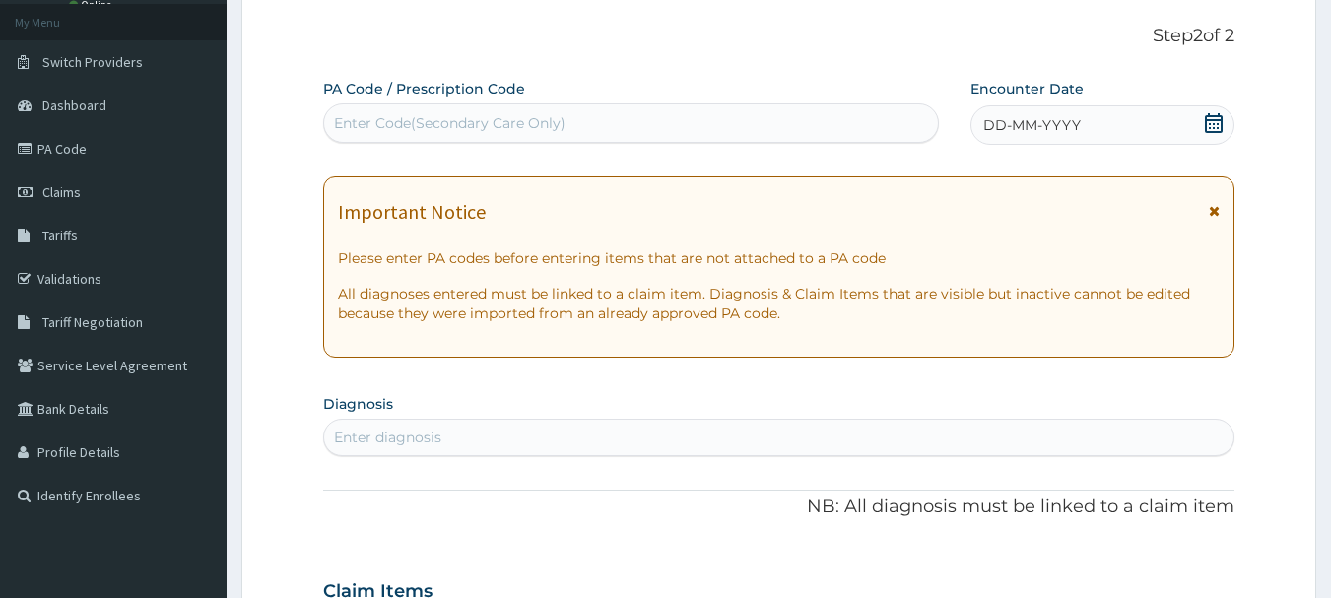
scroll to position [72, 0]
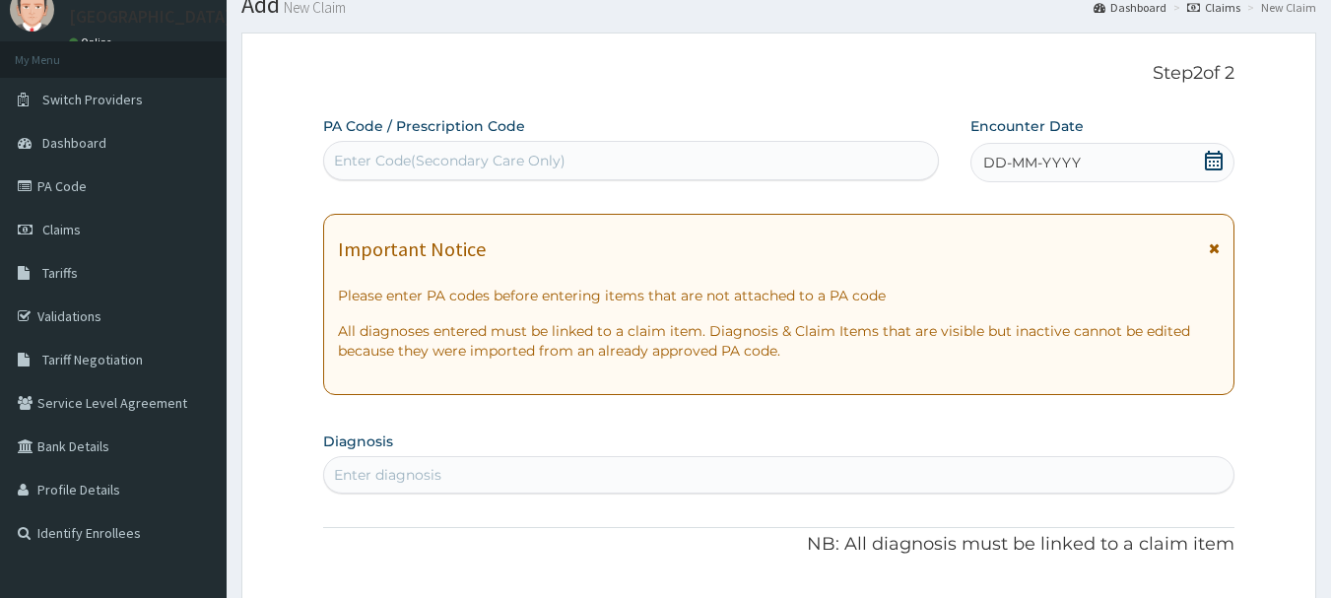
click at [1221, 168] on icon at bounding box center [1214, 161] width 18 height 20
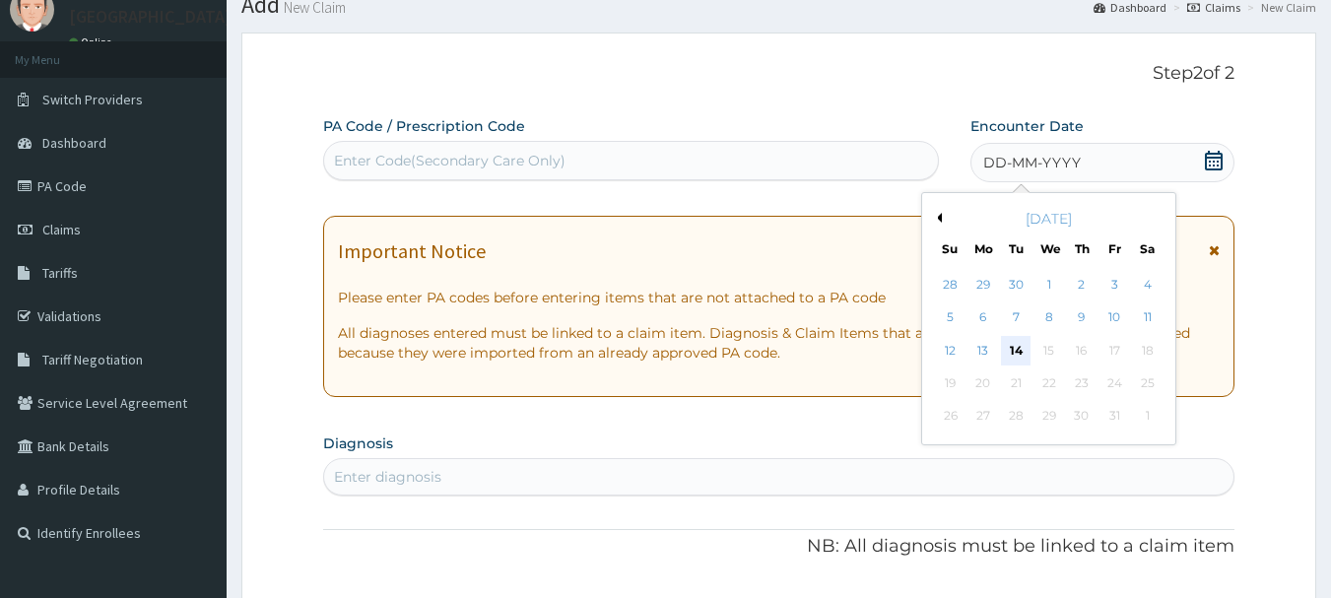
click at [1024, 356] on div "14" at bounding box center [1017, 351] width 30 height 30
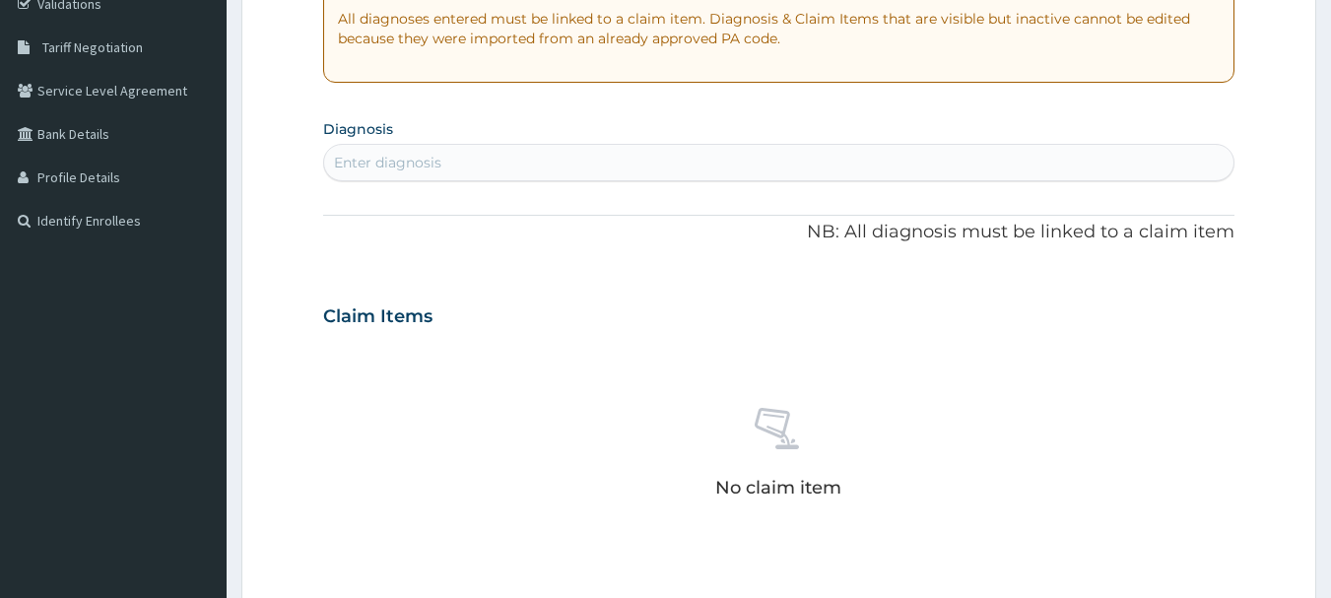
scroll to position [393, 0]
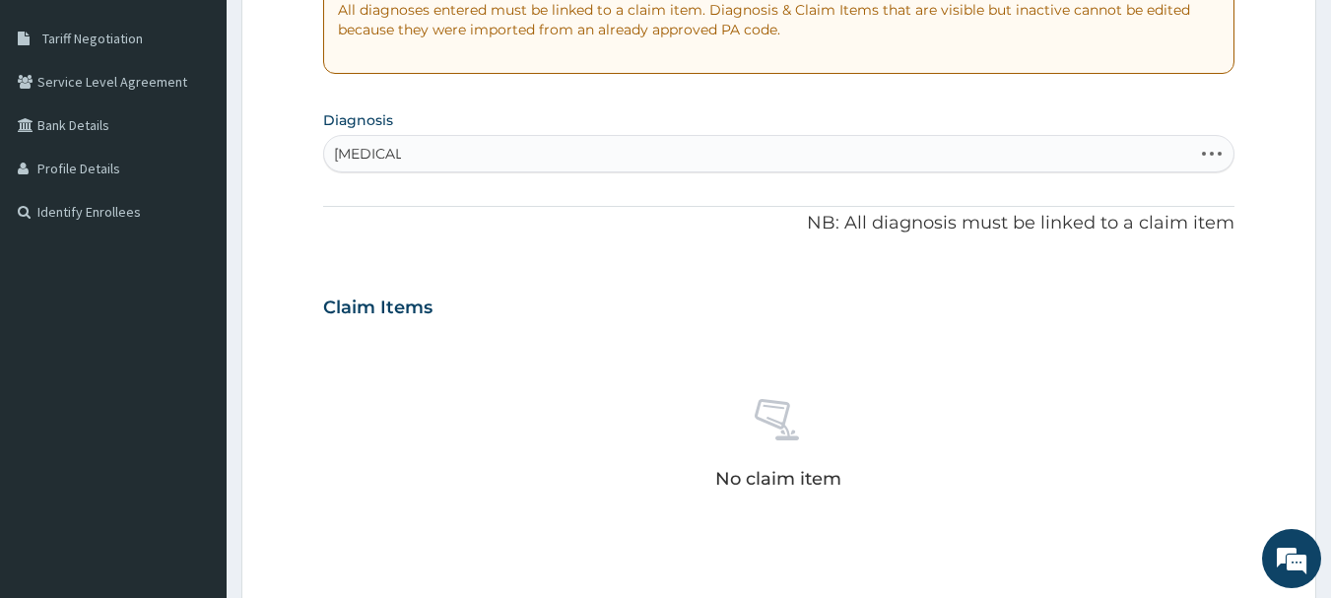
type input "MALARIA"
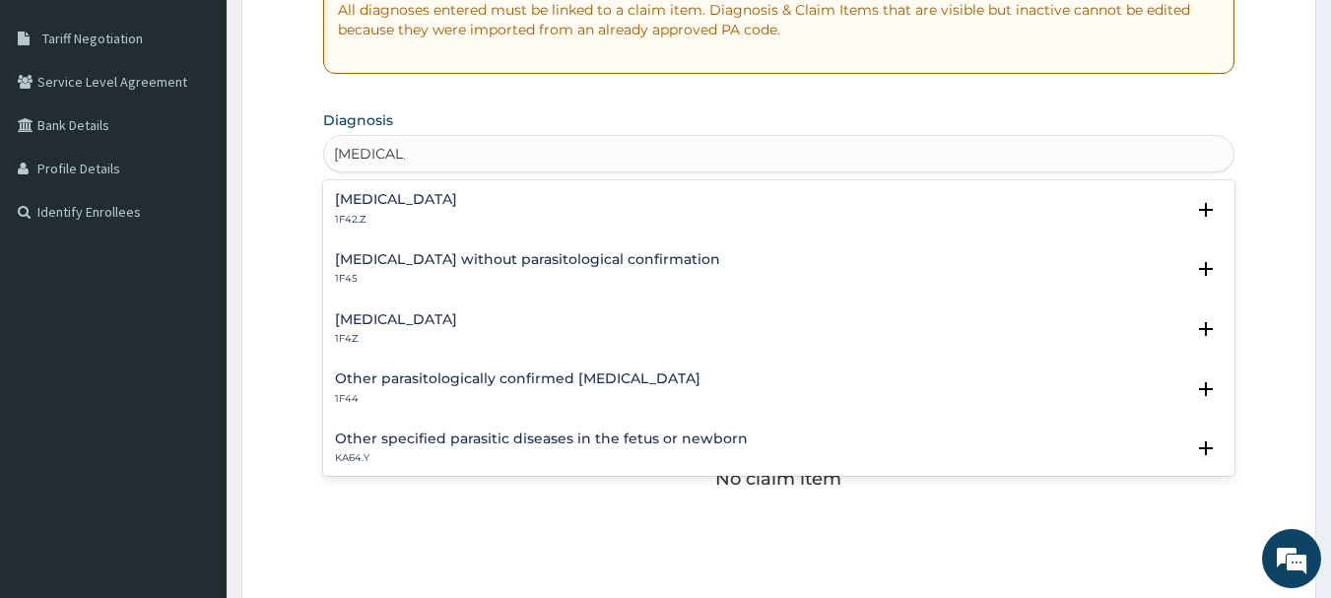
click at [475, 321] on div "Malaria, unspecified 1F4Z" at bounding box center [779, 329] width 888 height 34
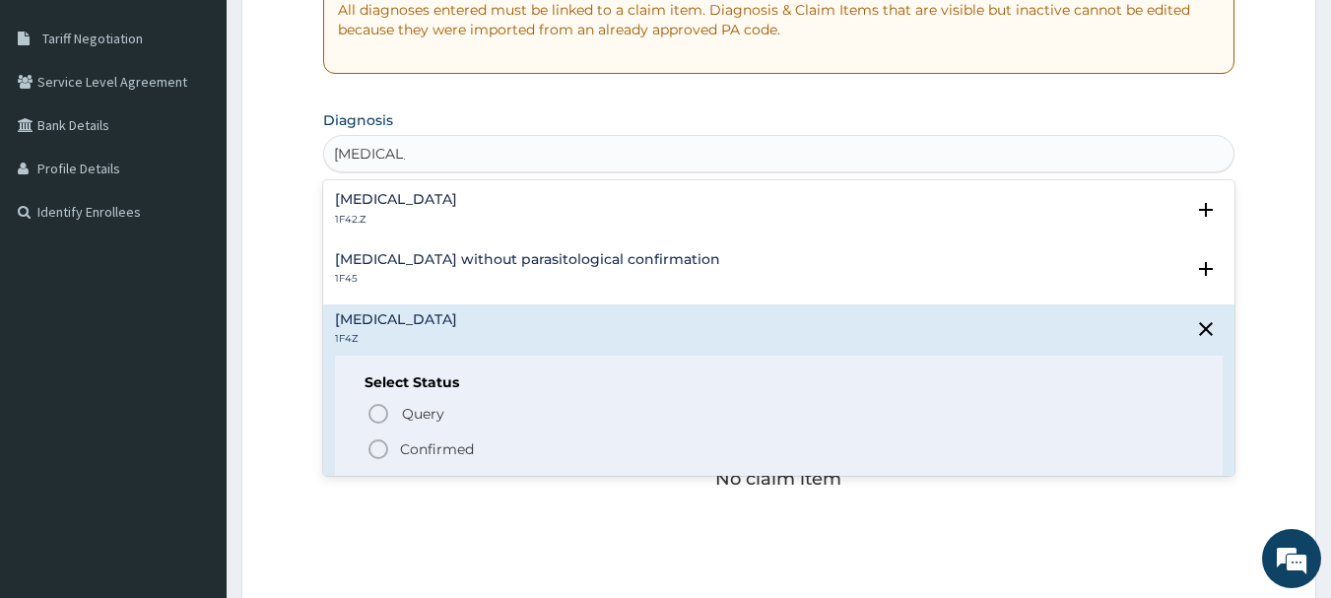
click at [488, 440] on span "Confirmed" at bounding box center [779, 449] width 827 height 24
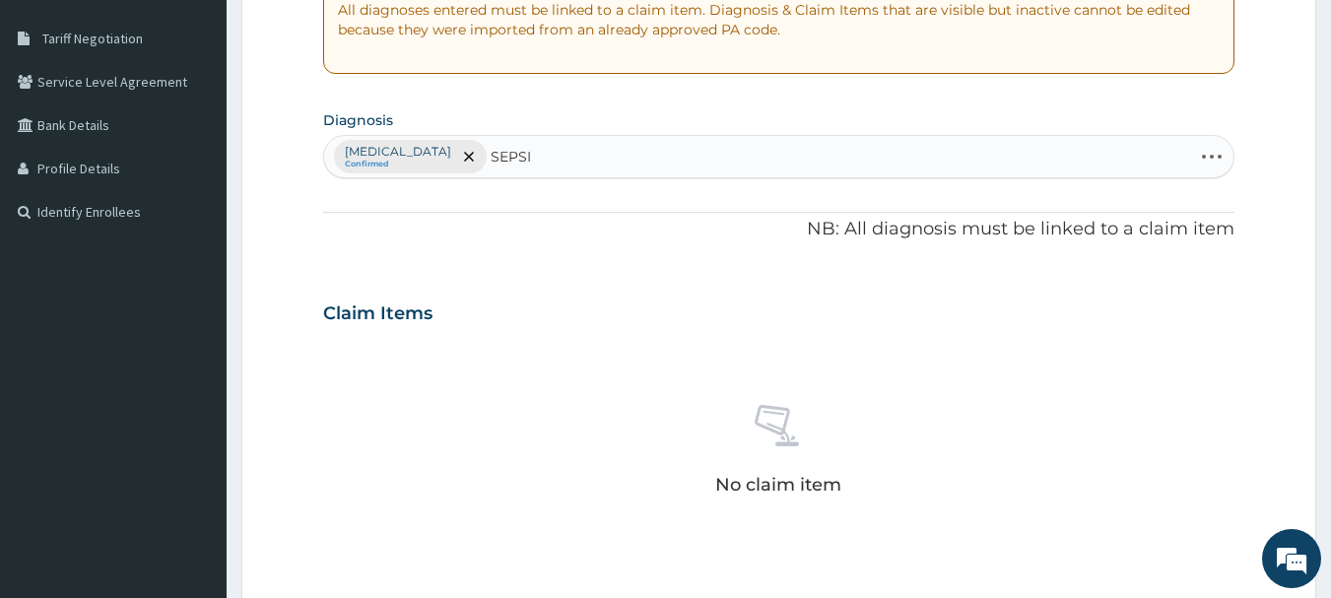
type input "SEPSIS"
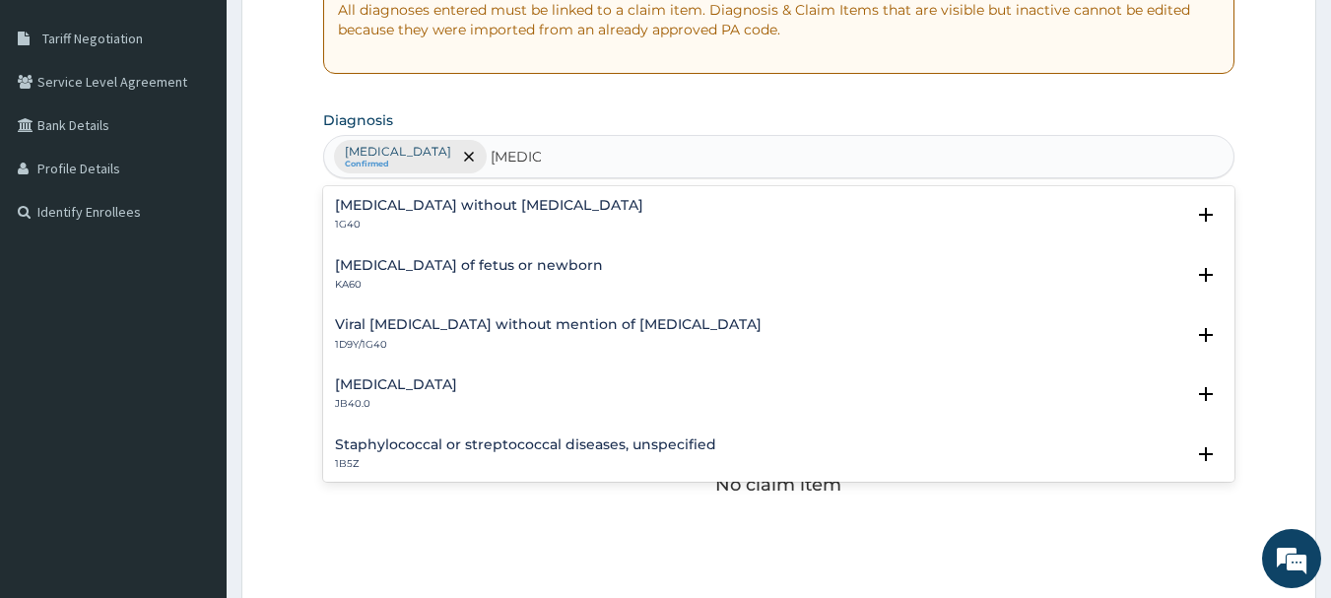
click at [578, 221] on div "Sepsis without septic shock 1G40" at bounding box center [779, 215] width 888 height 34
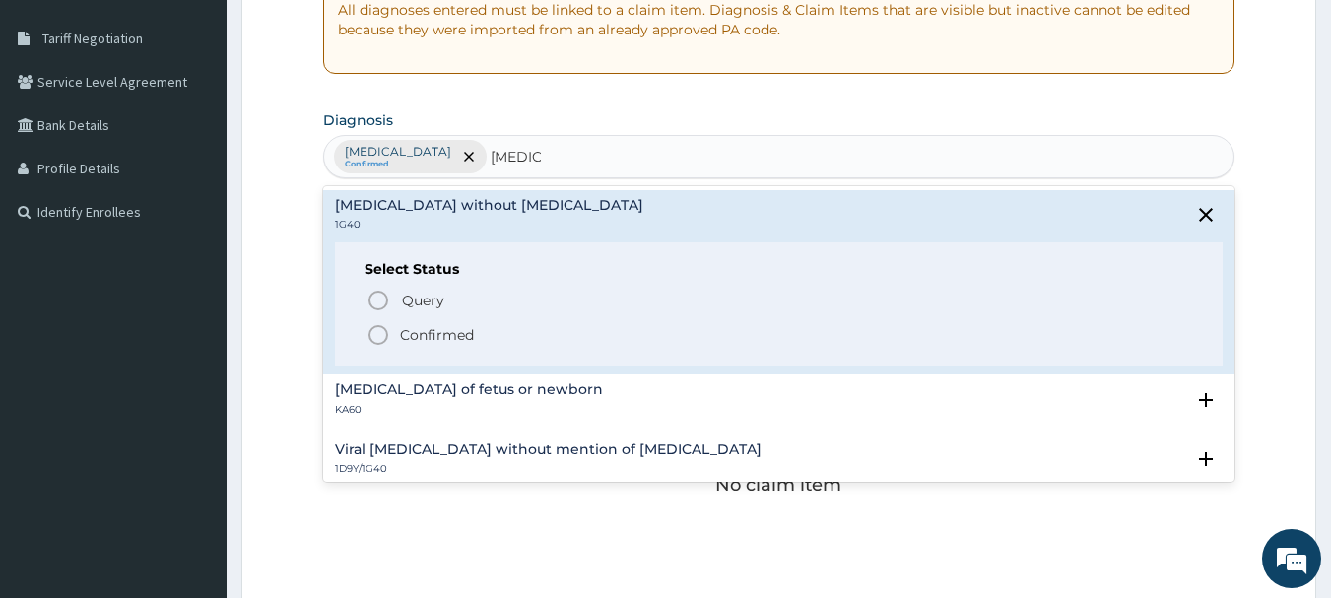
click at [502, 343] on span "Confirmed" at bounding box center [779, 335] width 827 height 24
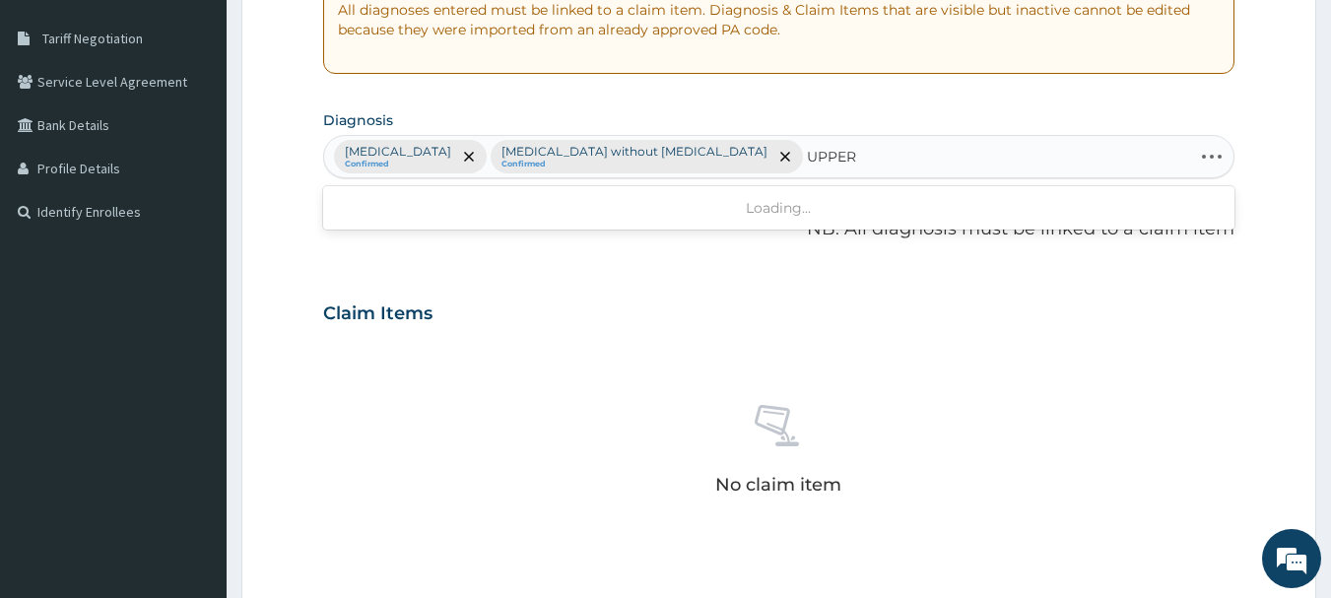
type input "UPPER"
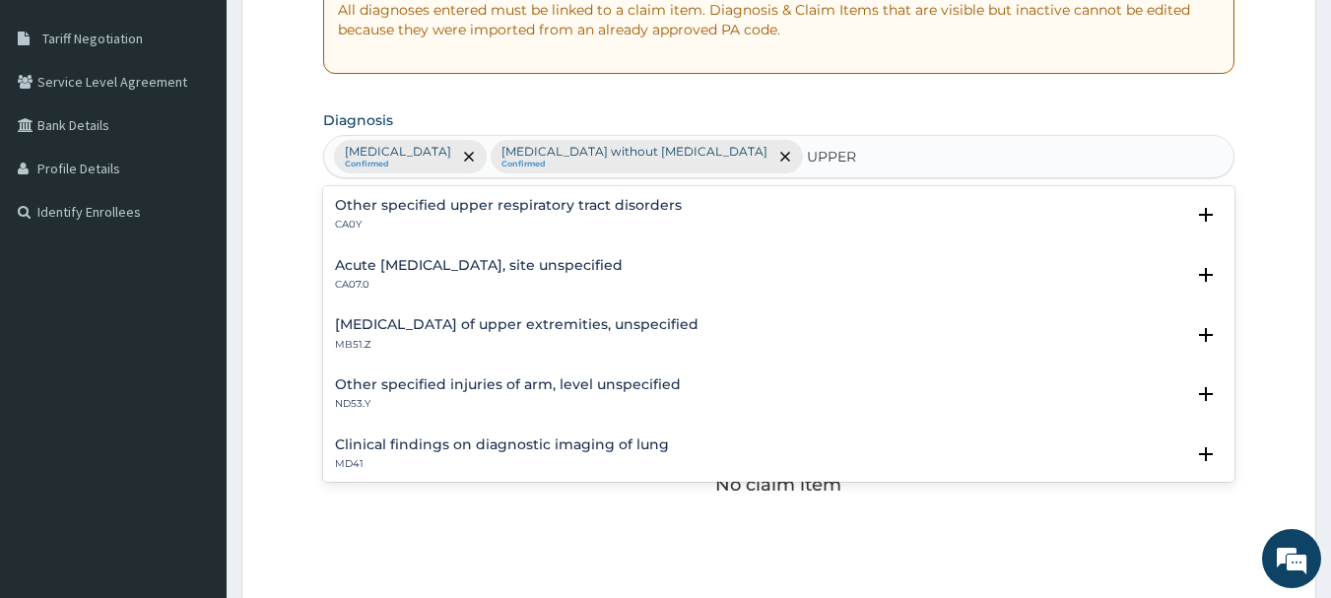
click at [502, 259] on h4 "Acute upper respiratory infection, site unspecified" at bounding box center [479, 265] width 288 height 15
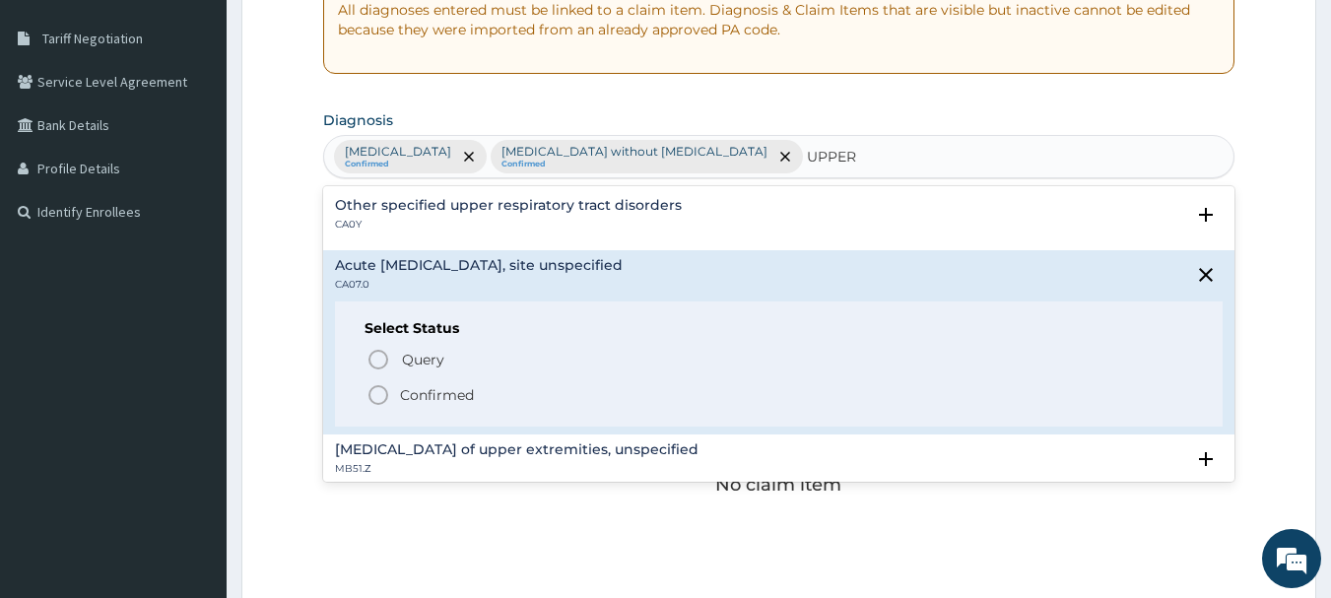
click at [469, 393] on p "Confirmed" at bounding box center [437, 395] width 74 height 20
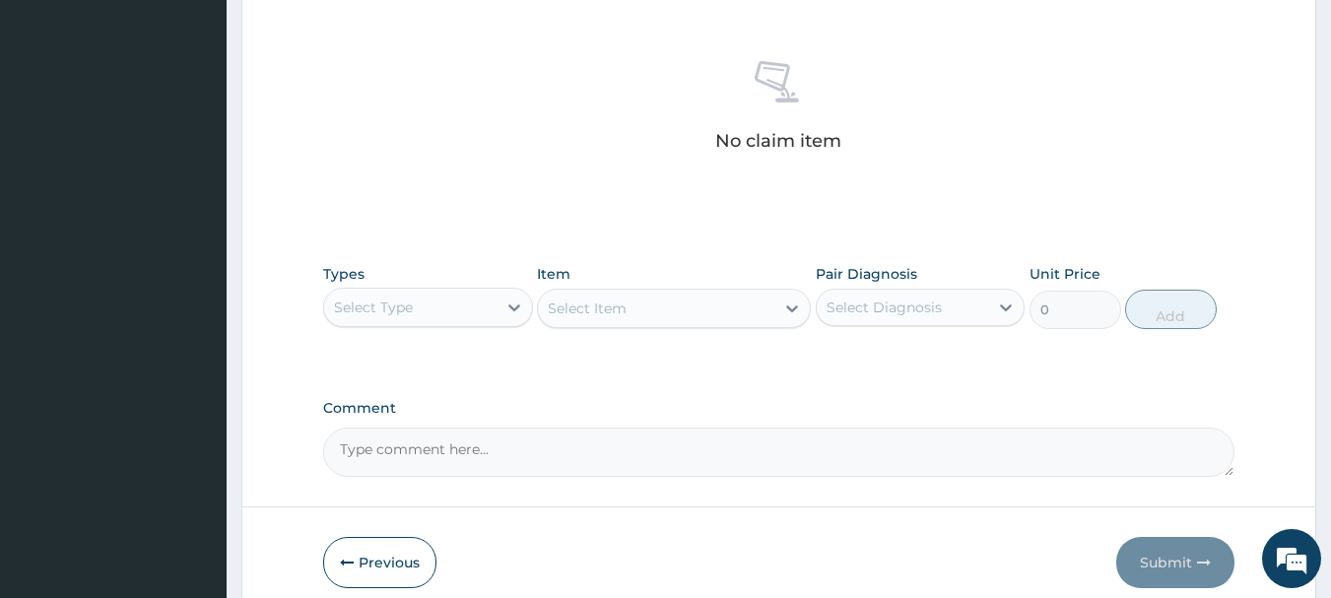
scroll to position [822, 0]
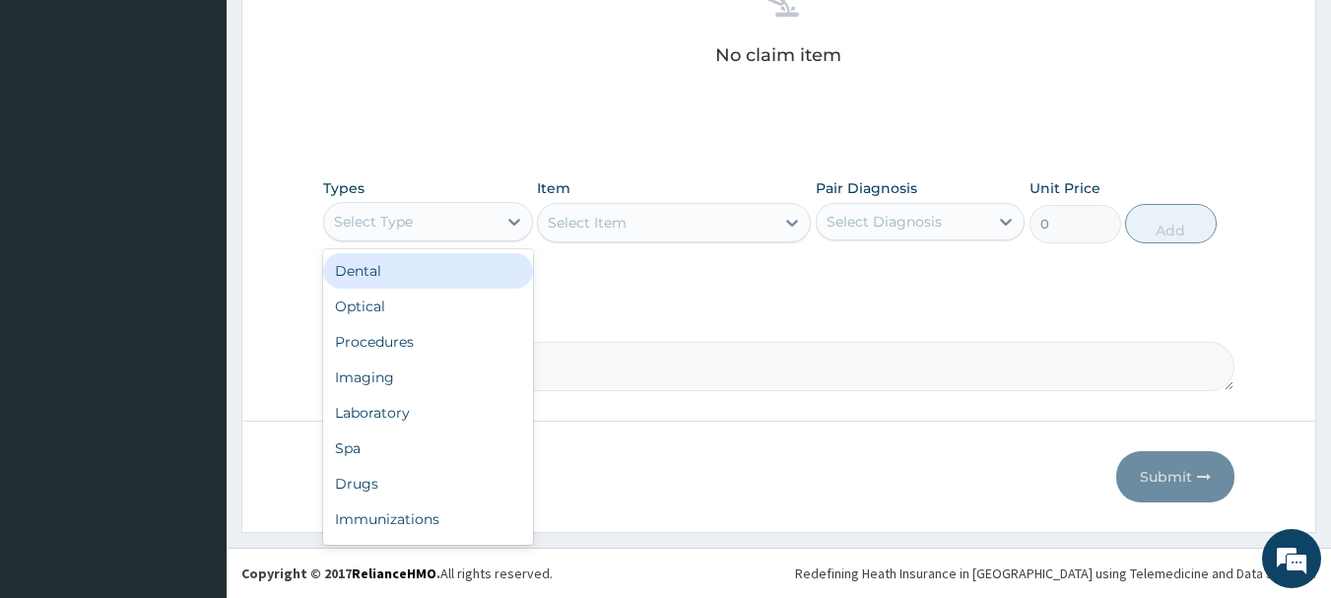
click at [458, 345] on div "Procedures" at bounding box center [428, 341] width 210 height 35
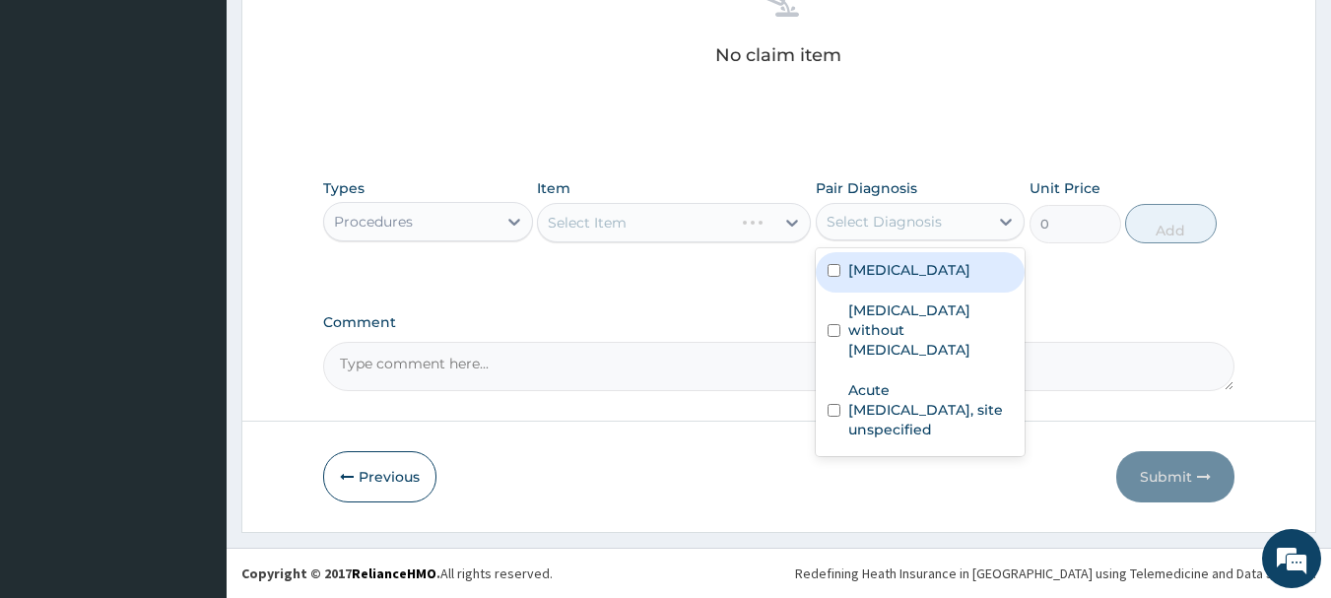
click at [907, 287] on div "Malaria, unspecified" at bounding box center [920, 272] width 210 height 40
checkbox input "true"
click at [879, 345] on div "Sepsis without septic shock" at bounding box center [920, 333] width 210 height 80
checkbox input "true"
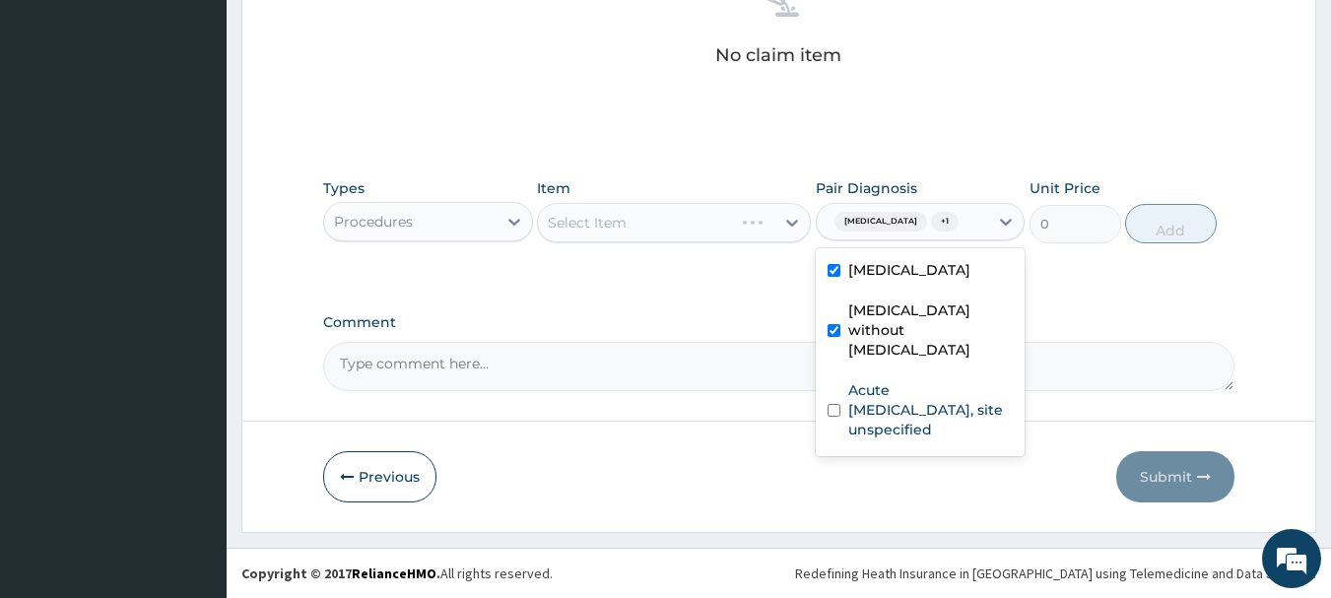
click at [894, 420] on div "Acute upper respiratory infection, site unspecified" at bounding box center [920, 412] width 210 height 80
checkbox input "true"
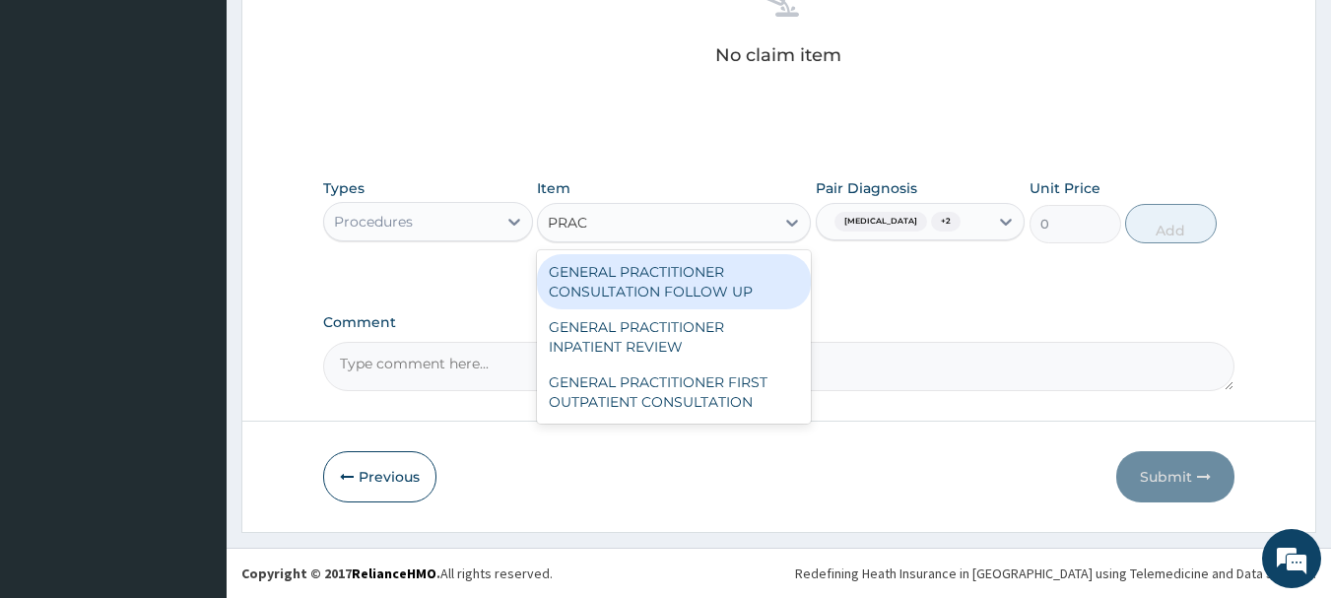
type input "PRACT"
click at [722, 388] on div "GENERAL PRACTITIONER FIRST OUTPATIENT CONSULTATION" at bounding box center [674, 391] width 274 height 55
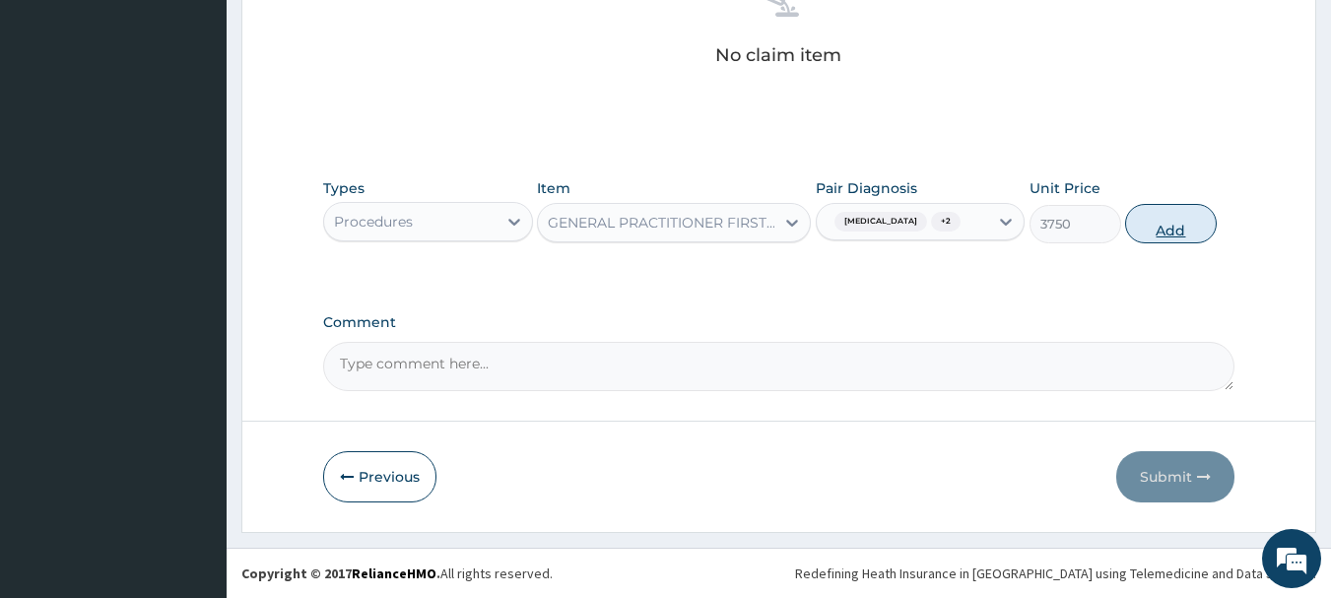
click at [1170, 234] on button "Add" at bounding box center [1171, 223] width 92 height 39
type input "0"
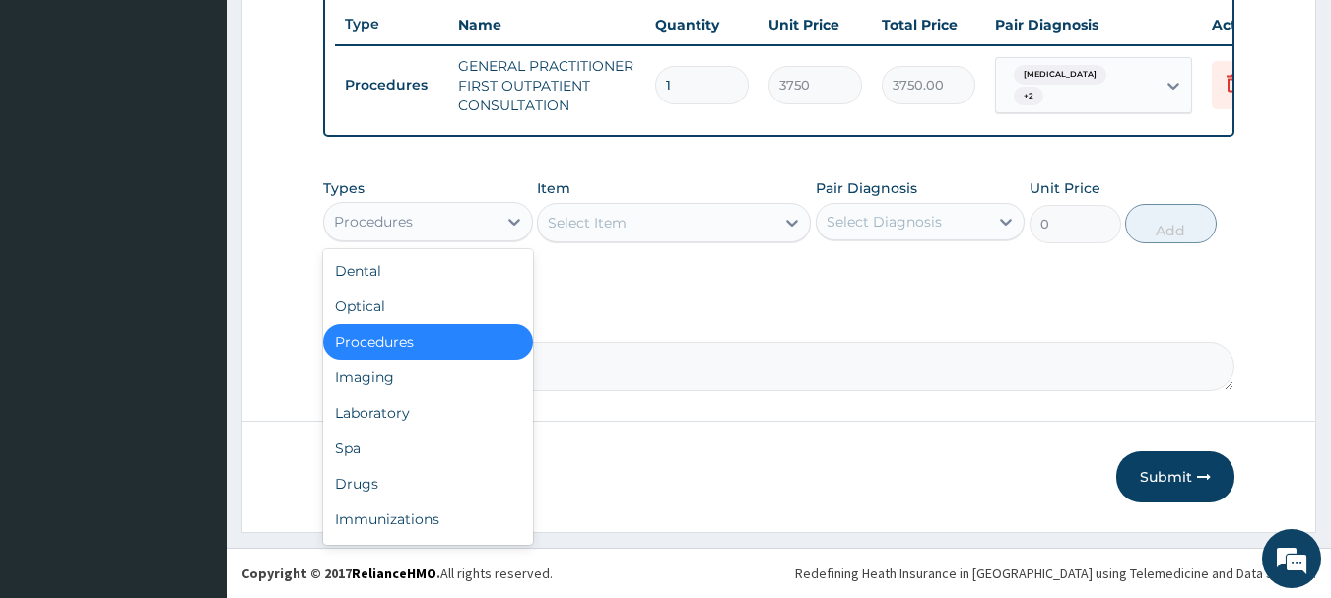
click at [432, 416] on div "Laboratory" at bounding box center [428, 412] width 210 height 35
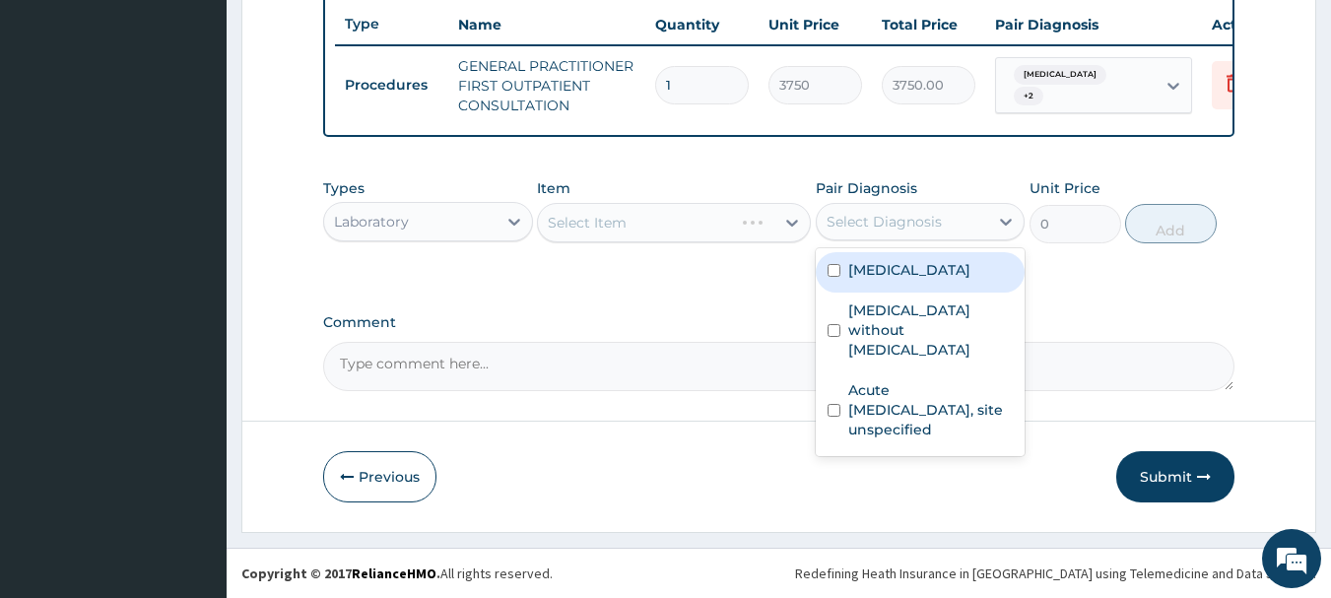
click at [911, 281] on div "Malaria, unspecified" at bounding box center [920, 272] width 210 height 40
checkbox input "true"
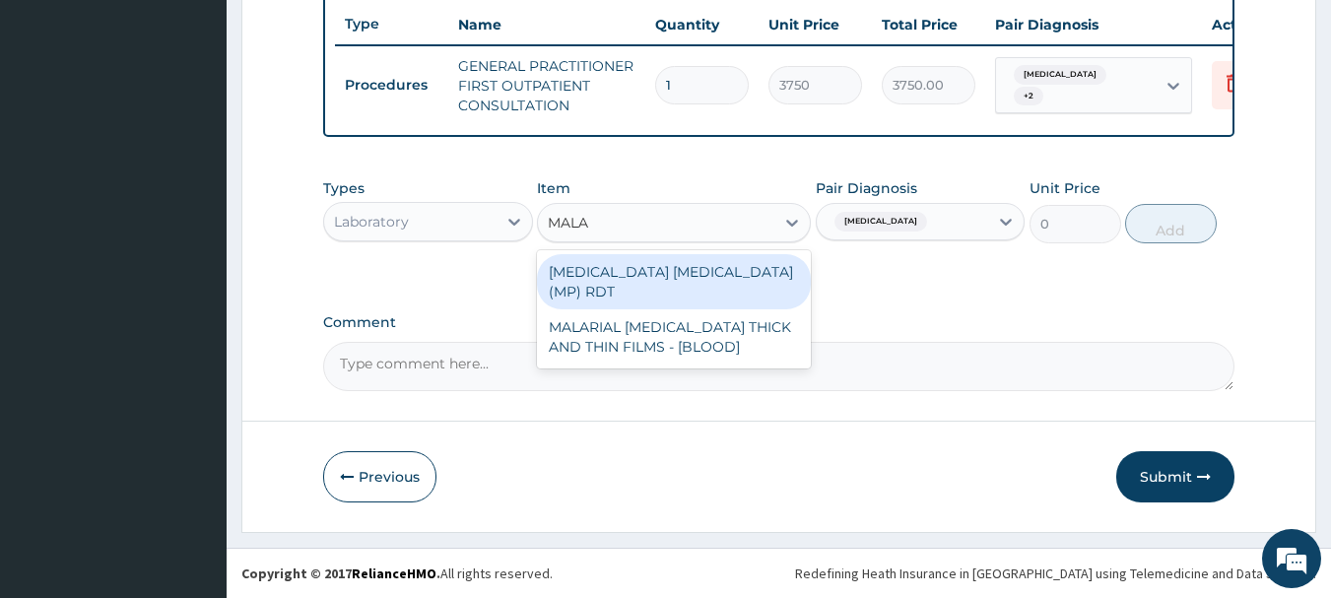
type input "MALAR"
click at [722, 333] on div "MALARIAL PARASITE THICK AND THIN FILMS - [BLOOD]" at bounding box center [674, 336] width 274 height 55
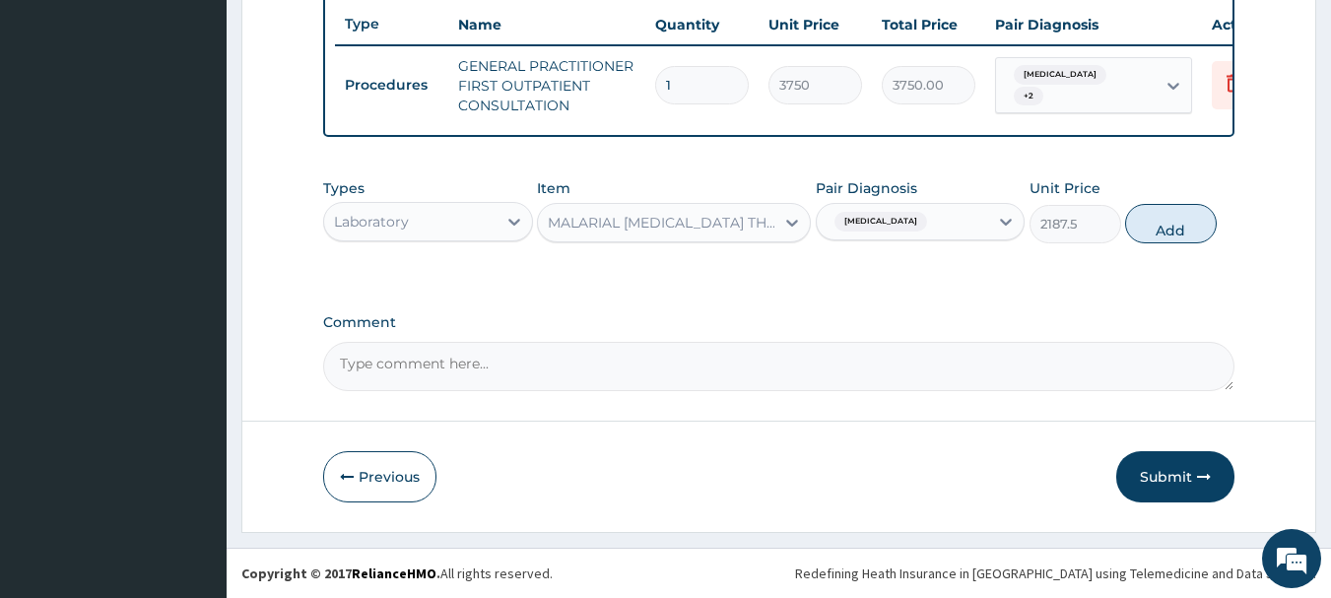
click at [1233, 229] on div "Types Laboratory Item option MALARIAL PARASITE THICK AND THIN FILMS - [BLOOD], …" at bounding box center [779, 210] width 912 height 85
click at [1180, 228] on button "Add" at bounding box center [1171, 223] width 92 height 39
type input "0"
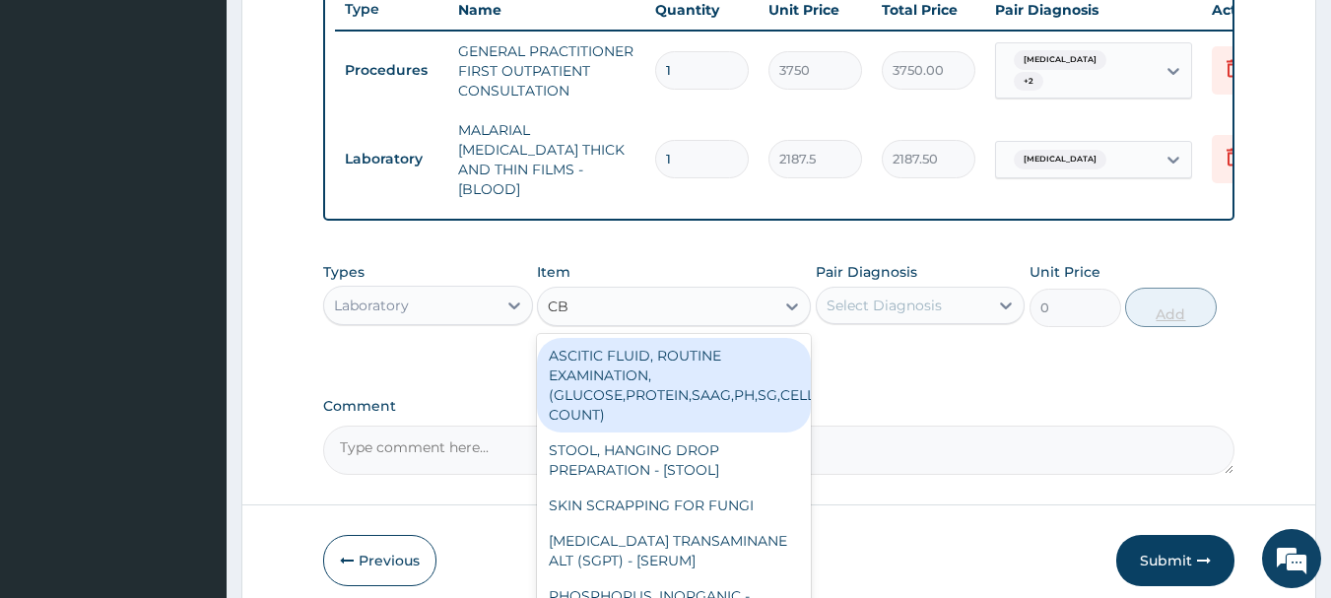
type input "CBC"
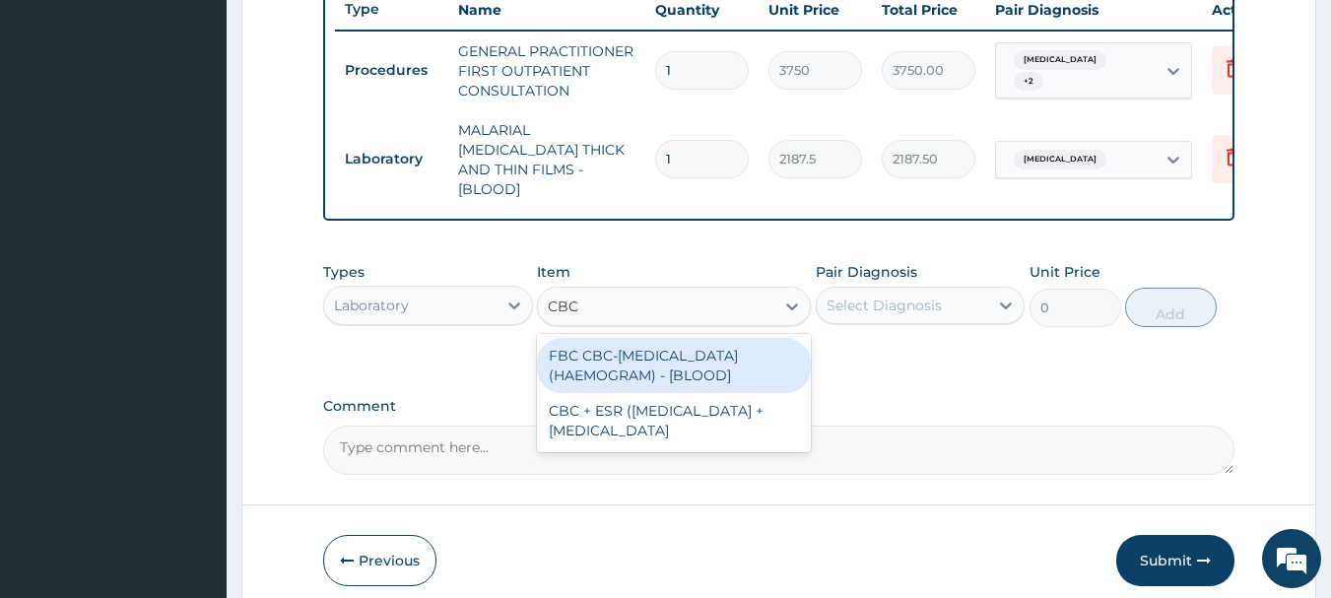
click at [678, 368] on div "FBC CBC-COMPLETE BLOOD COUNT (HAEMOGRAM) - [BLOOD]" at bounding box center [674, 365] width 274 height 55
type input "5000"
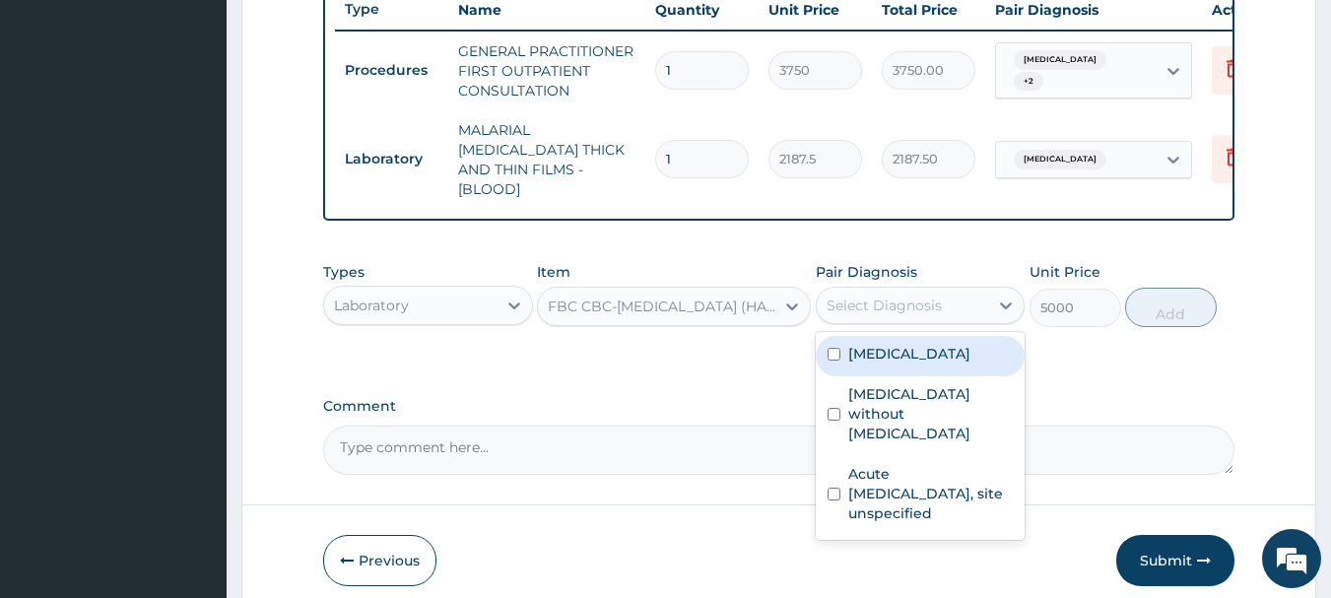
click at [933, 406] on label "Sepsis without septic shock" at bounding box center [930, 413] width 165 height 59
checkbox input "true"
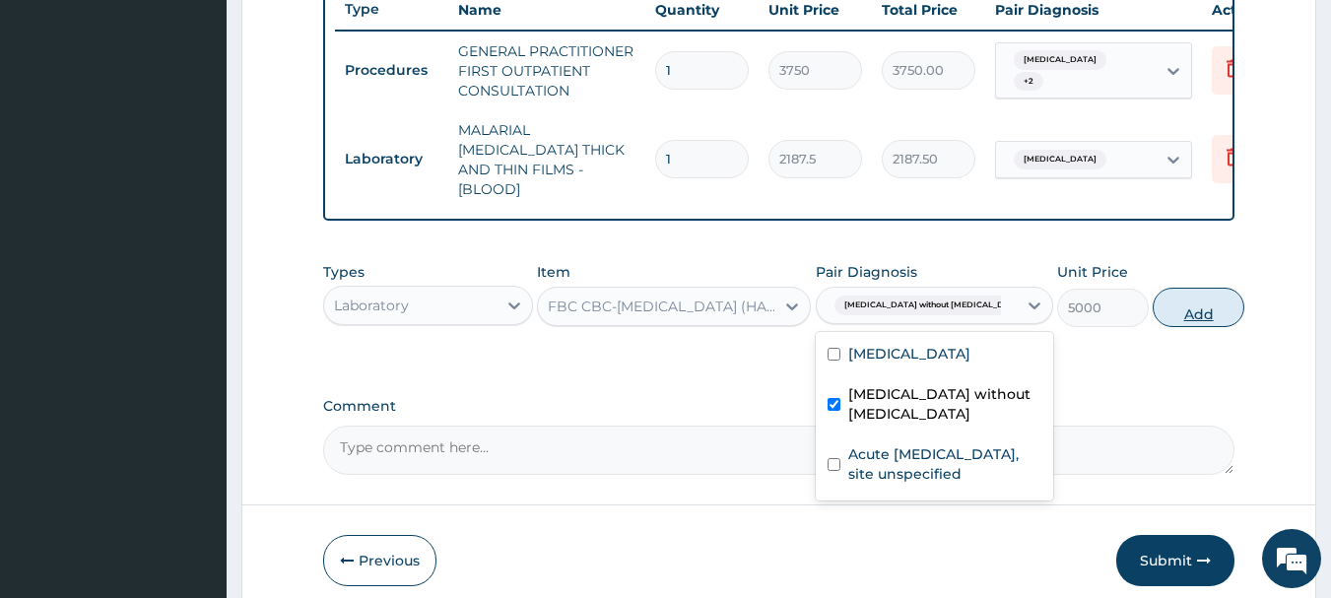
click at [1199, 308] on button "Add" at bounding box center [1198, 307] width 92 height 39
type input "0"
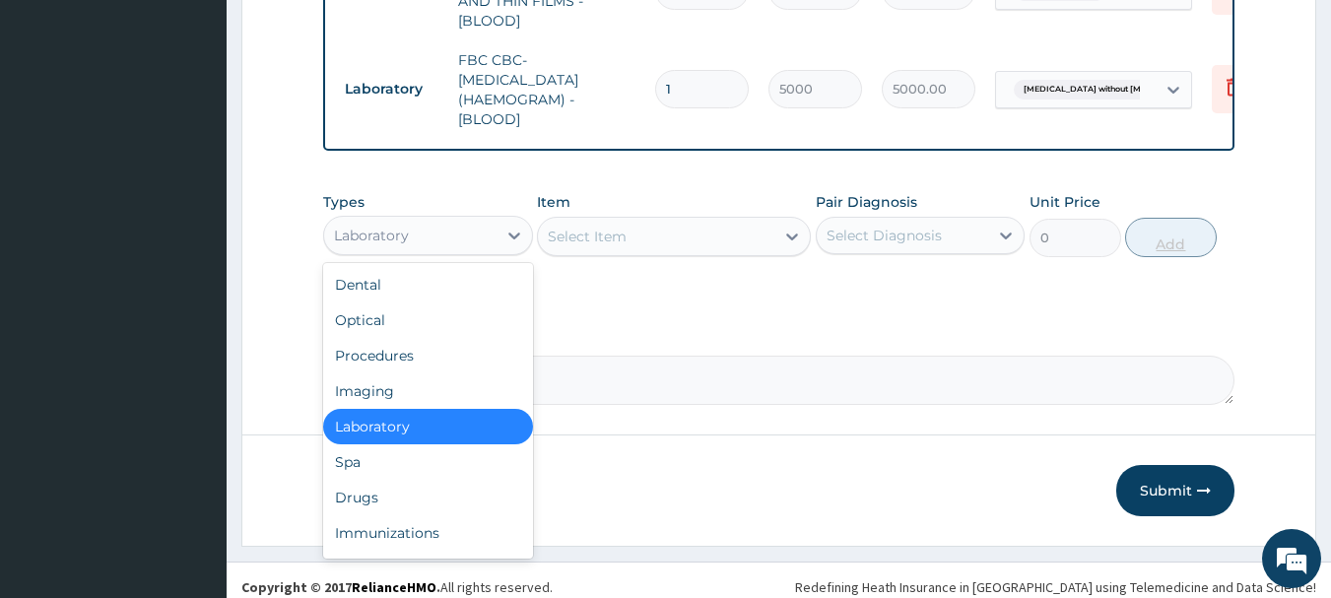
scroll to position [925, 0]
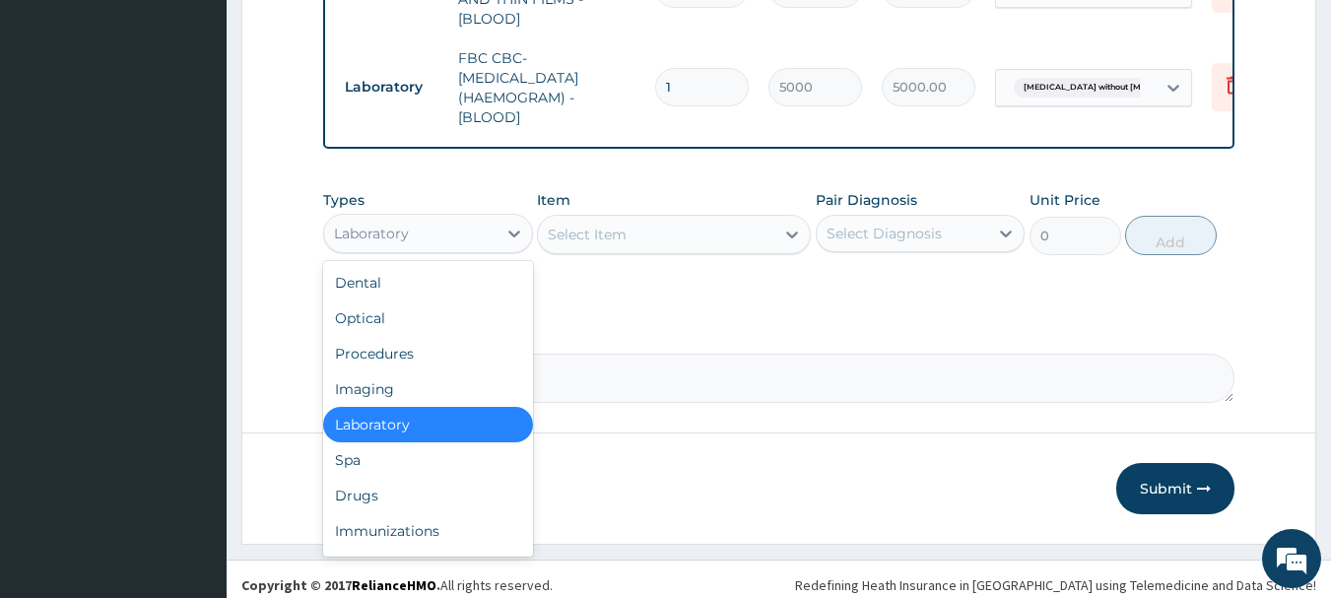
click at [411, 484] on div "Drugs" at bounding box center [428, 495] width 210 height 35
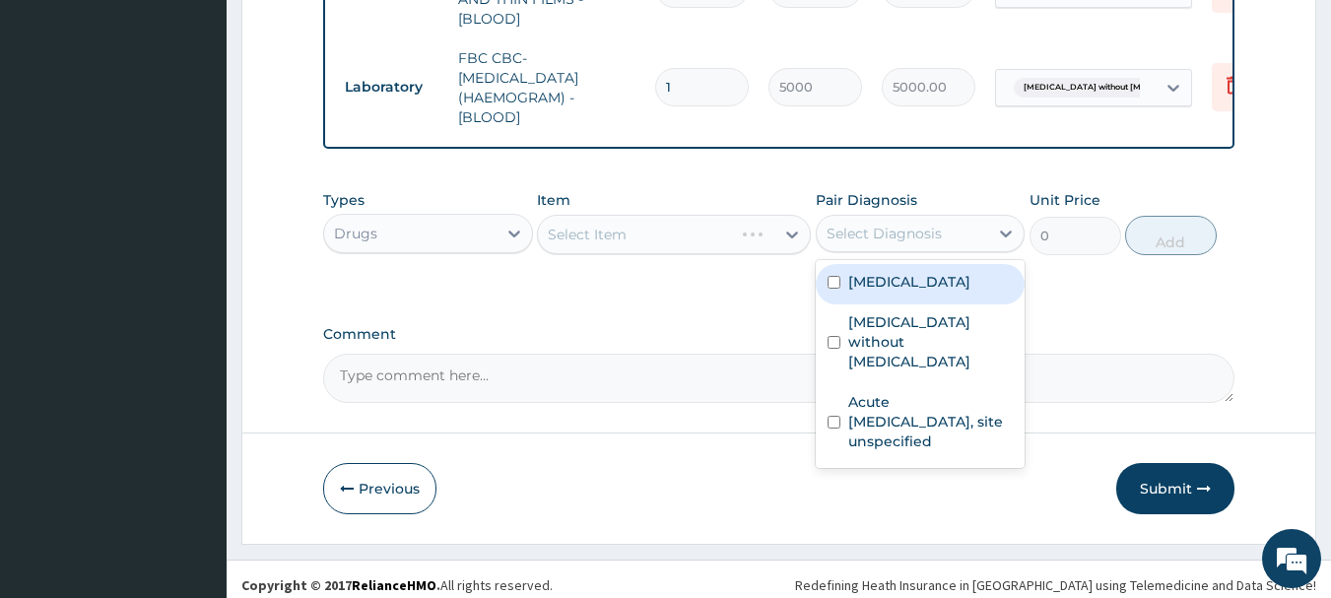
click at [934, 281] on label "Malaria, unspecified" at bounding box center [909, 282] width 122 height 20
checkbox input "true"
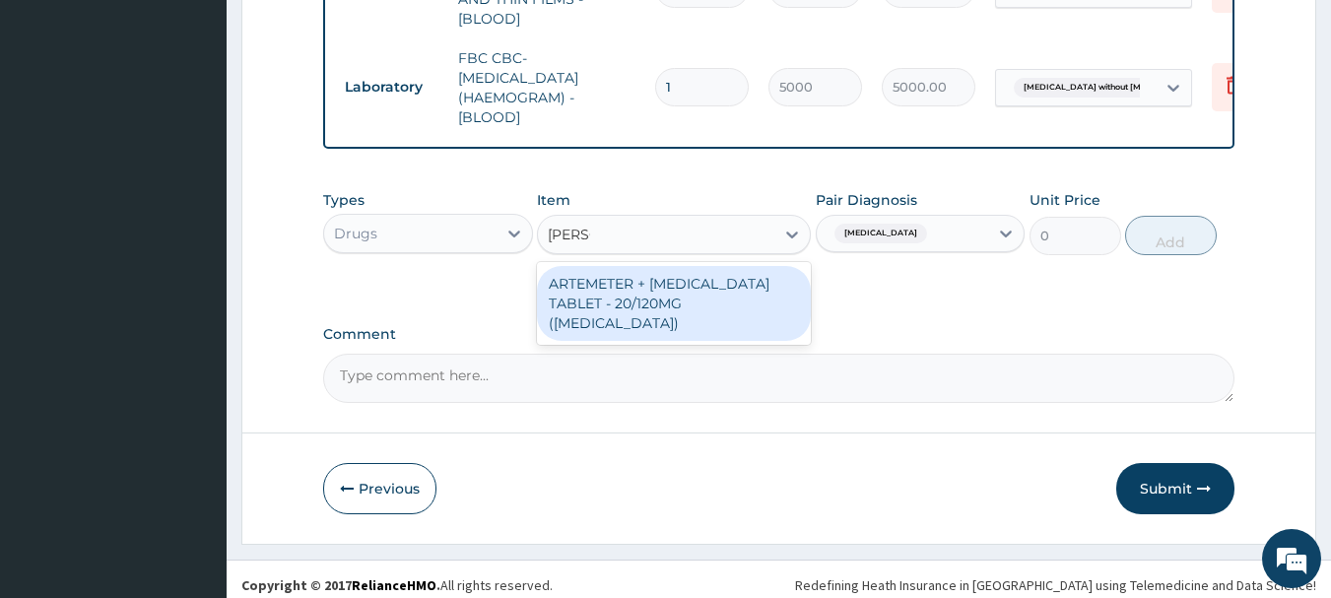
type input "COART"
click at [717, 312] on div "ARTEMETER + LUMEFANTRINE TABLET - 20/120MG (COARTEM)" at bounding box center [674, 303] width 274 height 75
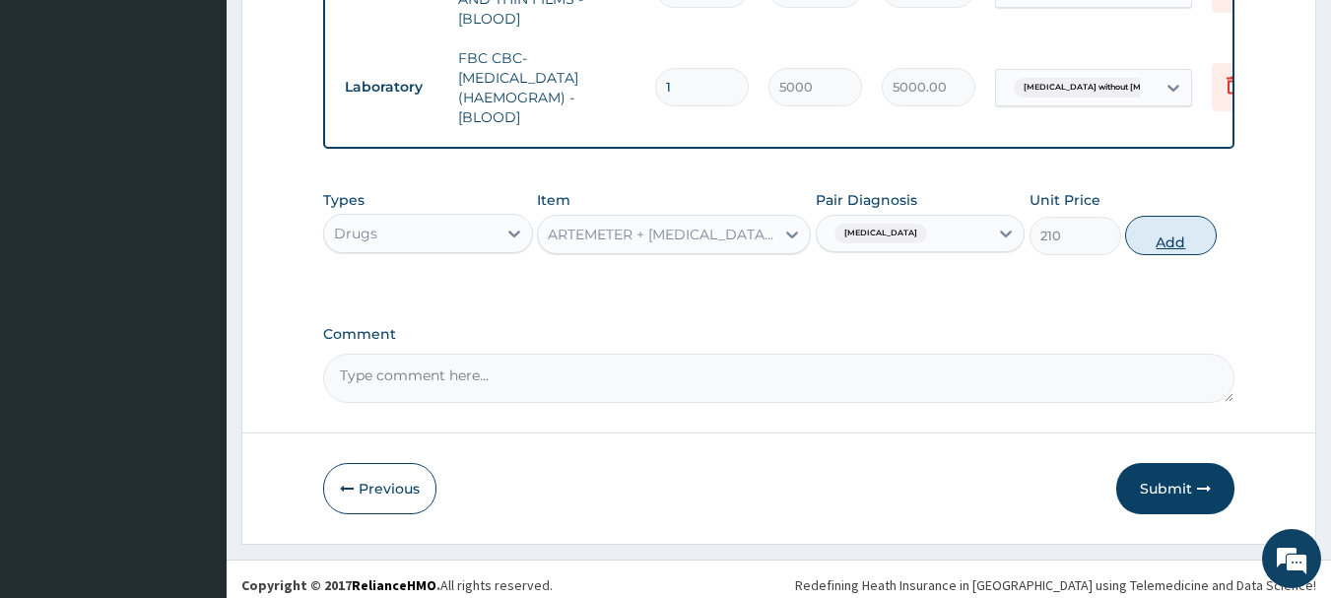
click at [1205, 244] on button "Add" at bounding box center [1171, 235] width 92 height 39
type input "0"
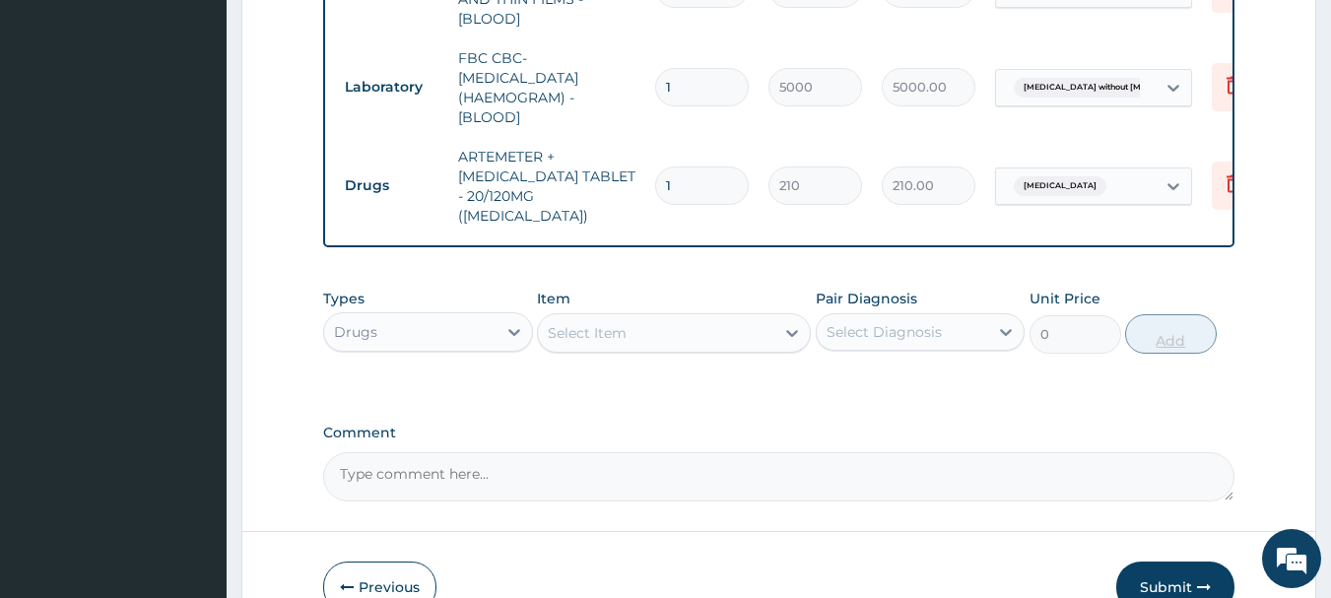
type input "0.00"
type input "2"
type input "420.00"
type input "24"
type input "5040.00"
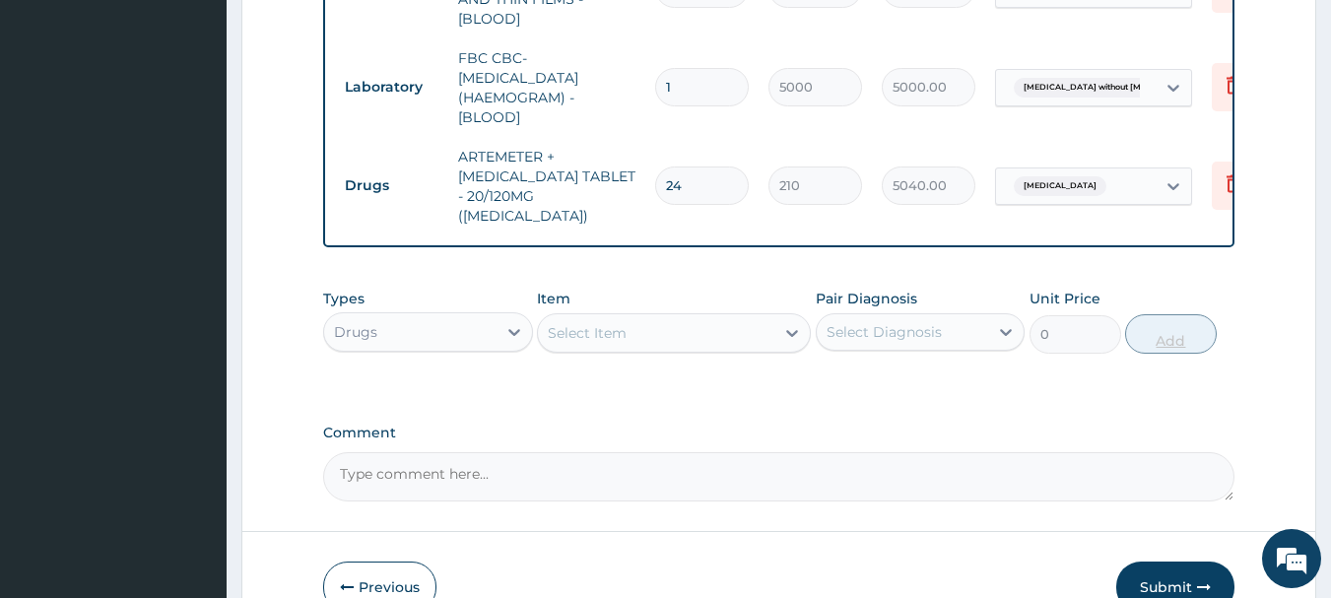
type input "24"
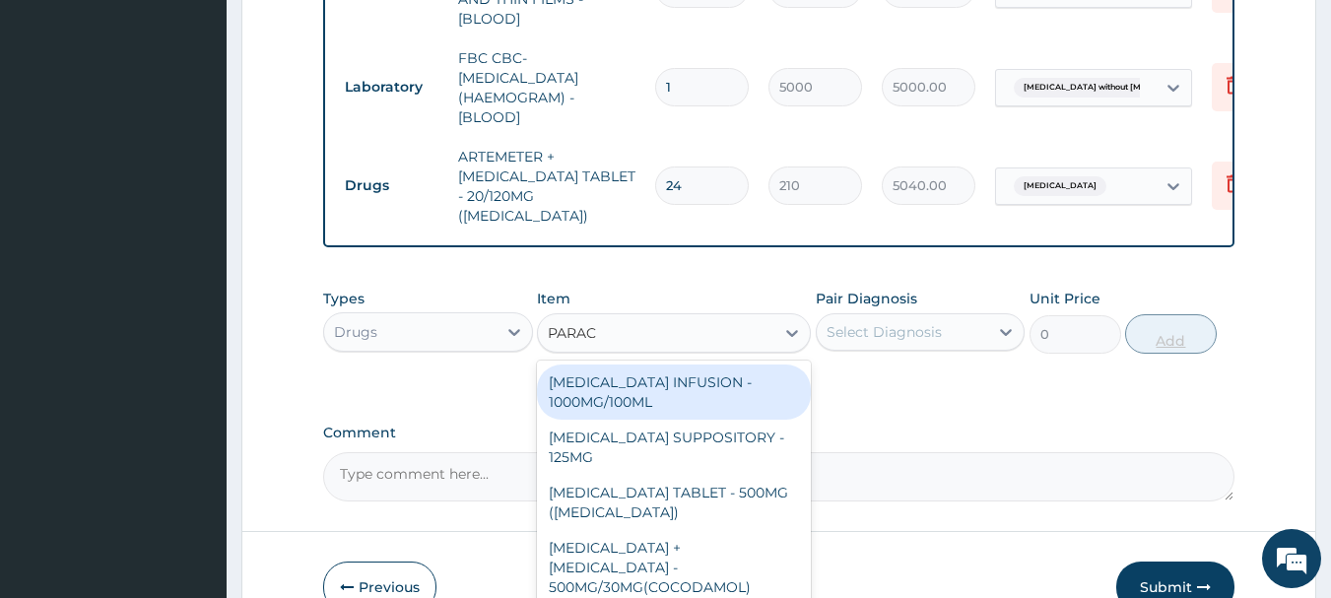
type input "PARACE"
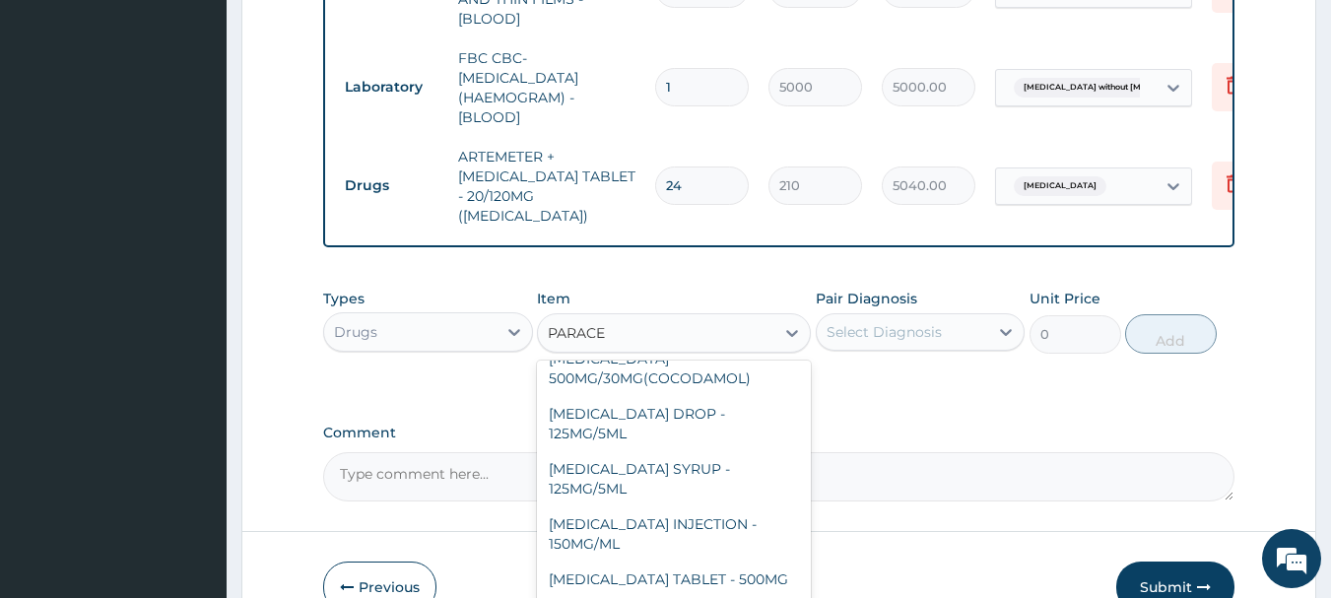
click at [753, 561] on div "PARACETAMOL TABLET - 500MG" at bounding box center [674, 578] width 274 height 35
type input "33.599999999999994"
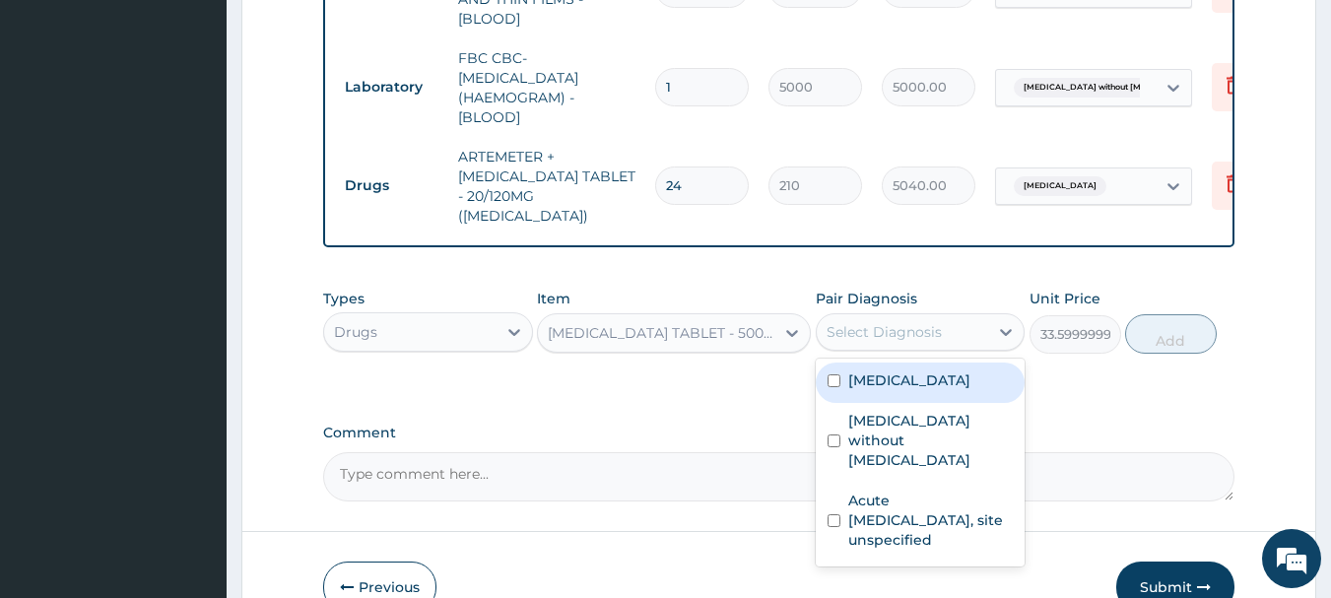
click at [957, 370] on label "Malaria, unspecified" at bounding box center [909, 380] width 122 height 20
checkbox input "true"
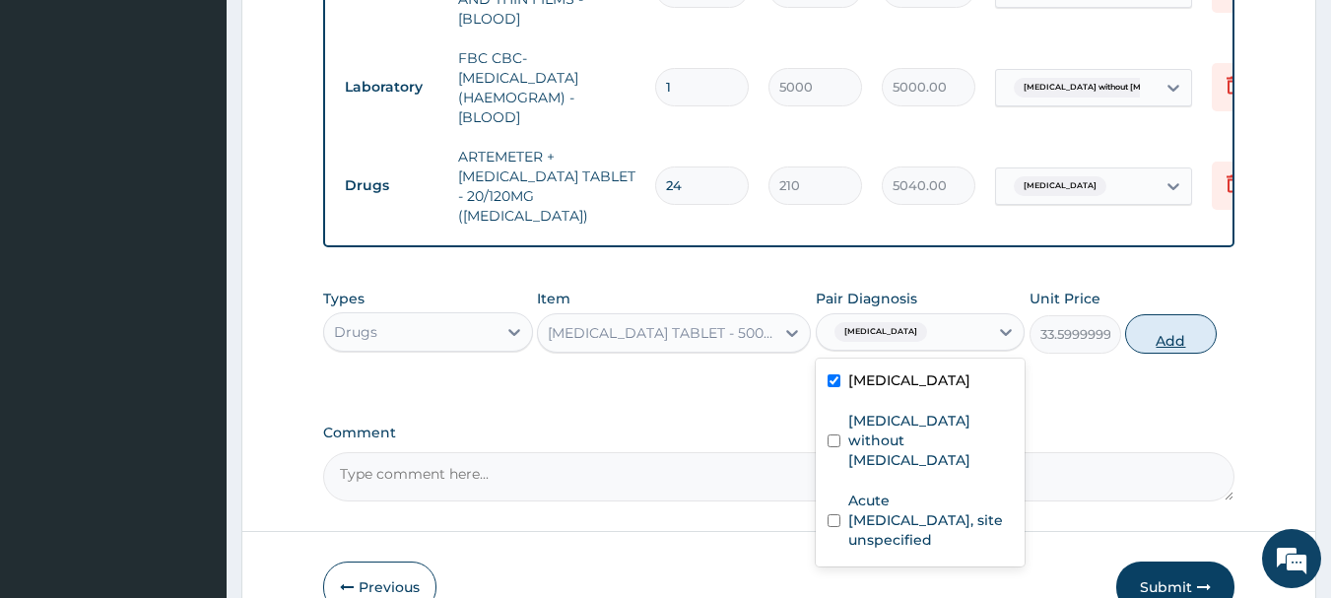
click at [1174, 314] on button "Add" at bounding box center [1171, 333] width 92 height 39
type input "0"
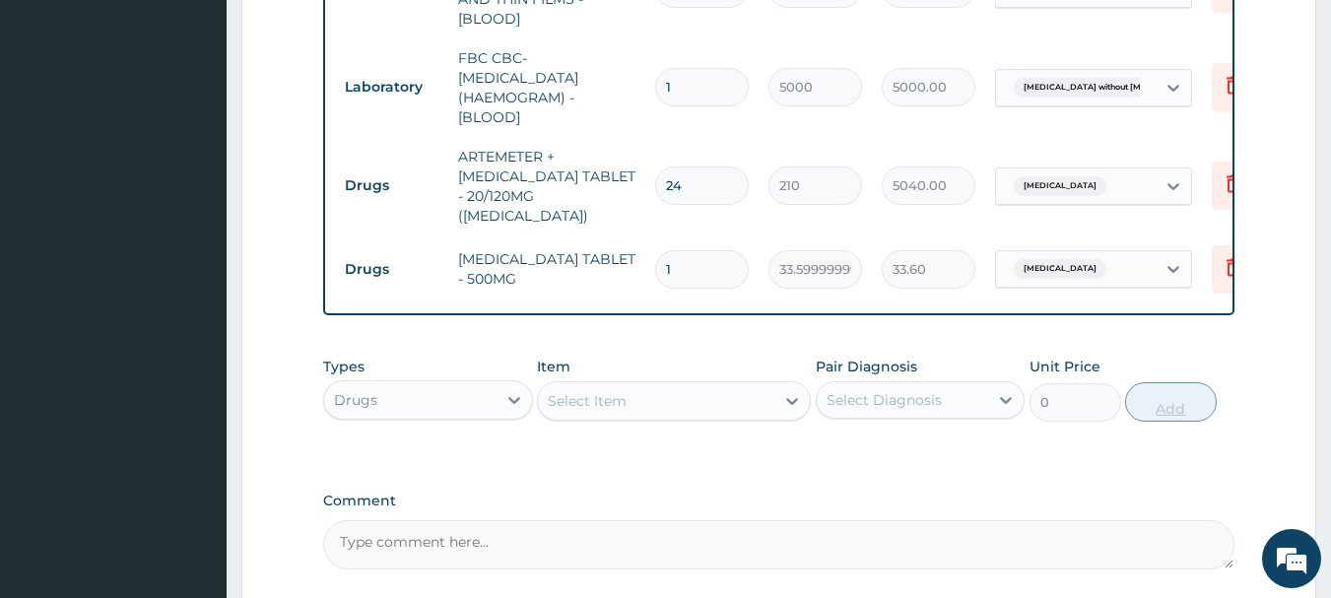
type input "18"
type input "604.80"
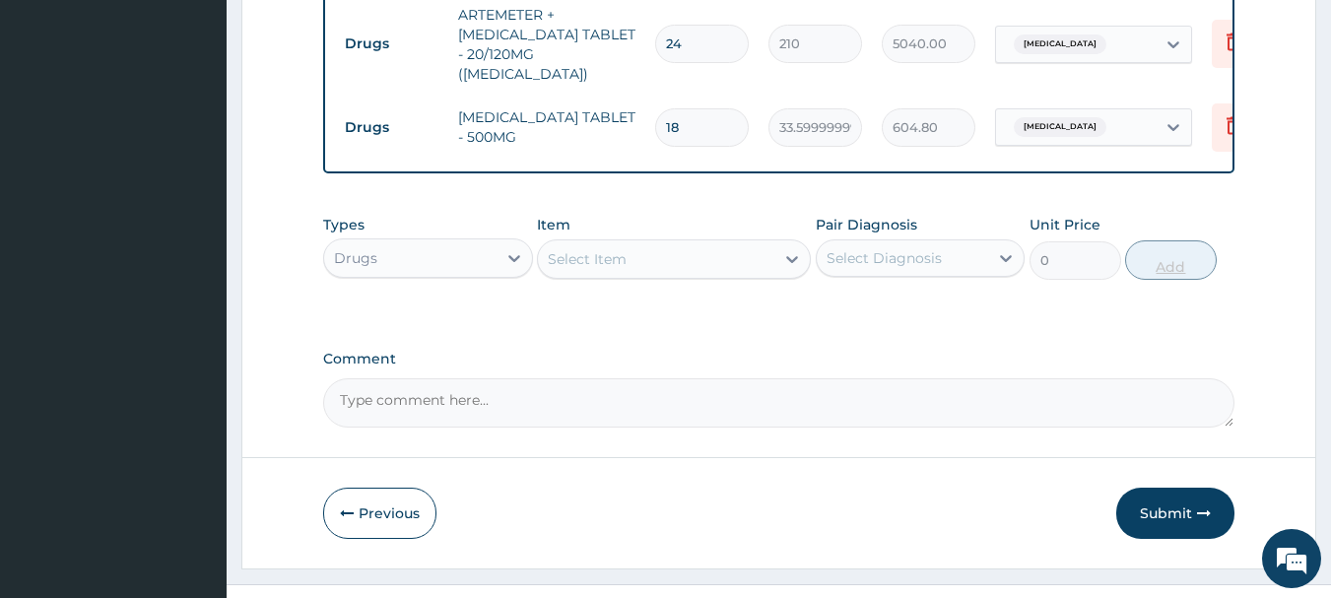
scroll to position [1078, 0]
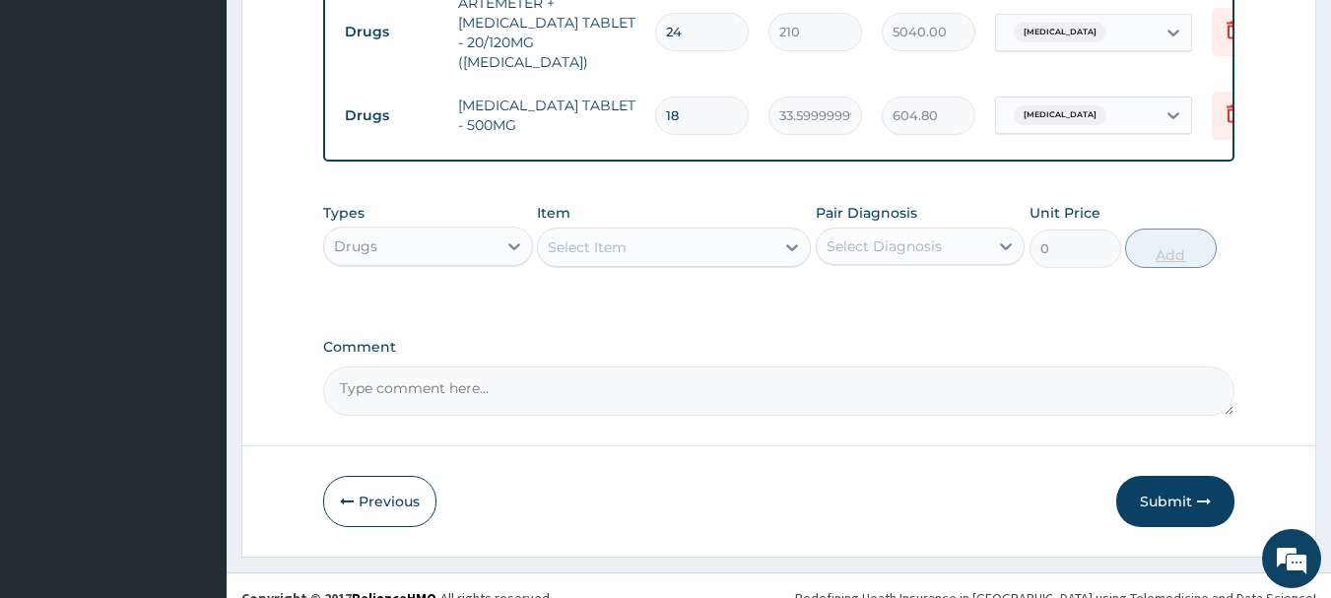
type input "18"
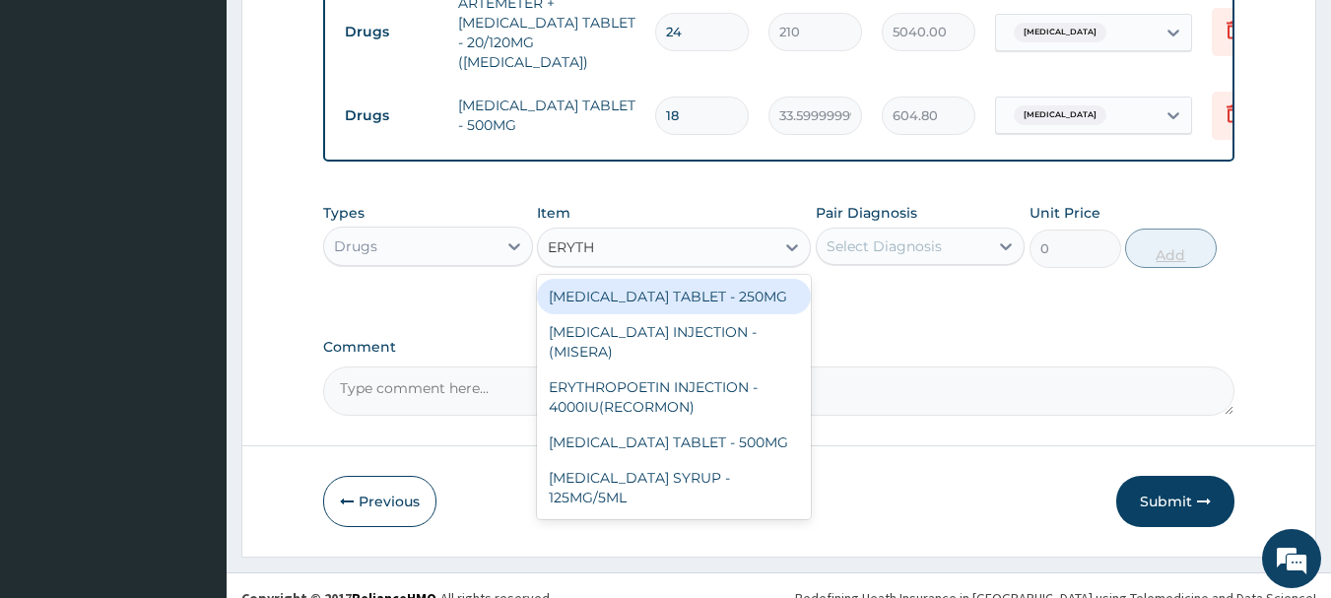
type input "ERYTHR"
click at [754, 424] on div "ERYTHROMYCIN TABLET - 500MG" at bounding box center [674, 441] width 274 height 35
type input "140"
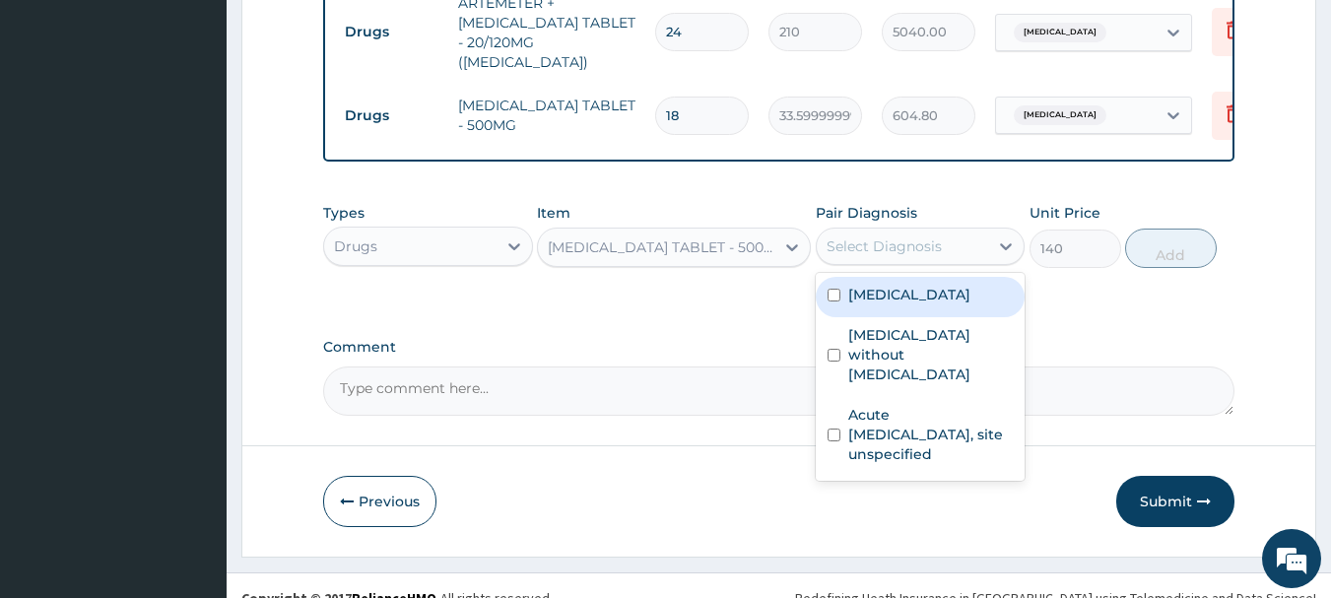
click at [963, 405] on label "Acute upper respiratory infection, site unspecified" at bounding box center [930, 434] width 165 height 59
checkbox input "true"
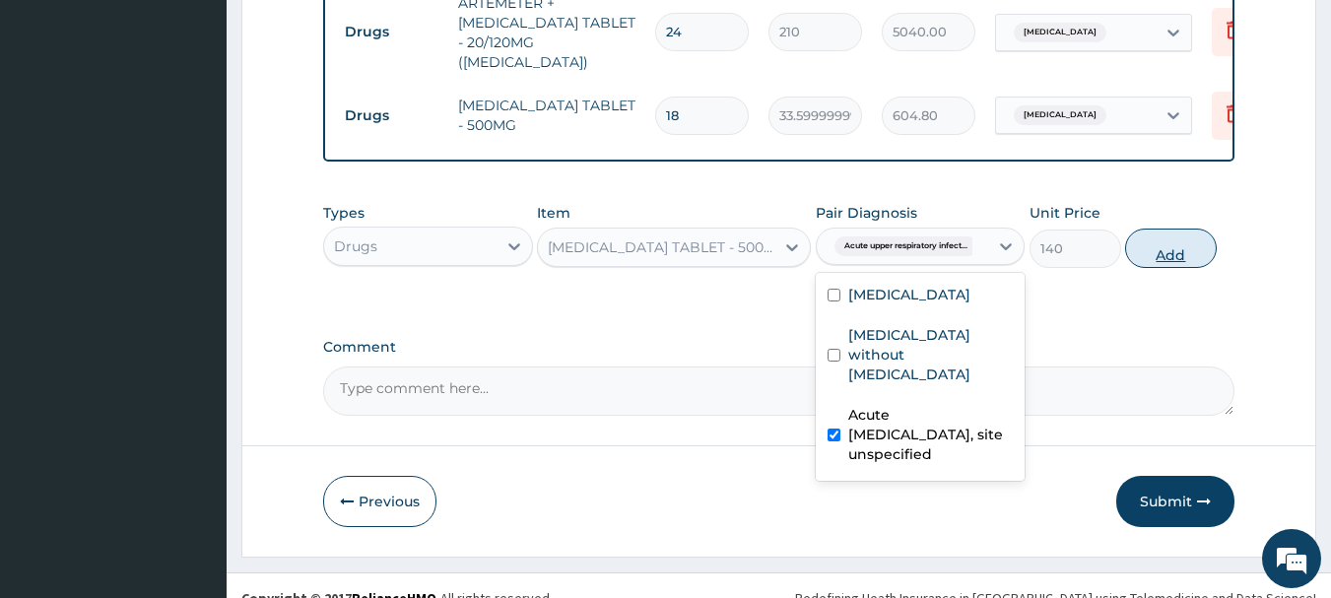
click at [1192, 234] on button "Add" at bounding box center [1171, 247] width 92 height 39
type input "0"
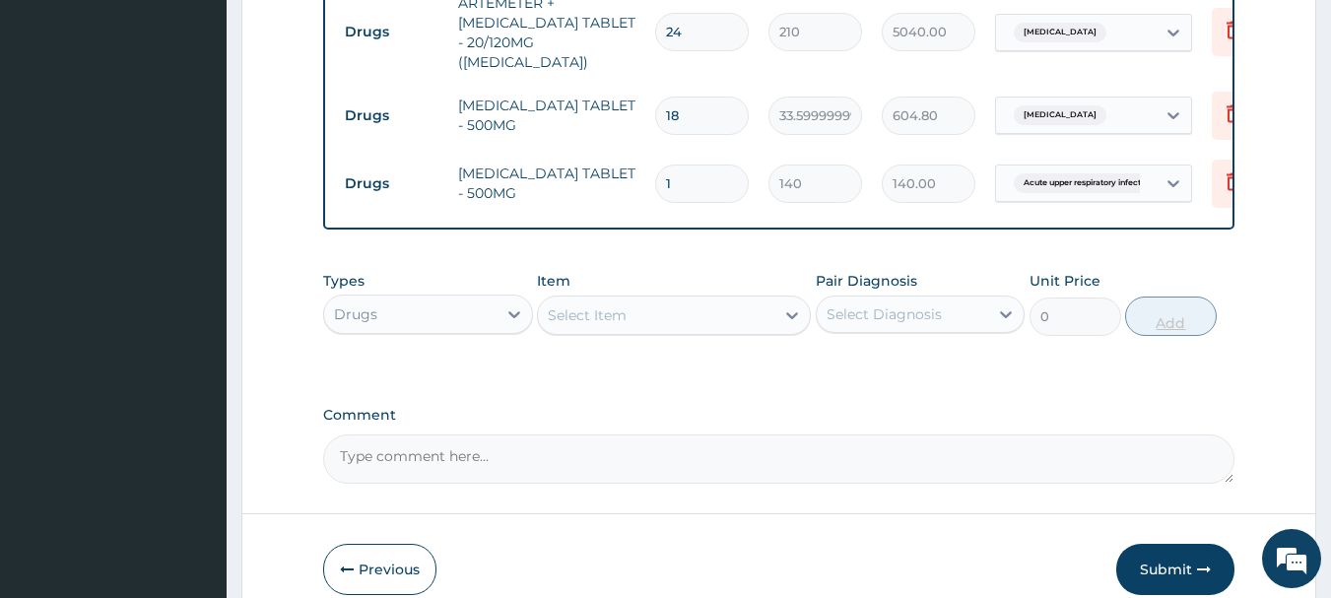
type input "15"
type input "2100.00"
type input "15"
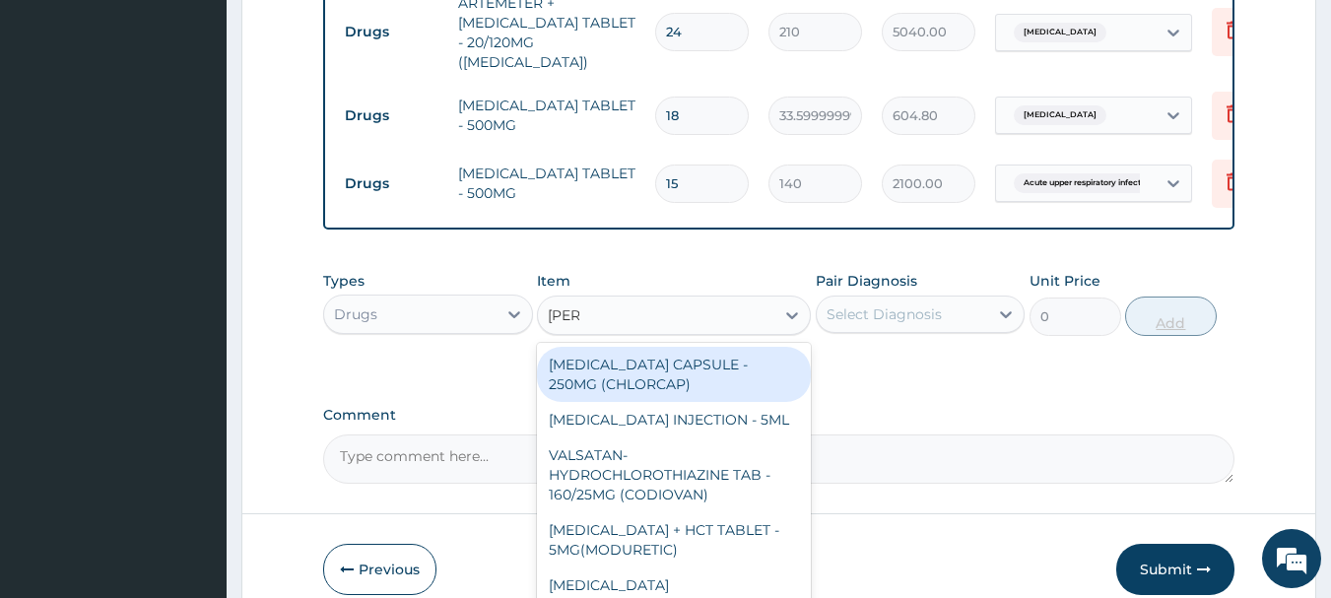
type input "LORAT"
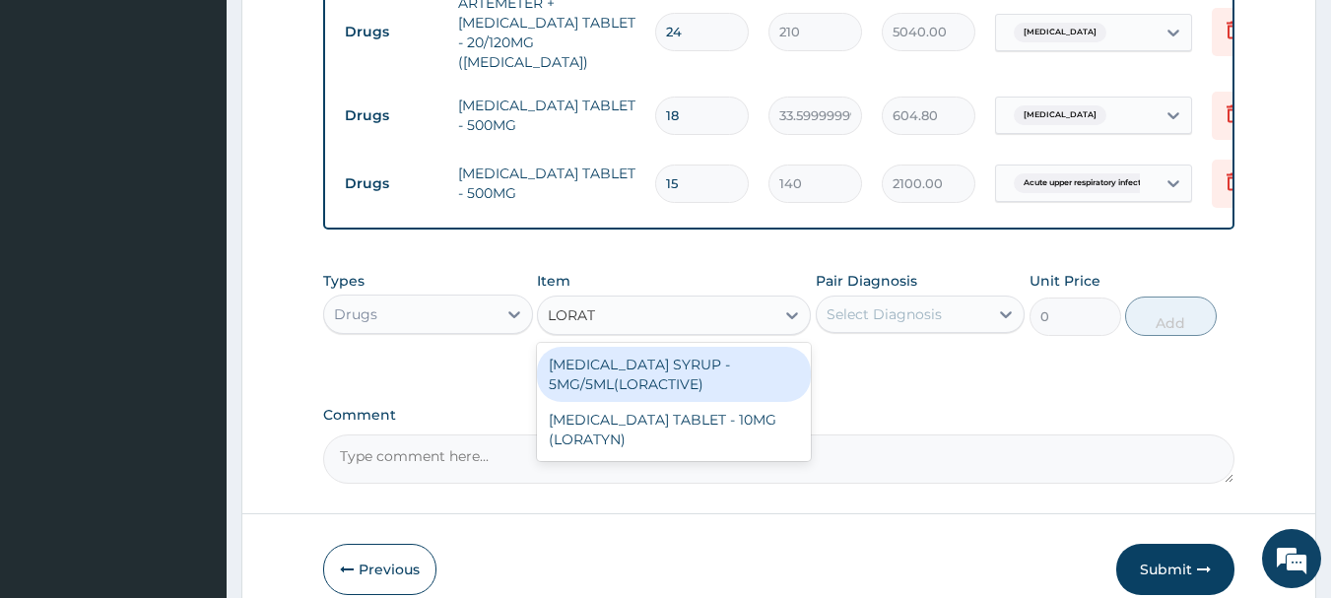
click at [749, 405] on div "LORATADINE TABLET - 10MG (LORATYN)" at bounding box center [674, 429] width 274 height 55
type input "98"
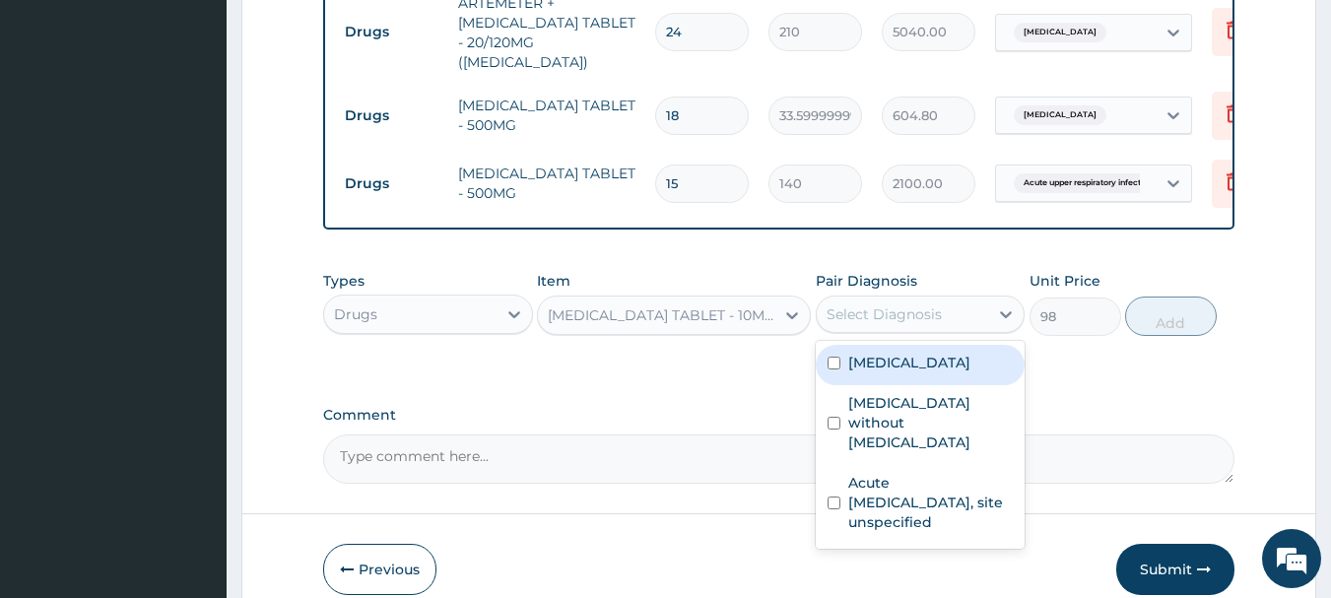
click at [919, 473] on label "Acute upper respiratory infection, site unspecified" at bounding box center [930, 502] width 165 height 59
checkbox input "true"
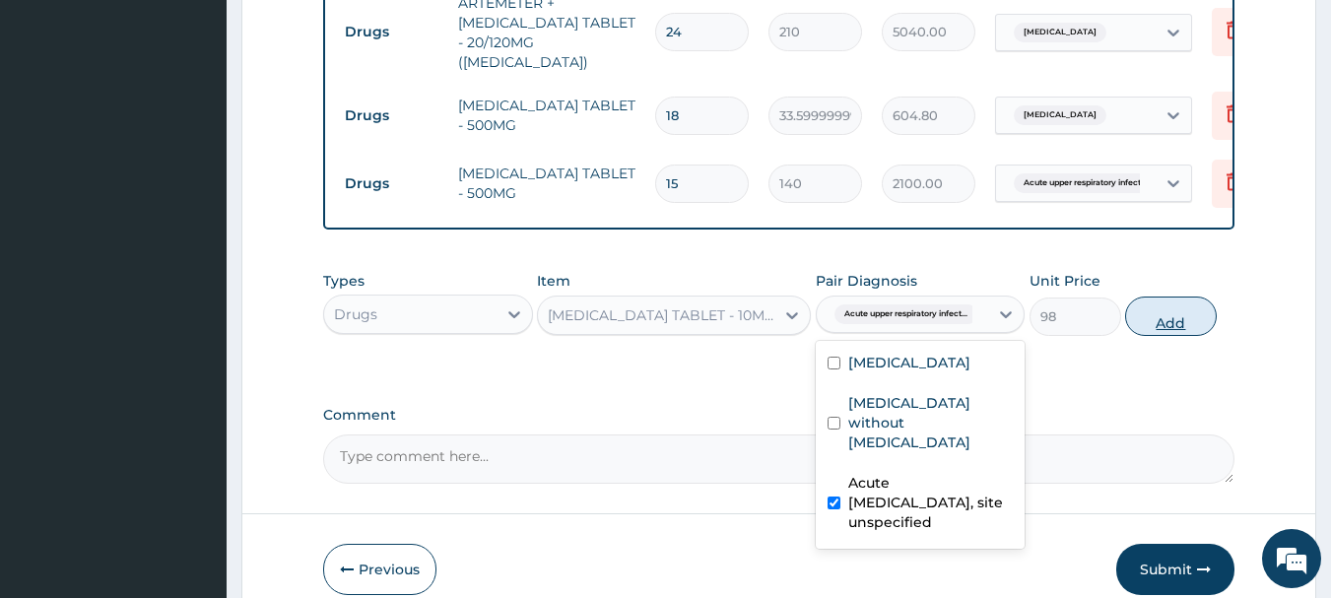
click at [1194, 296] on button "Add" at bounding box center [1171, 315] width 92 height 39
type input "0"
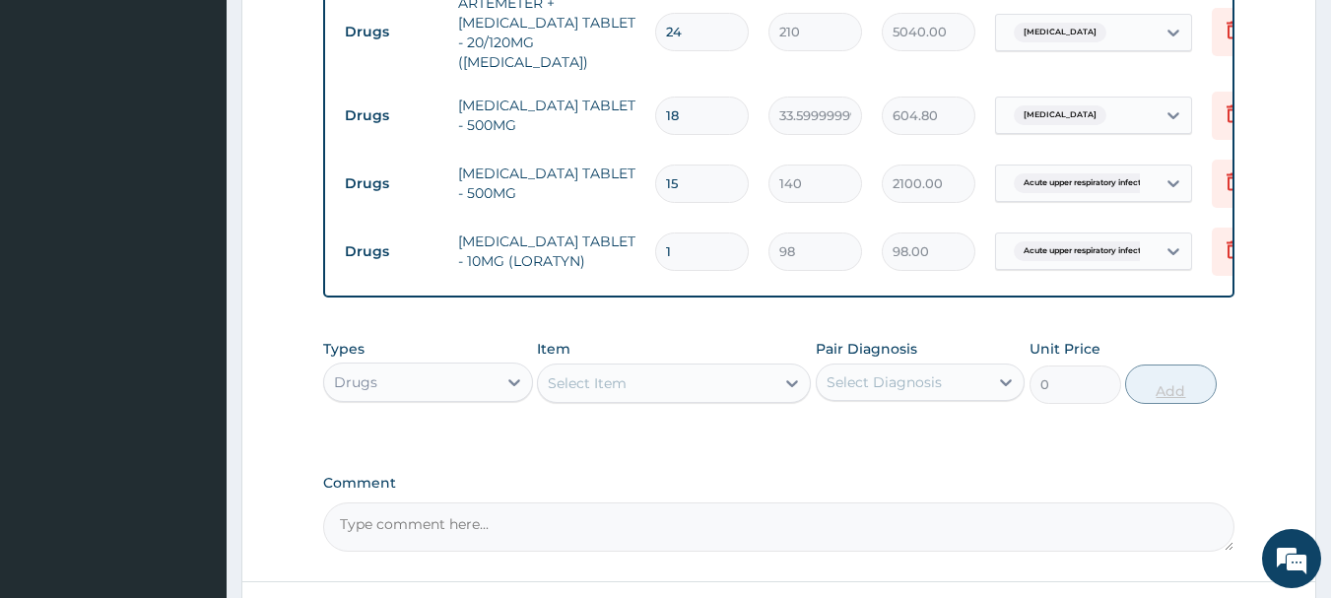
type input "0.00"
type input "5"
type input "490.00"
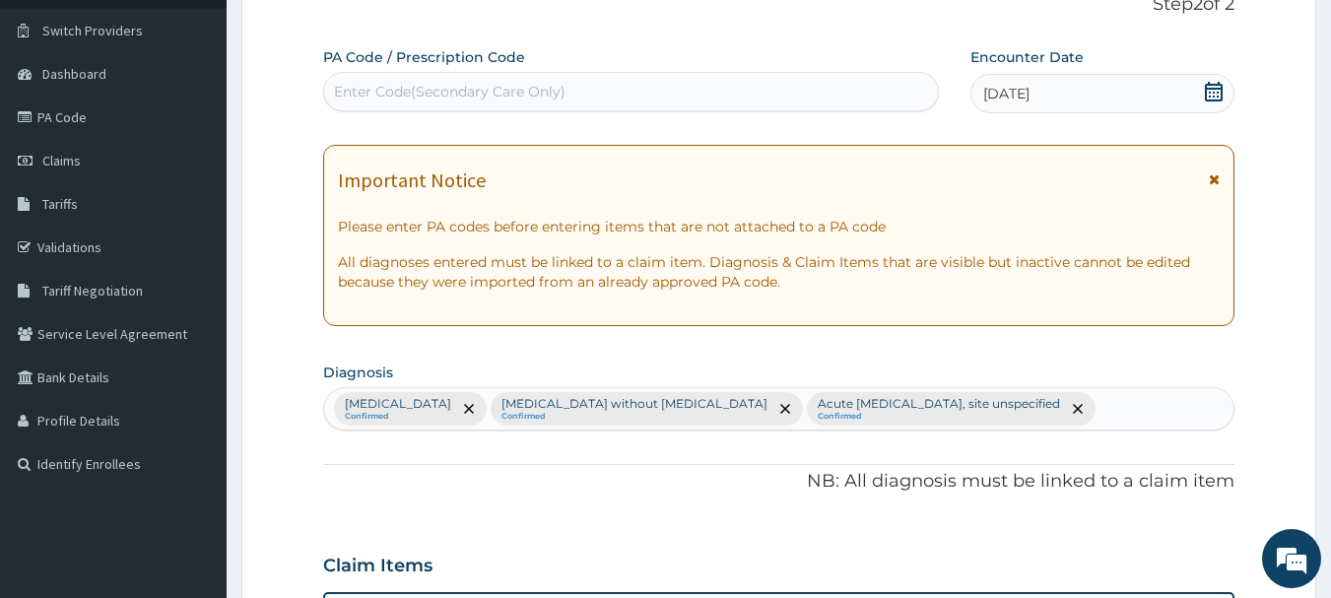
scroll to position [0, 0]
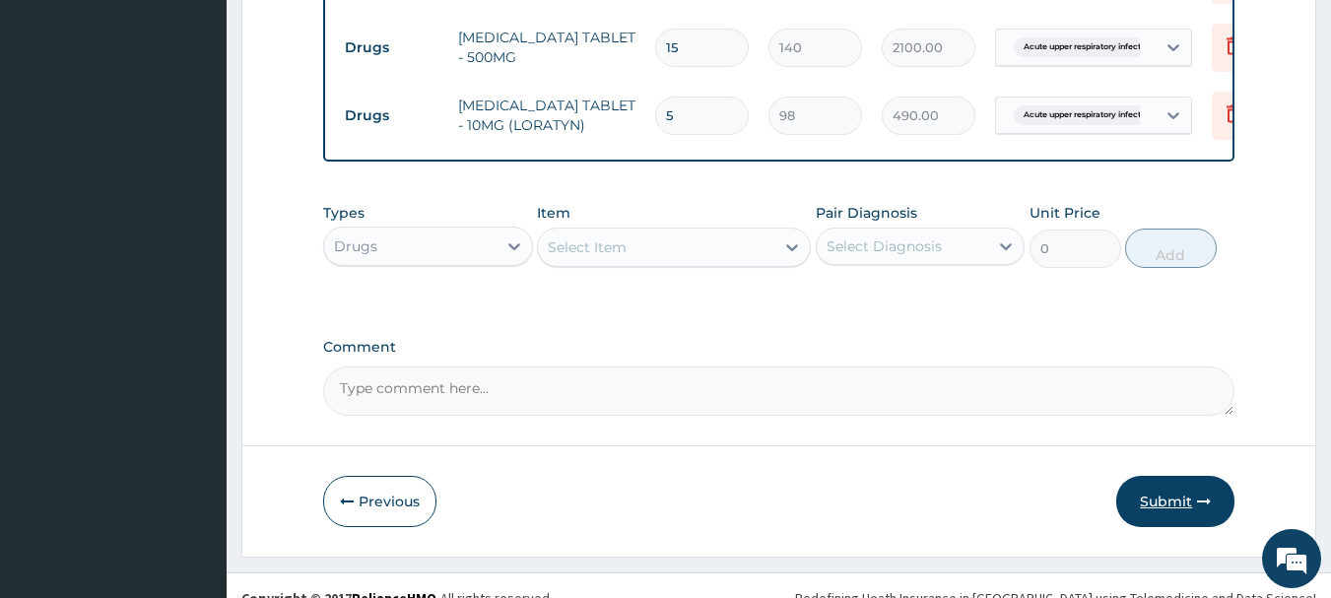
click at [1199, 494] on icon "button" at bounding box center [1204, 501] width 14 height 14
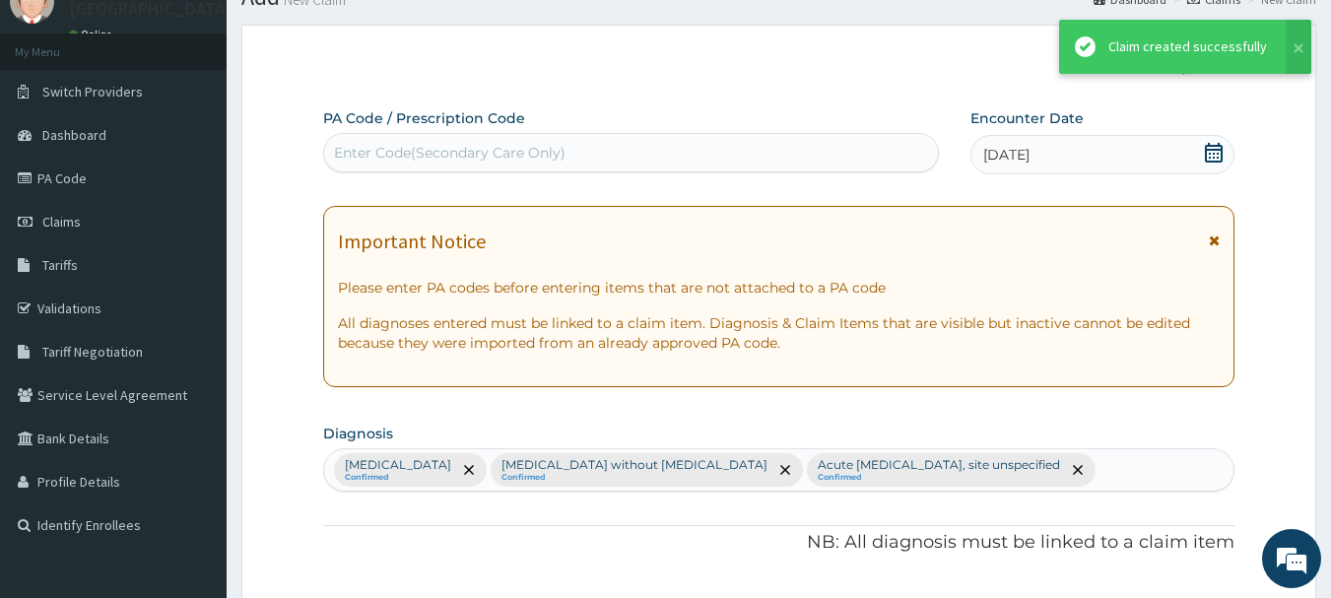
scroll to position [1214, 0]
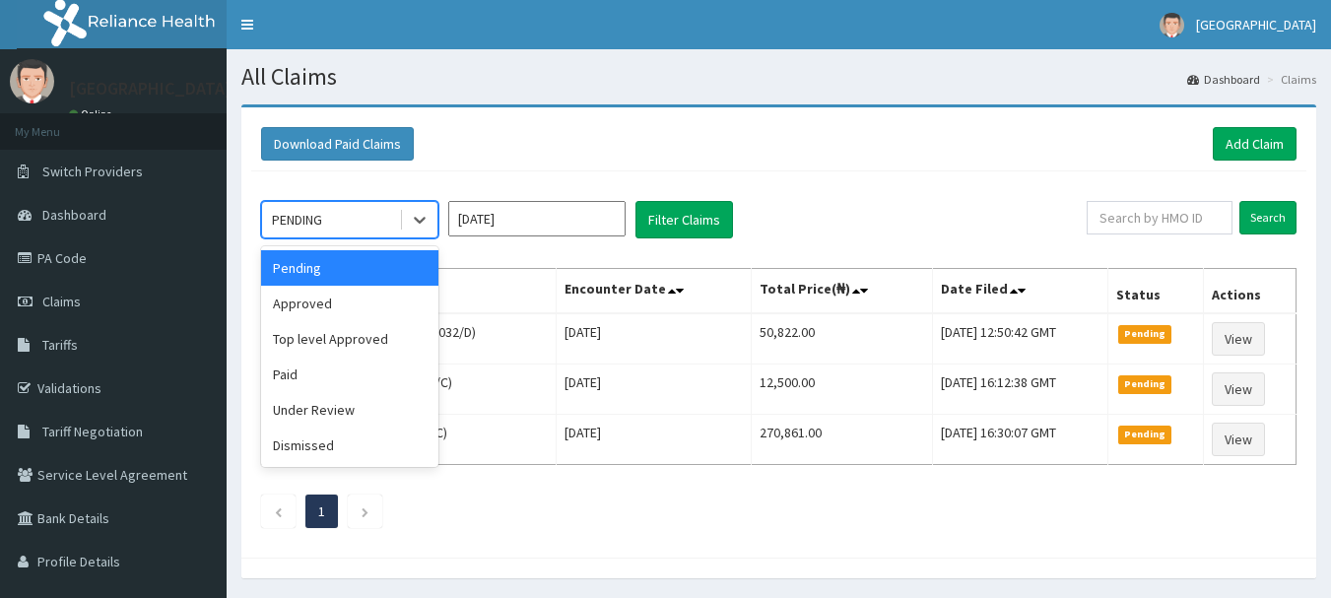
click at [384, 302] on div "Approved" at bounding box center [349, 303] width 177 height 35
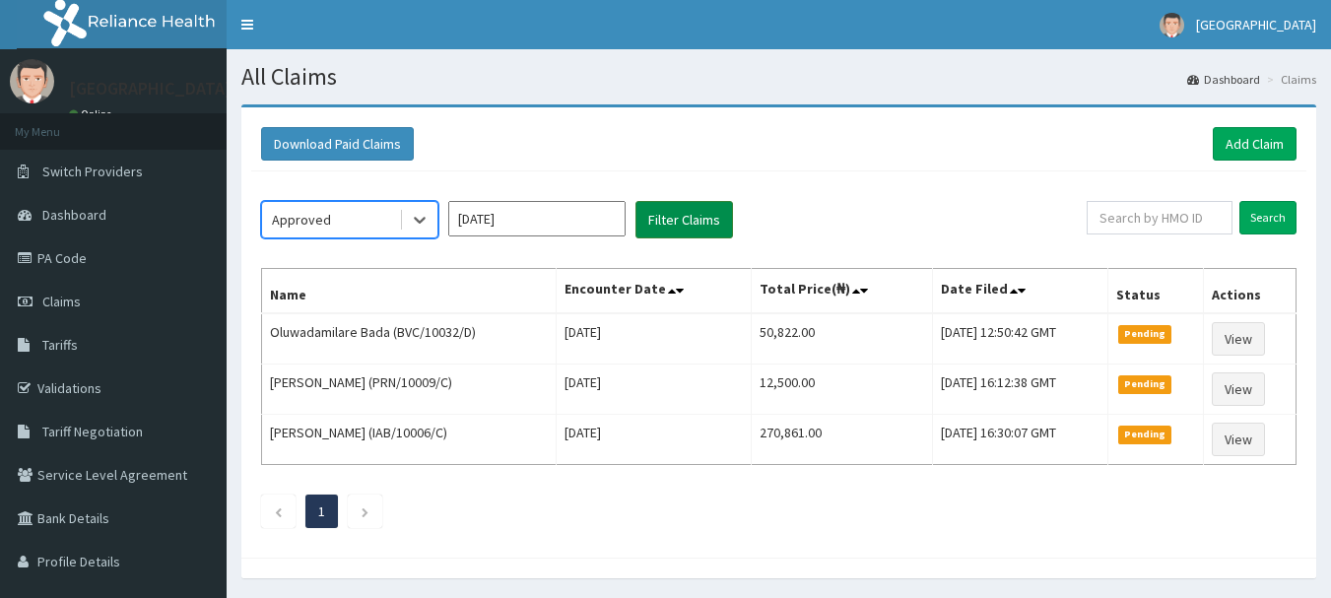
click at [706, 203] on button "Filter Claims" at bounding box center [684, 219] width 98 height 37
